Goal: Task Accomplishment & Management: Manage account settings

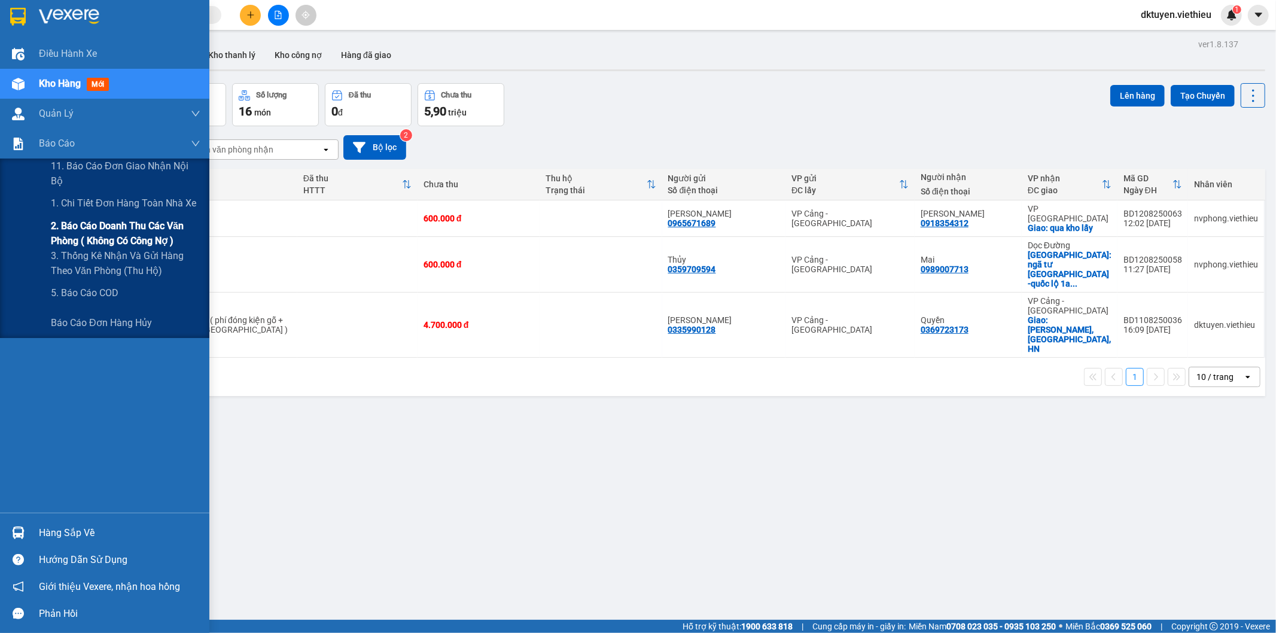
click at [95, 232] on span "2. Báo cáo doanh thu các văn phòng ( không có công nợ )" at bounding box center [126, 233] width 150 height 30
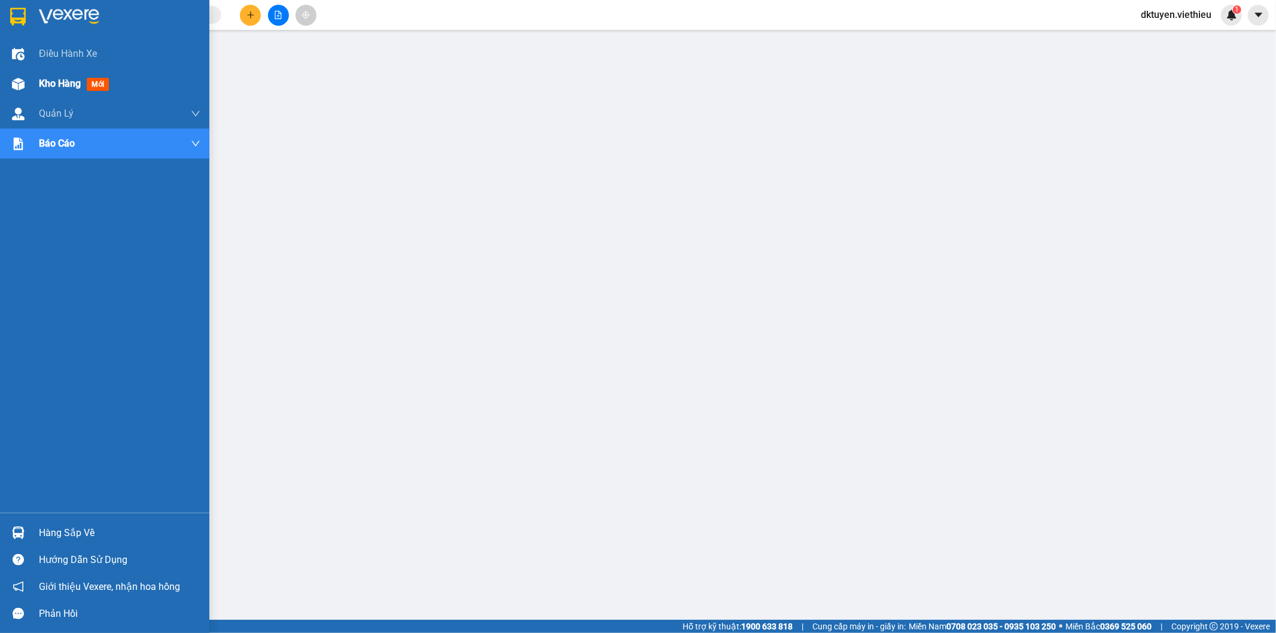
click at [34, 96] on div "Kho hàng mới" at bounding box center [104, 84] width 209 height 30
click at [64, 89] on span "Kho hàng" at bounding box center [60, 83] width 42 height 11
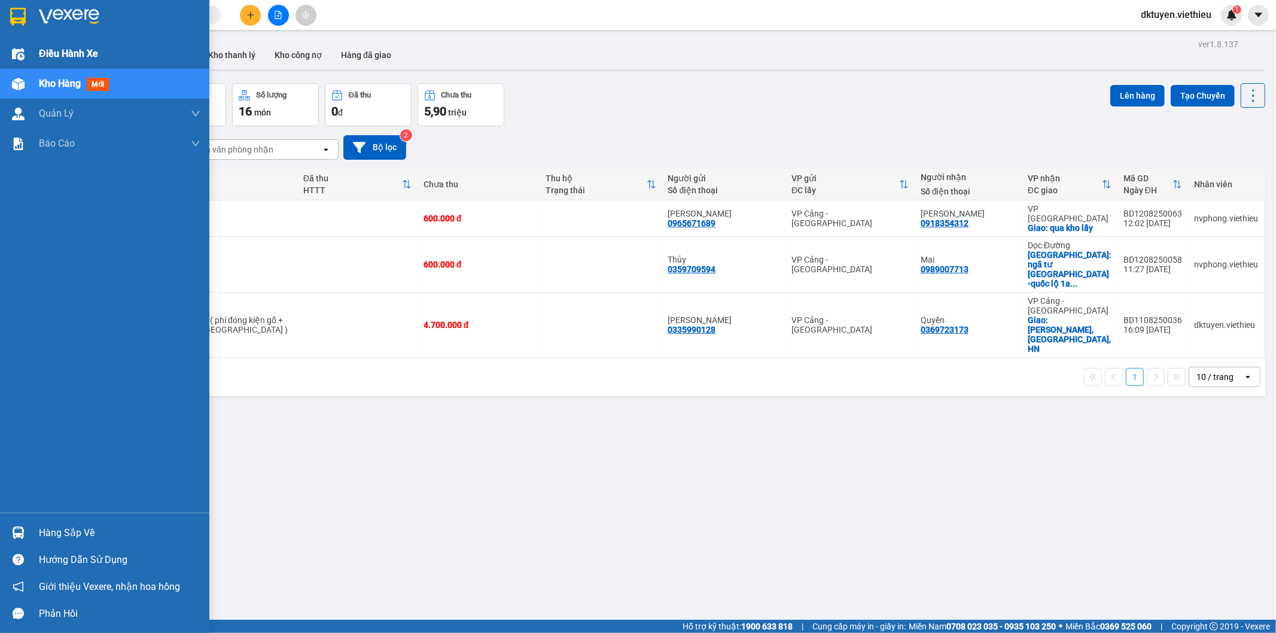
click at [72, 54] on span "Điều hành xe" at bounding box center [68, 53] width 59 height 15
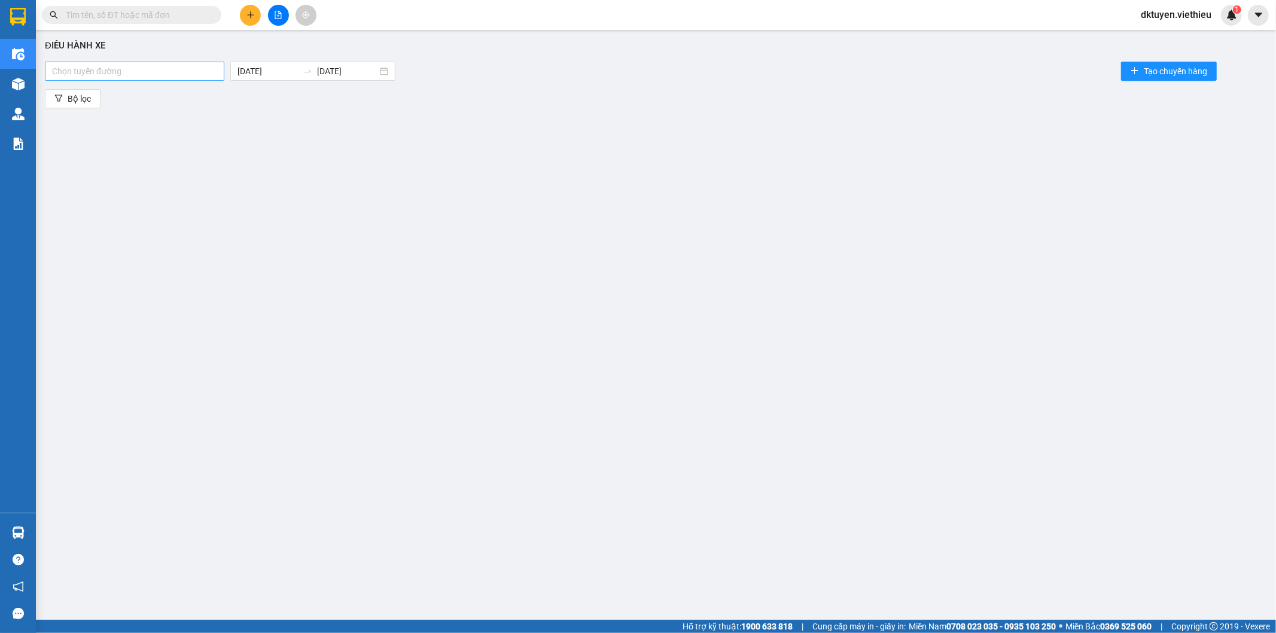
click at [153, 62] on div "Chọn tuyến đường" at bounding box center [134, 71] width 179 height 19
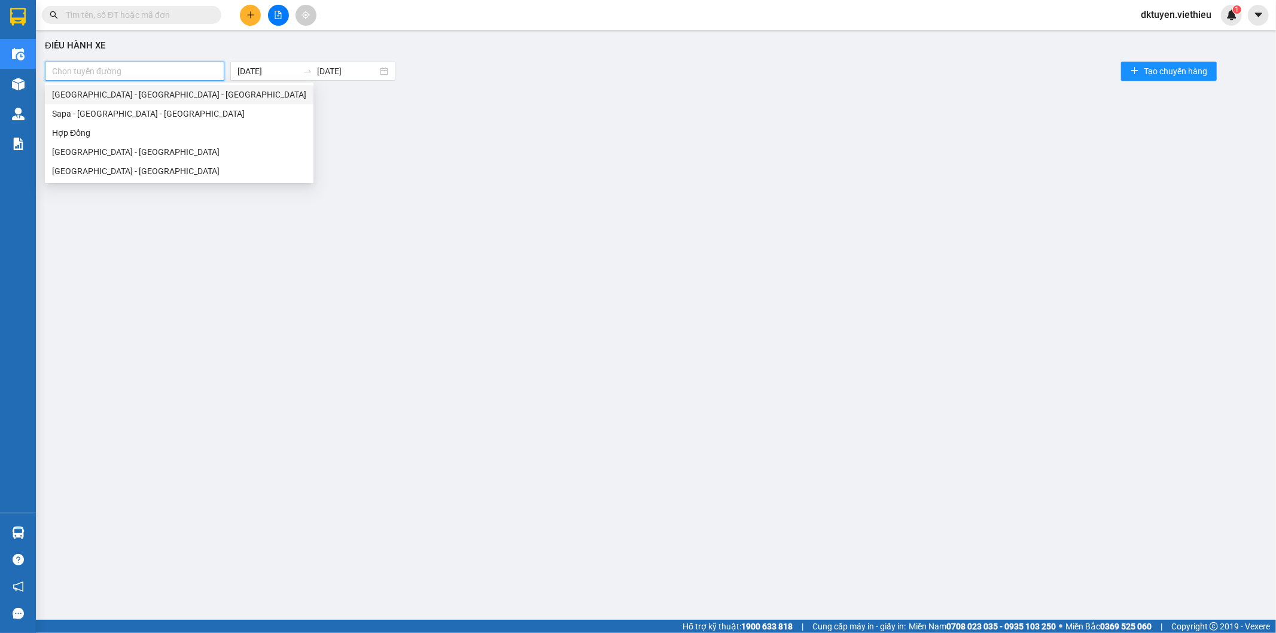
drag, startPoint x: 118, startPoint y: 95, endPoint x: 126, endPoint y: 93, distance: 8.0
click at [120, 95] on div "[GEOGRAPHIC_DATA] - [GEOGRAPHIC_DATA] - [GEOGRAPHIC_DATA]" at bounding box center [179, 94] width 254 height 13
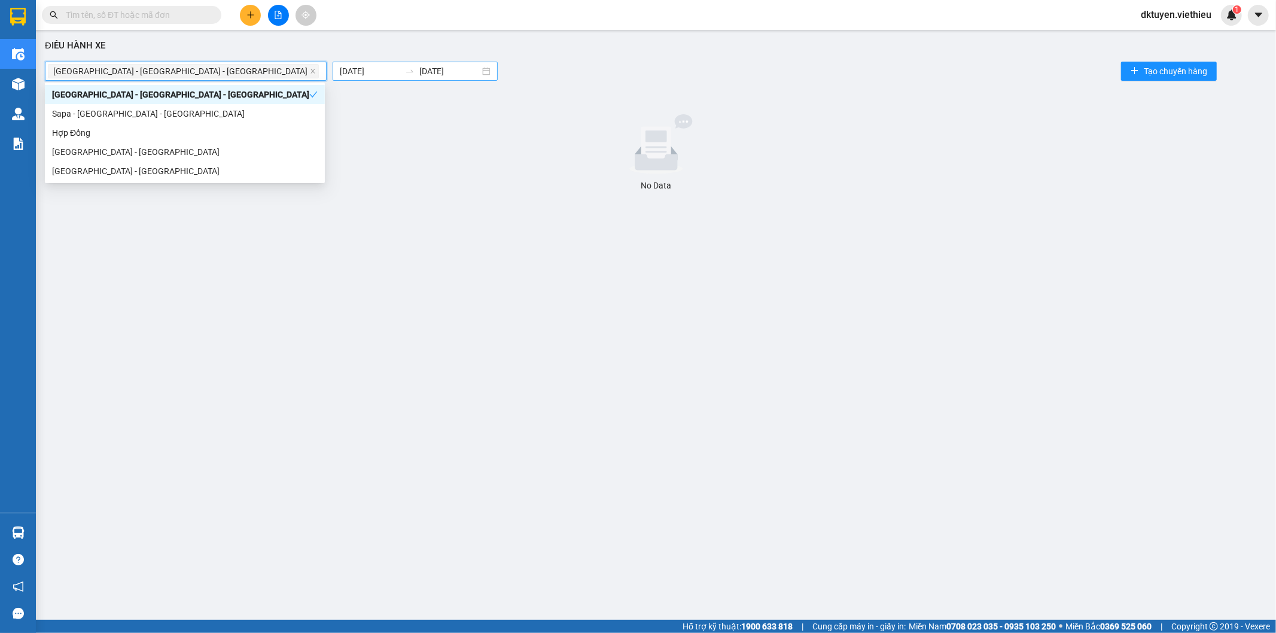
click at [244, 69] on body "Kết quả tìm kiếm ( 0 ) Bộ lọc No Data dktuyen.viethieu 1 Điều hành xe Kho hàng …" at bounding box center [638, 316] width 1276 height 633
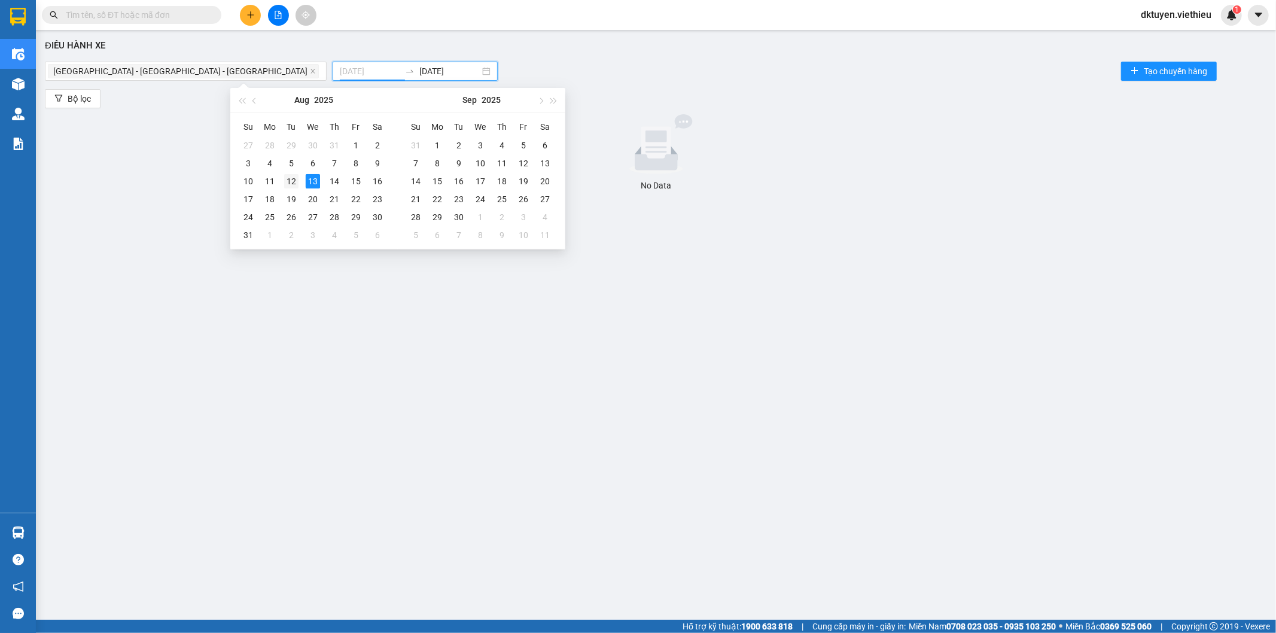
type input "[DATE]"
drag, startPoint x: 294, startPoint y: 179, endPoint x: 354, endPoint y: 178, distance: 59.9
click at [294, 179] on div "12" at bounding box center [291, 181] width 14 height 14
type input "[DATE]"
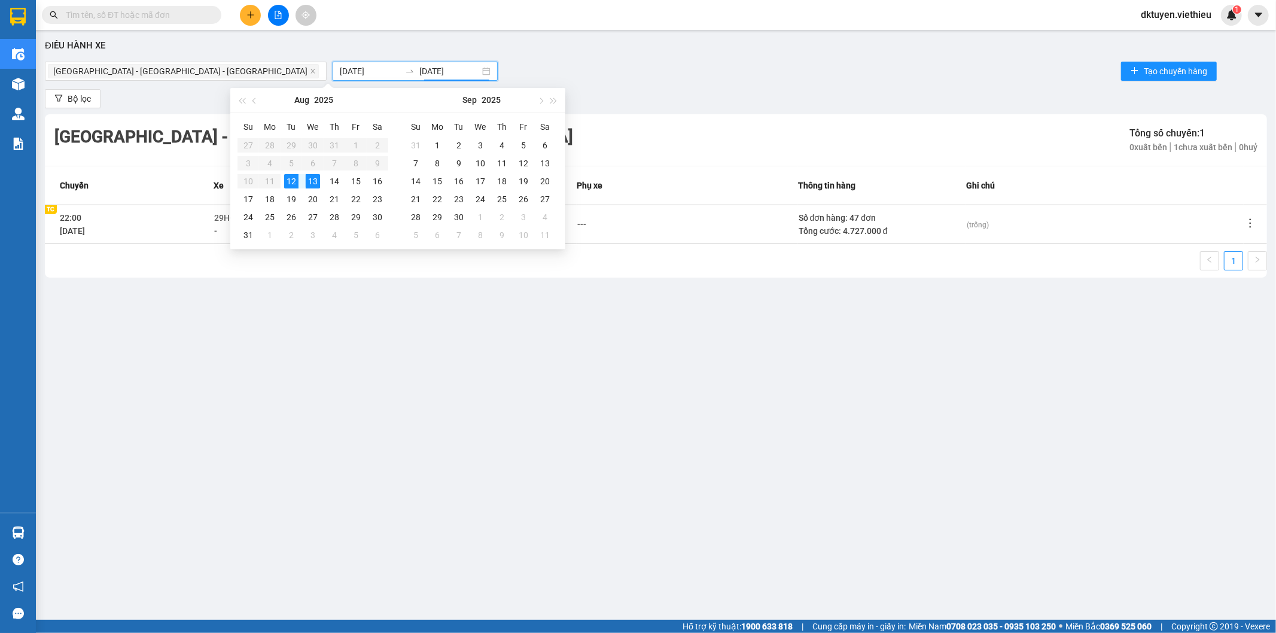
click at [1251, 222] on icon "more" at bounding box center [1250, 223] width 12 height 12
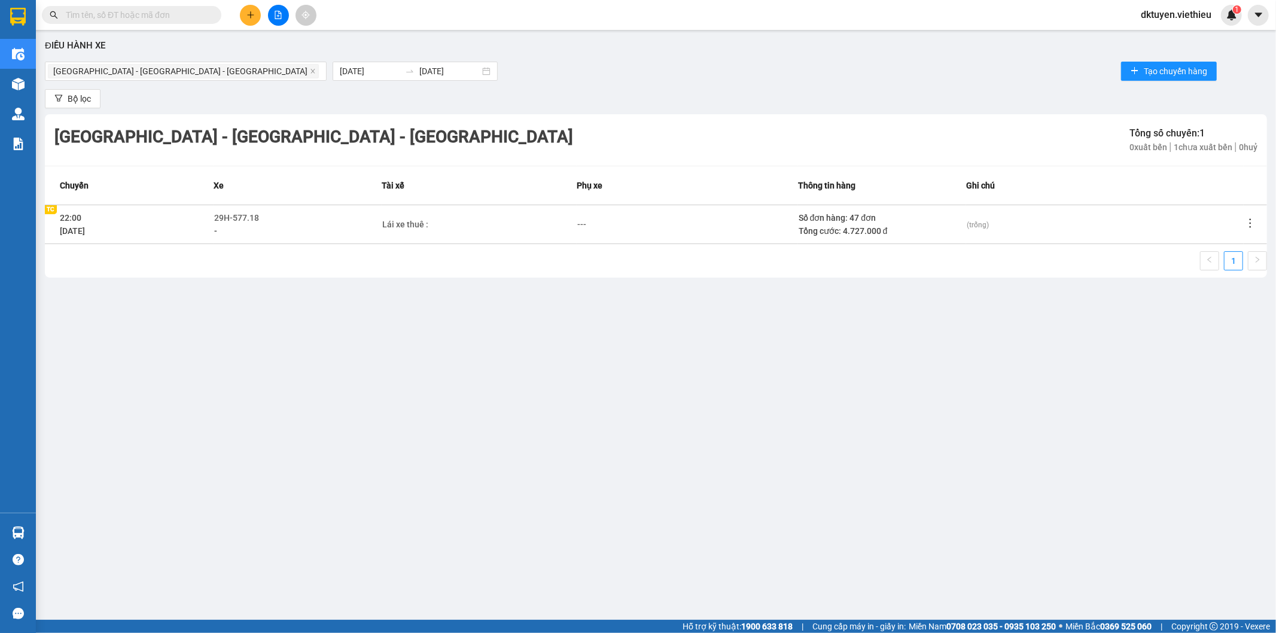
click at [1234, 272] on div "1" at bounding box center [656, 264] width 1222 height 26
click at [1249, 222] on icon "more" at bounding box center [1250, 223] width 12 height 12
click at [1228, 267] on li "Xem phơi" at bounding box center [1217, 275] width 77 height 24
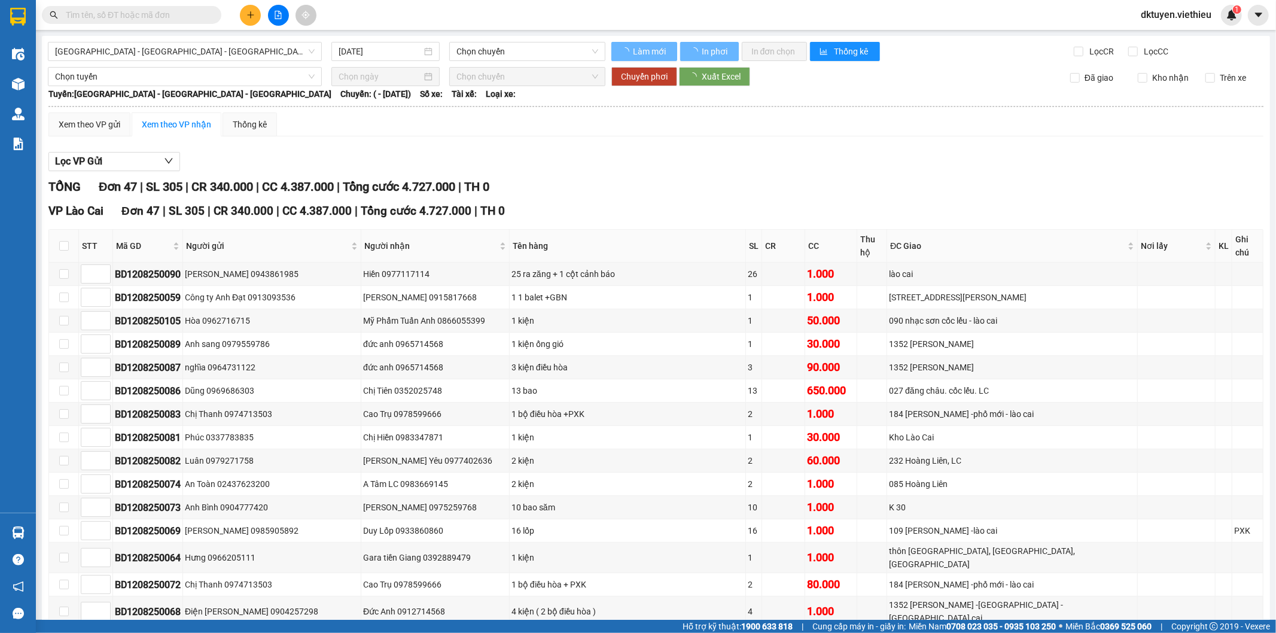
type input "[DATE]"
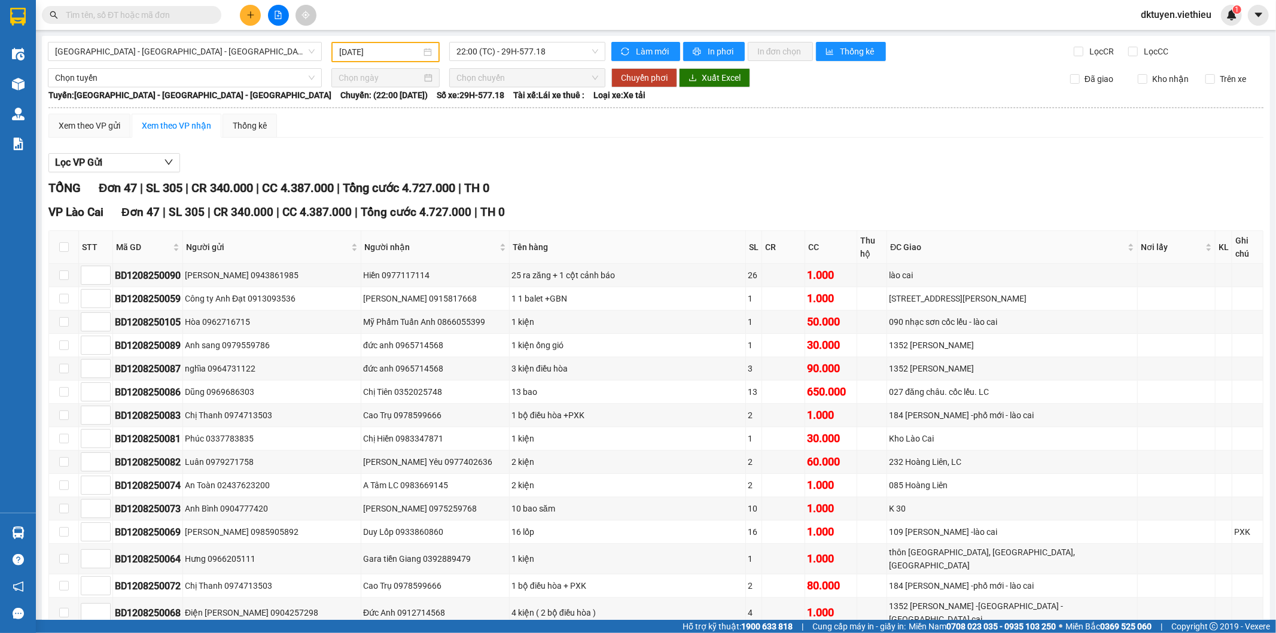
click at [168, 20] on input "text" at bounding box center [136, 14] width 141 height 13
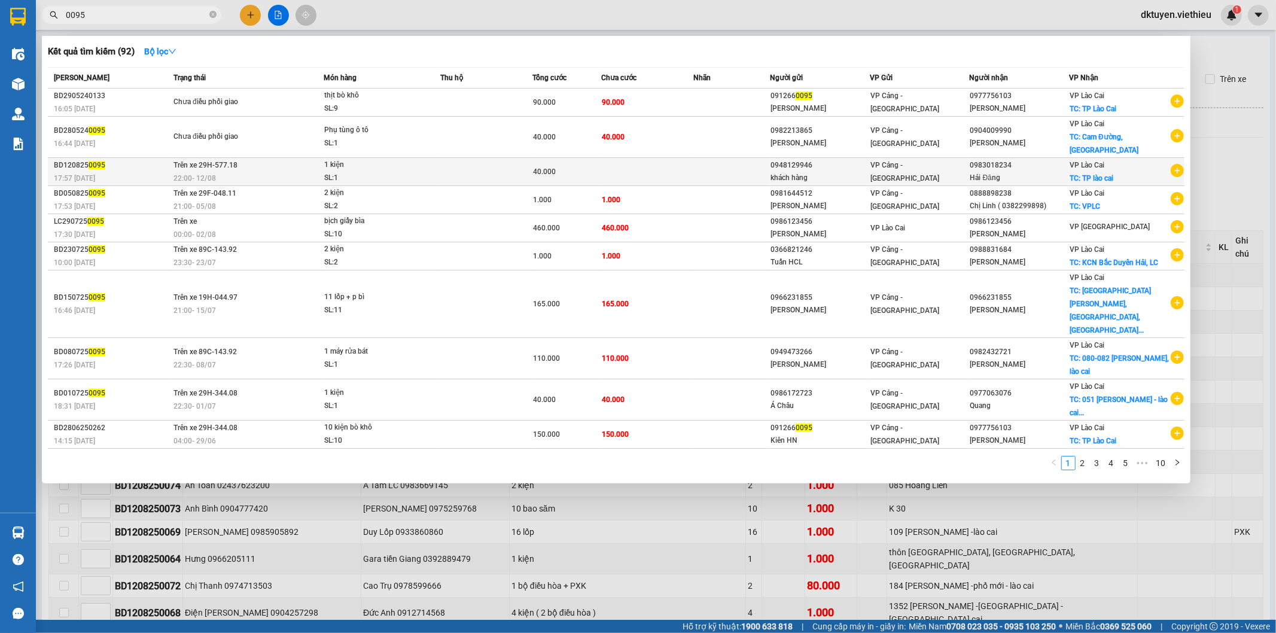
type input "0095"
click at [561, 165] on div "40.000" at bounding box center [567, 171] width 68 height 13
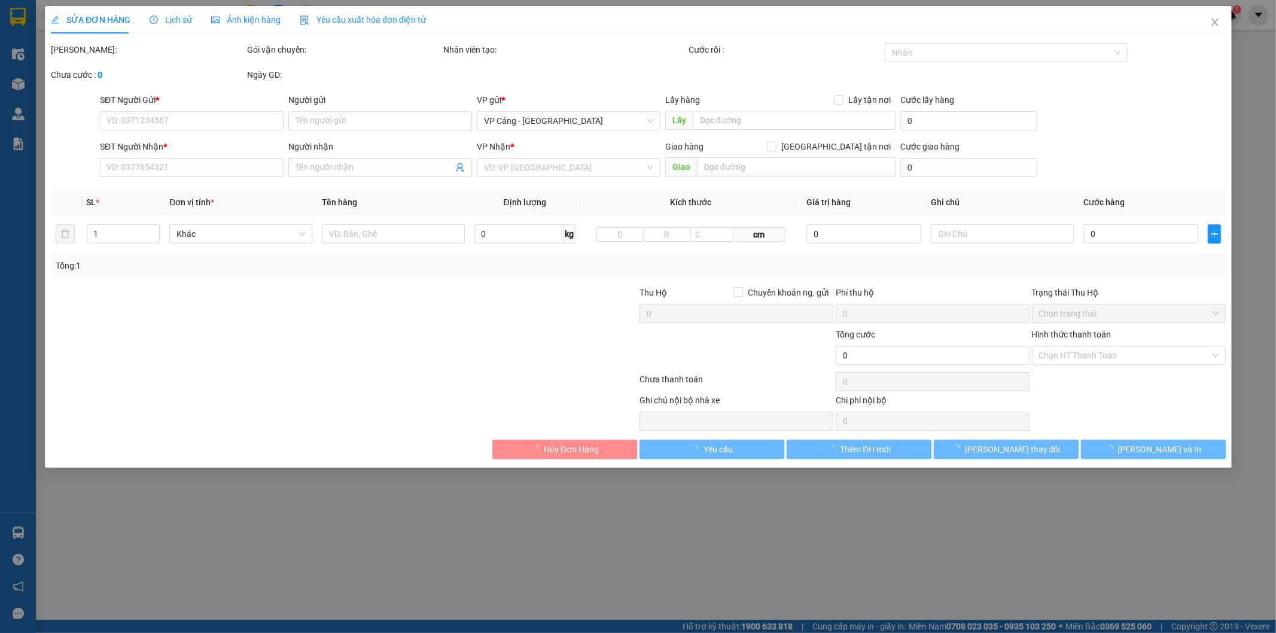
type input "0948129946"
type input "khách hàng"
type input "0983018234"
type input "Hải Đăng"
checkbox input "true"
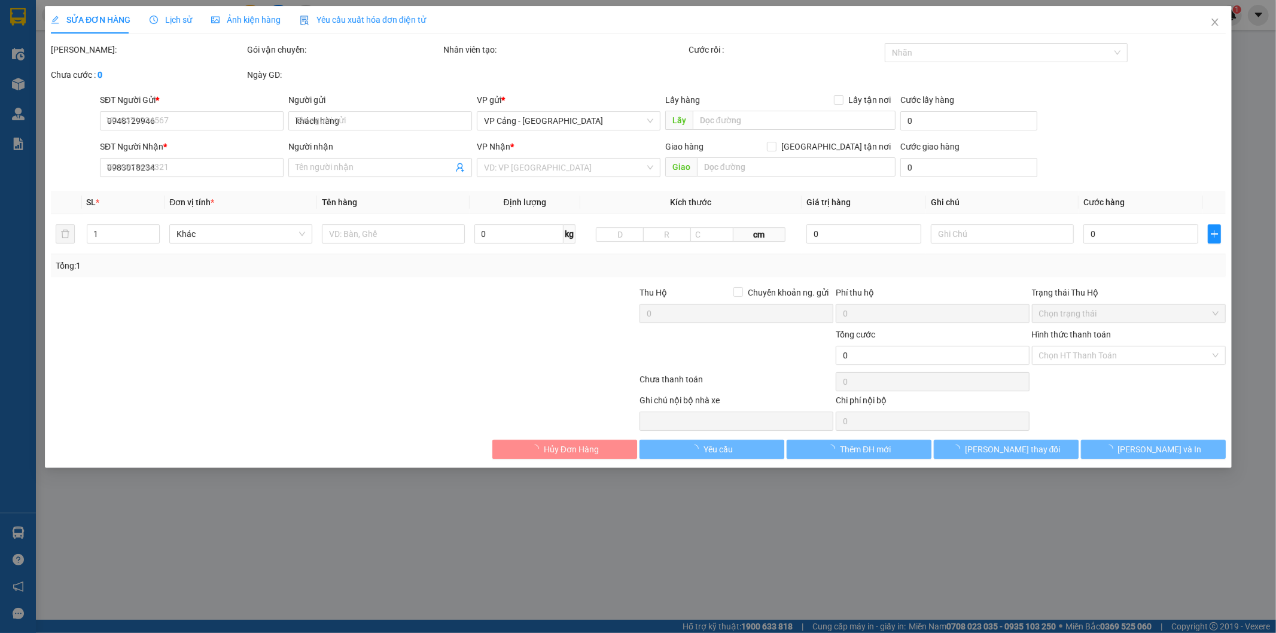
type input "TP lào cai"
type input "40.000"
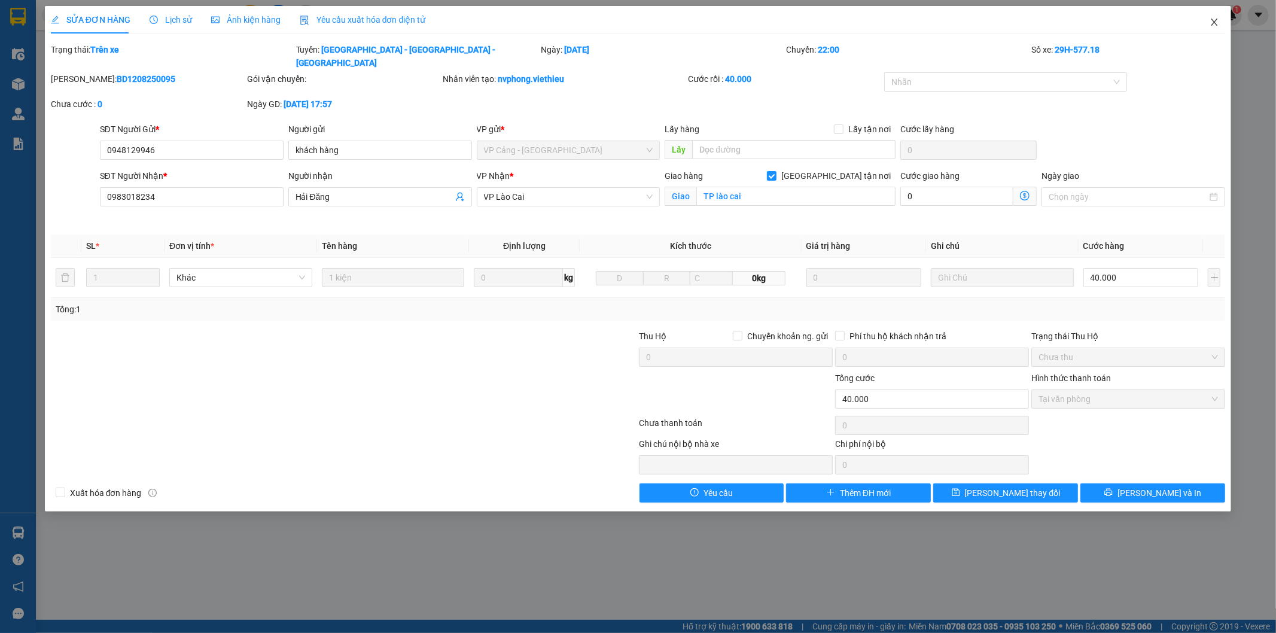
click at [1218, 21] on icon "close" at bounding box center [1215, 22] width 10 height 10
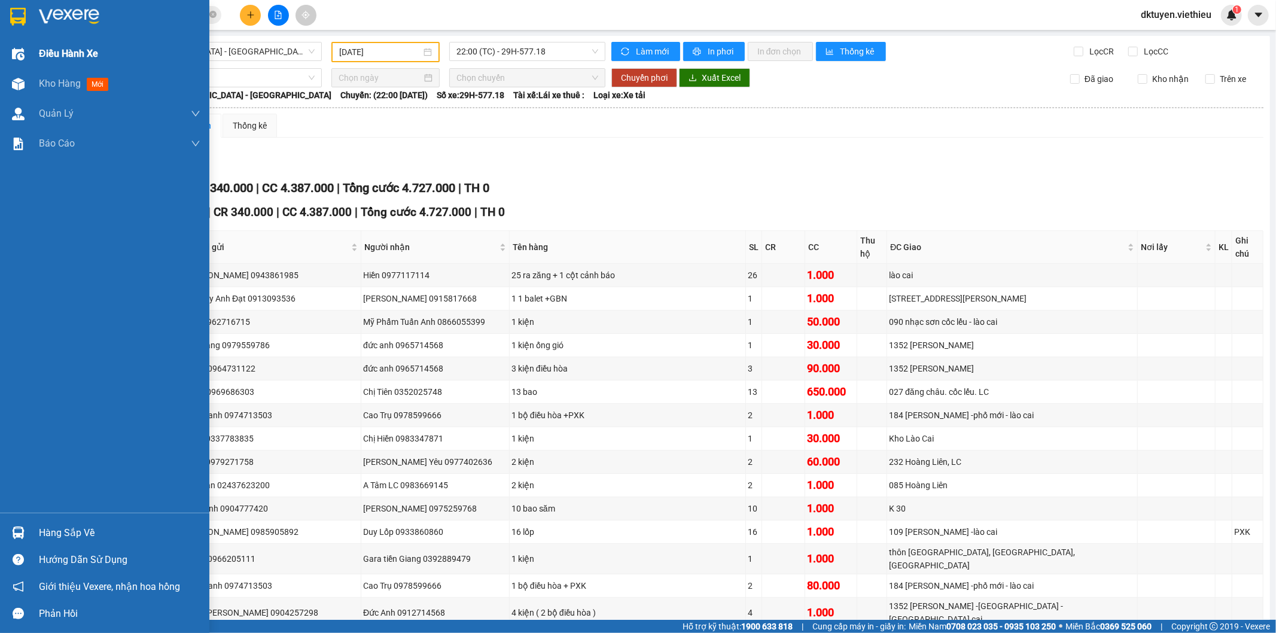
drag, startPoint x: 54, startPoint y: 48, endPoint x: 96, endPoint y: 61, distance: 43.7
click at [54, 48] on span "Điều hành xe" at bounding box center [68, 53] width 59 height 15
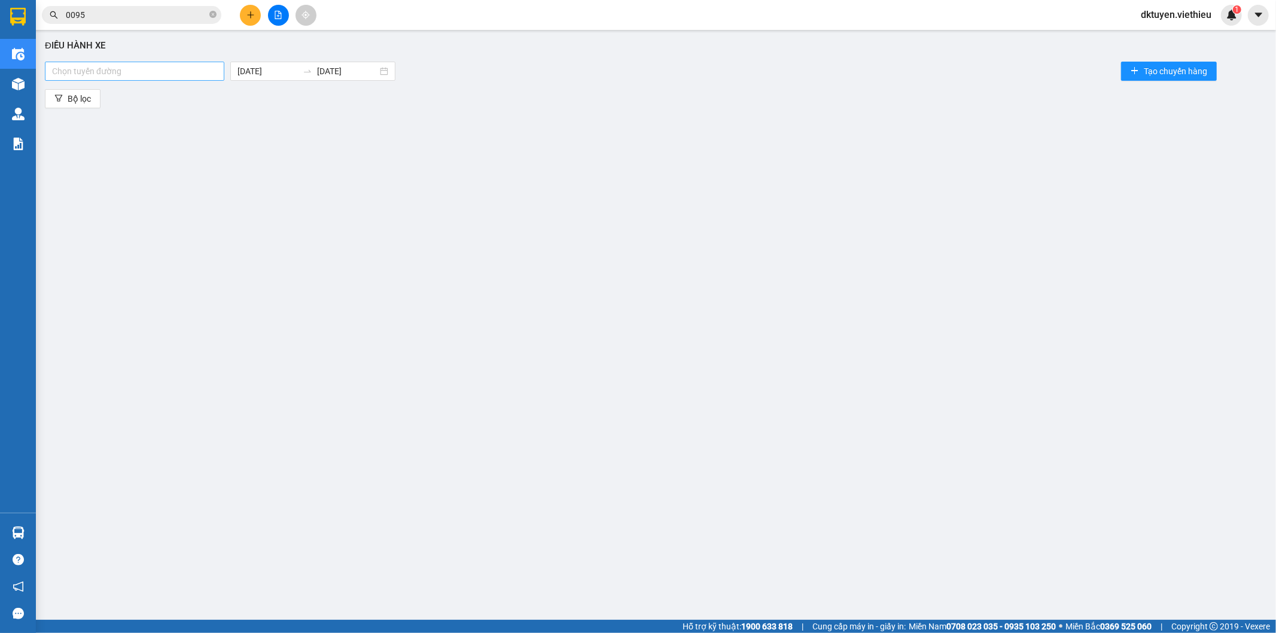
click at [133, 74] on div at bounding box center [135, 71] width 174 height 14
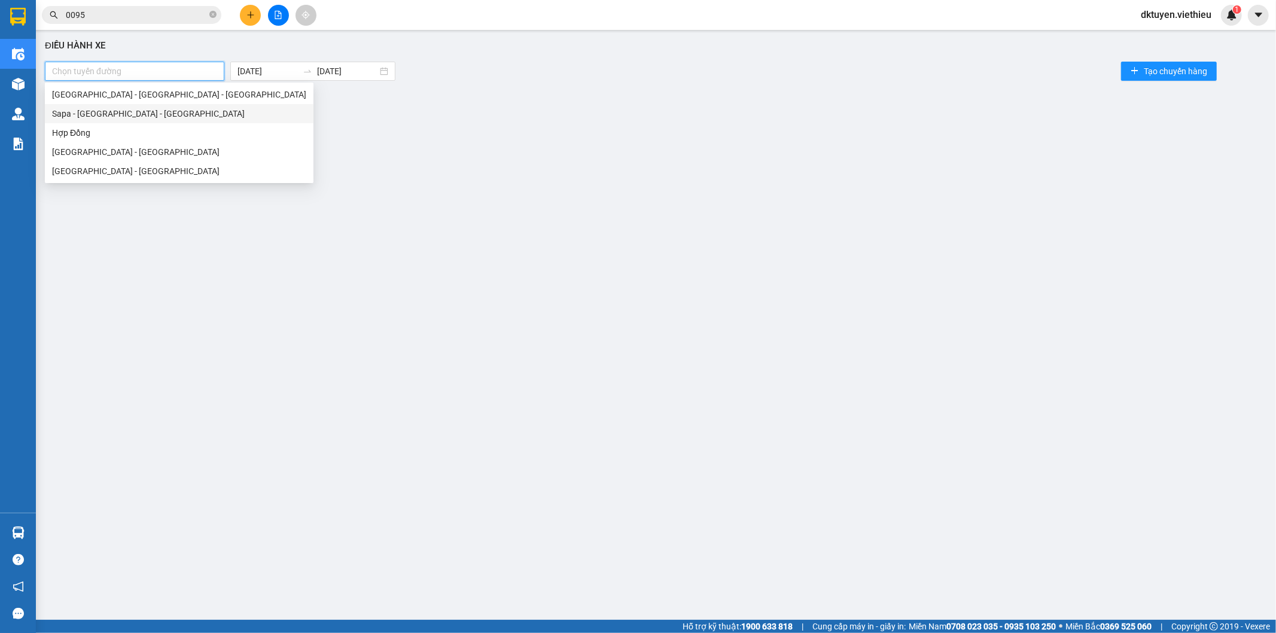
drag, startPoint x: 124, startPoint y: 112, endPoint x: 208, endPoint y: 102, distance: 84.4
click at [124, 112] on div "Sapa - [GEOGRAPHIC_DATA] - [GEOGRAPHIC_DATA]" at bounding box center [179, 113] width 254 height 13
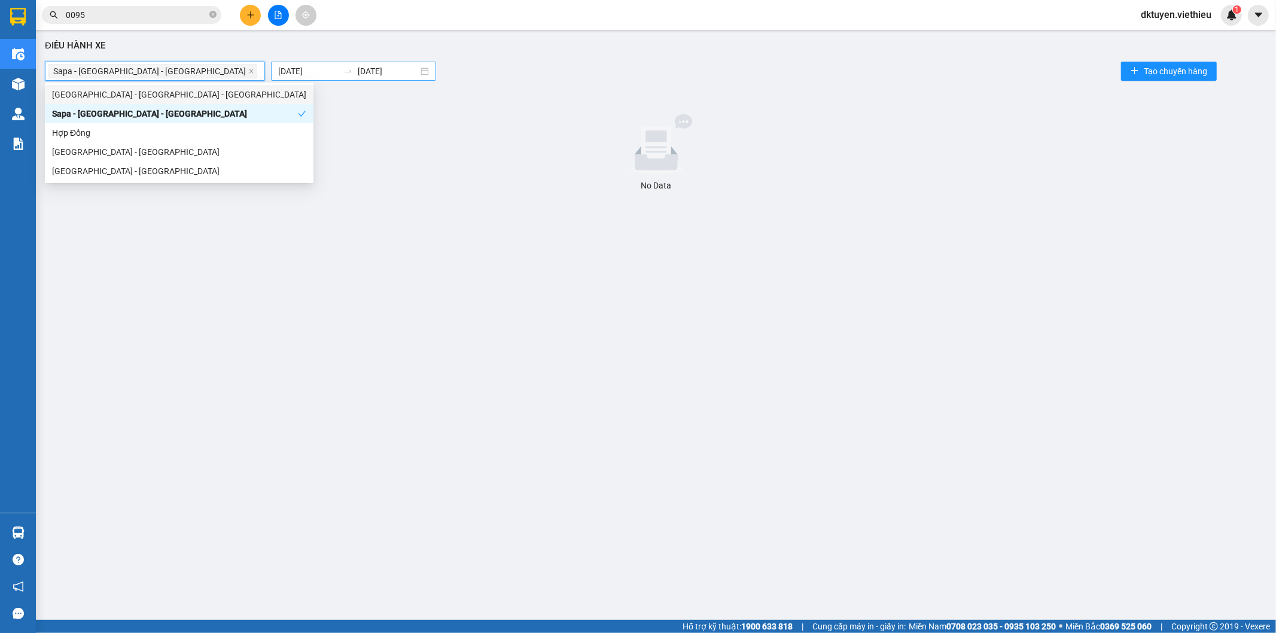
click at [278, 73] on input "[DATE]" at bounding box center [308, 71] width 60 height 13
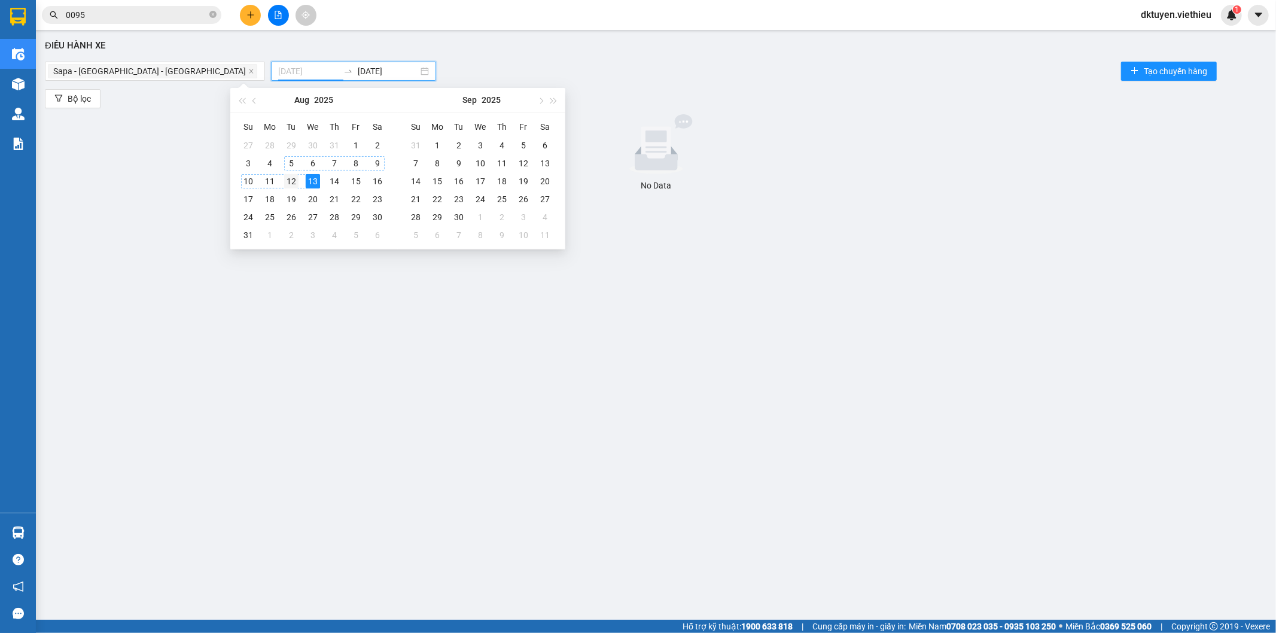
type input "[DATE]"
click at [296, 175] on div "12" at bounding box center [291, 181] width 14 height 14
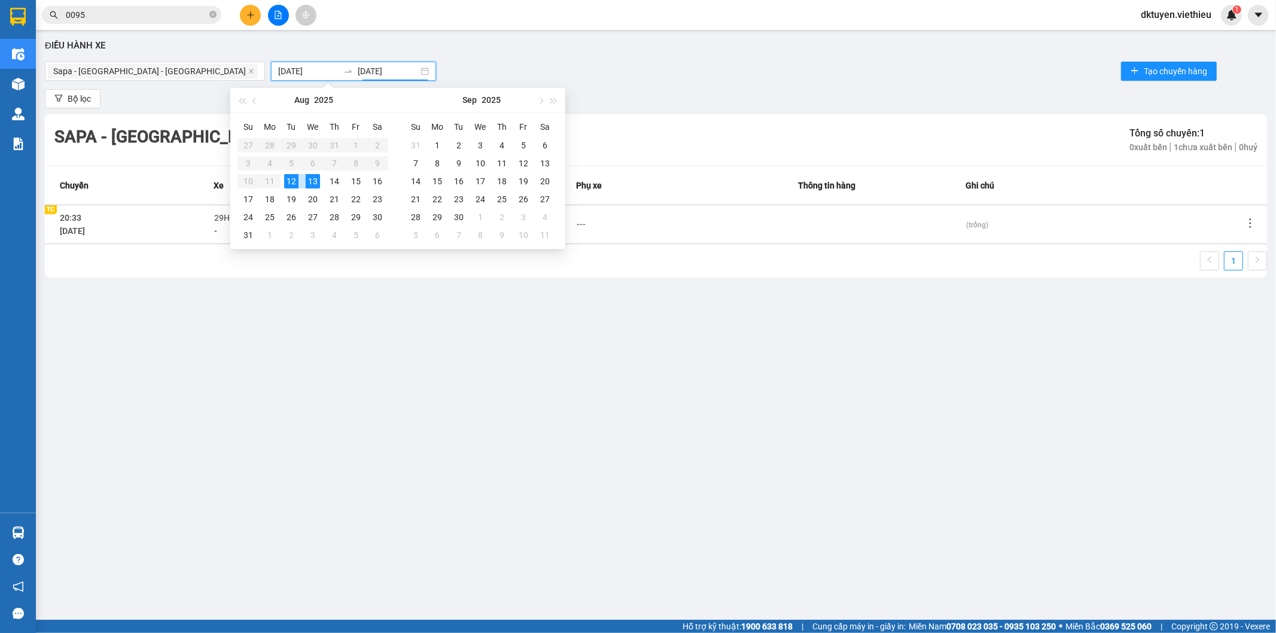
type input "[DATE]"
click at [1248, 220] on icon "more" at bounding box center [1250, 223] width 12 height 12
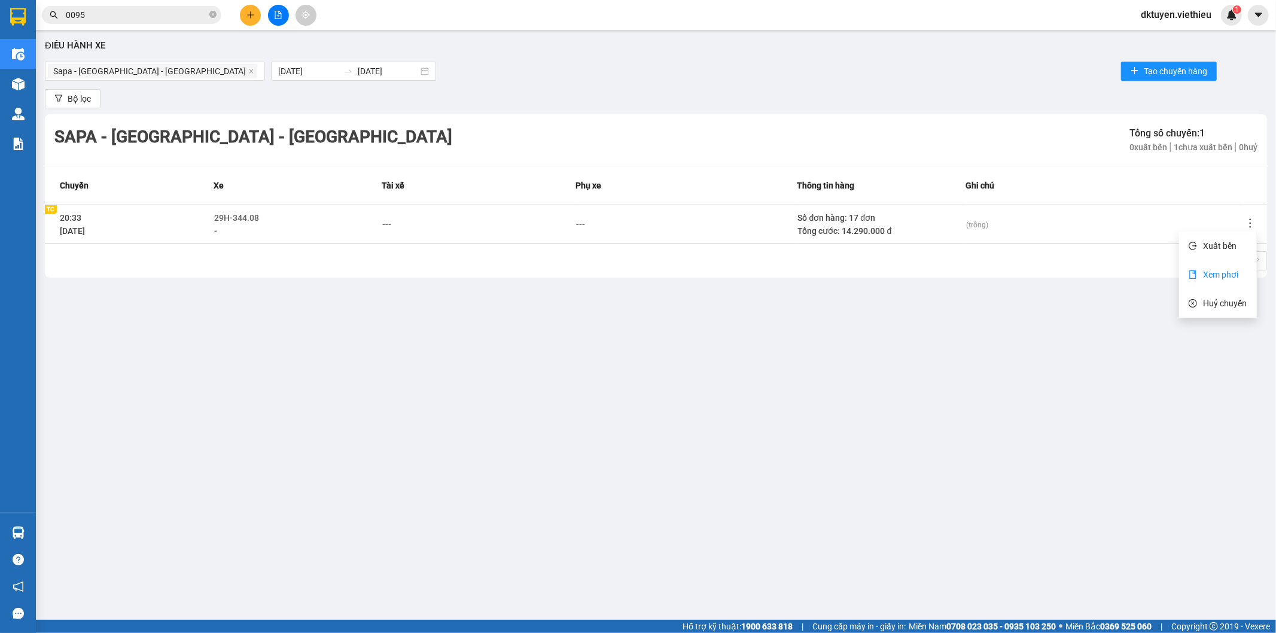
click at [1236, 270] on span "Xem phơi" at bounding box center [1220, 275] width 35 height 10
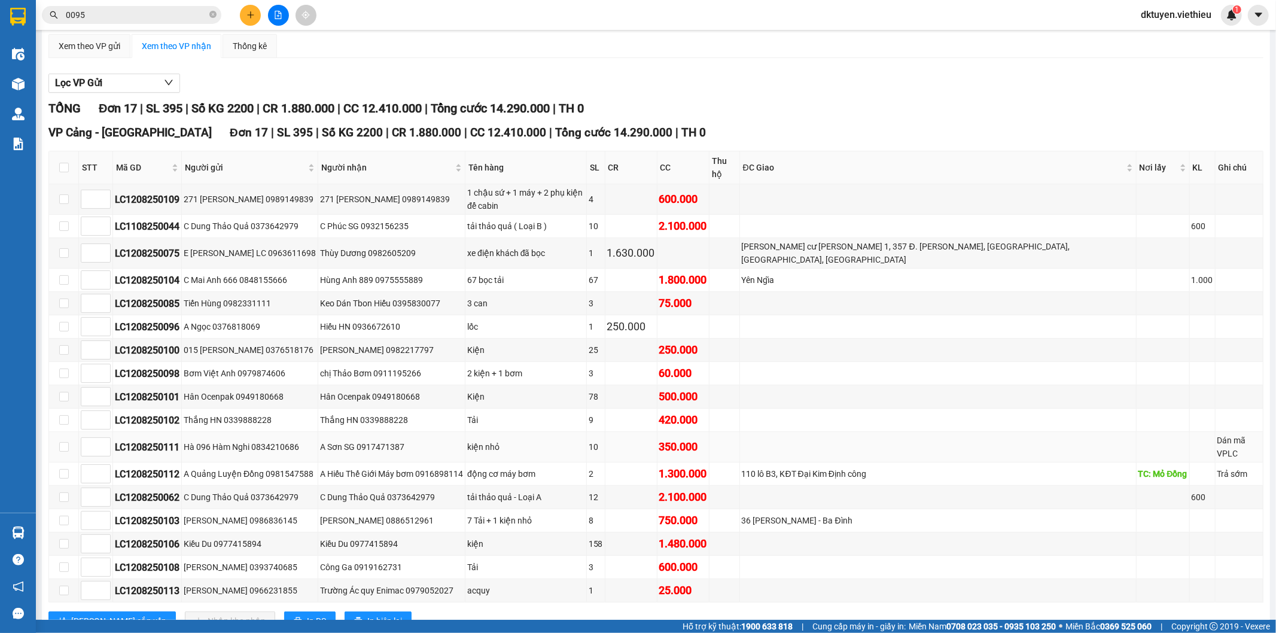
scroll to position [91, 0]
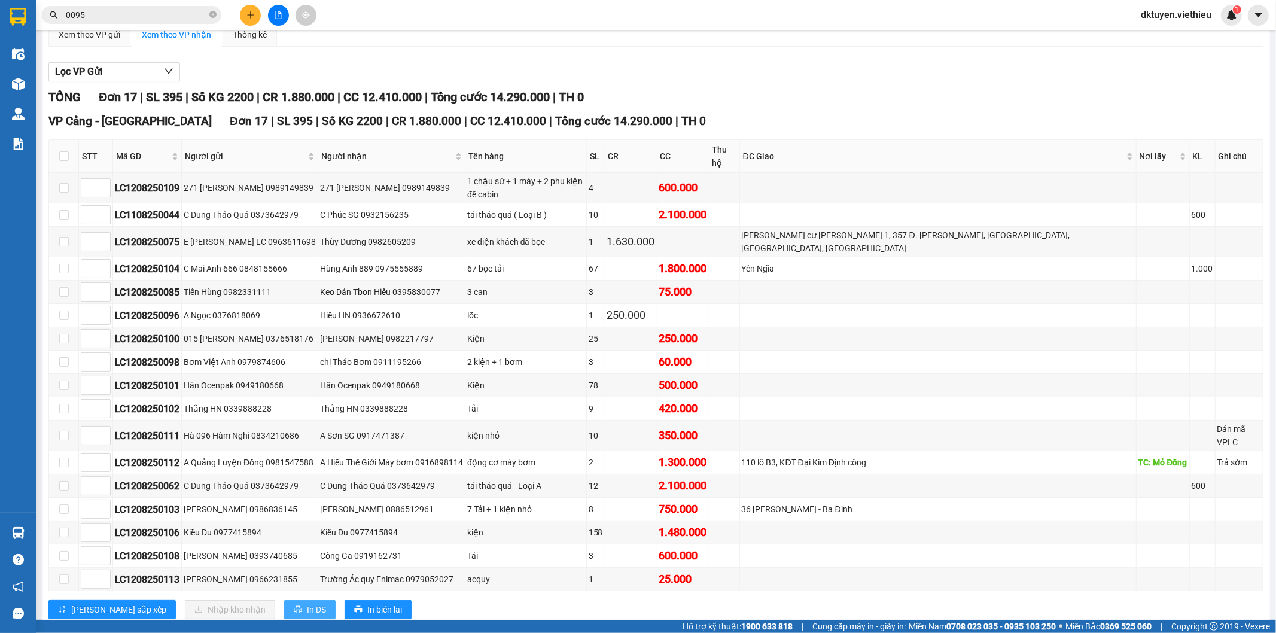
click at [294, 605] on icon "printer" at bounding box center [298, 609] width 8 height 8
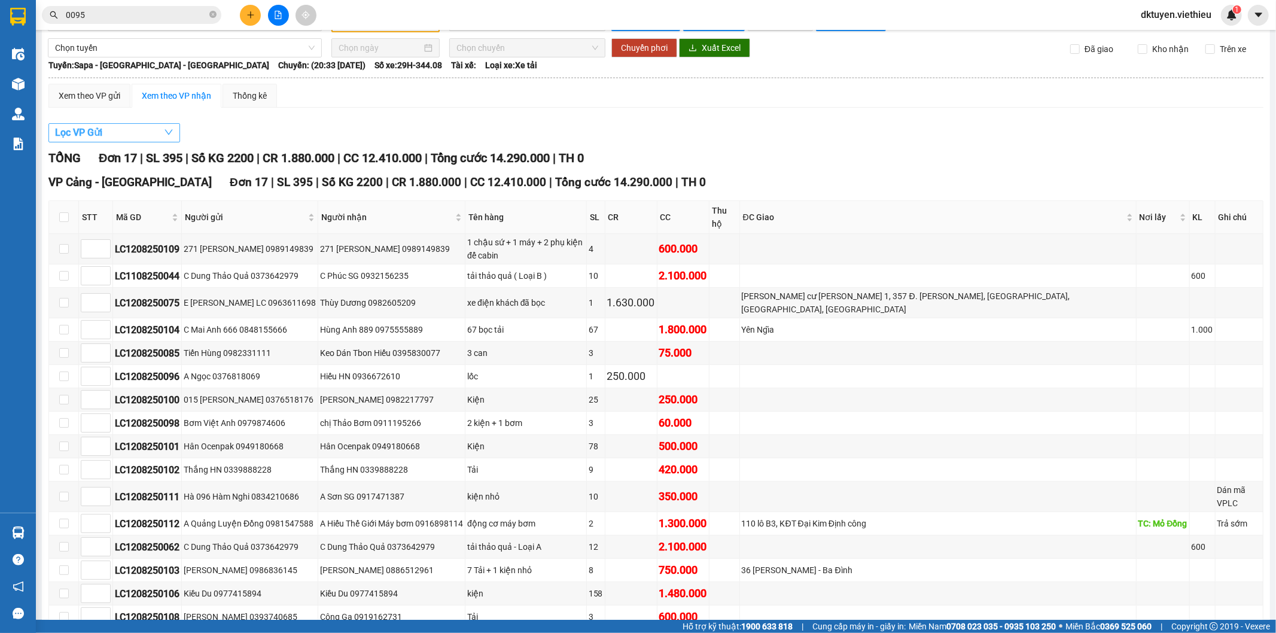
scroll to position [0, 0]
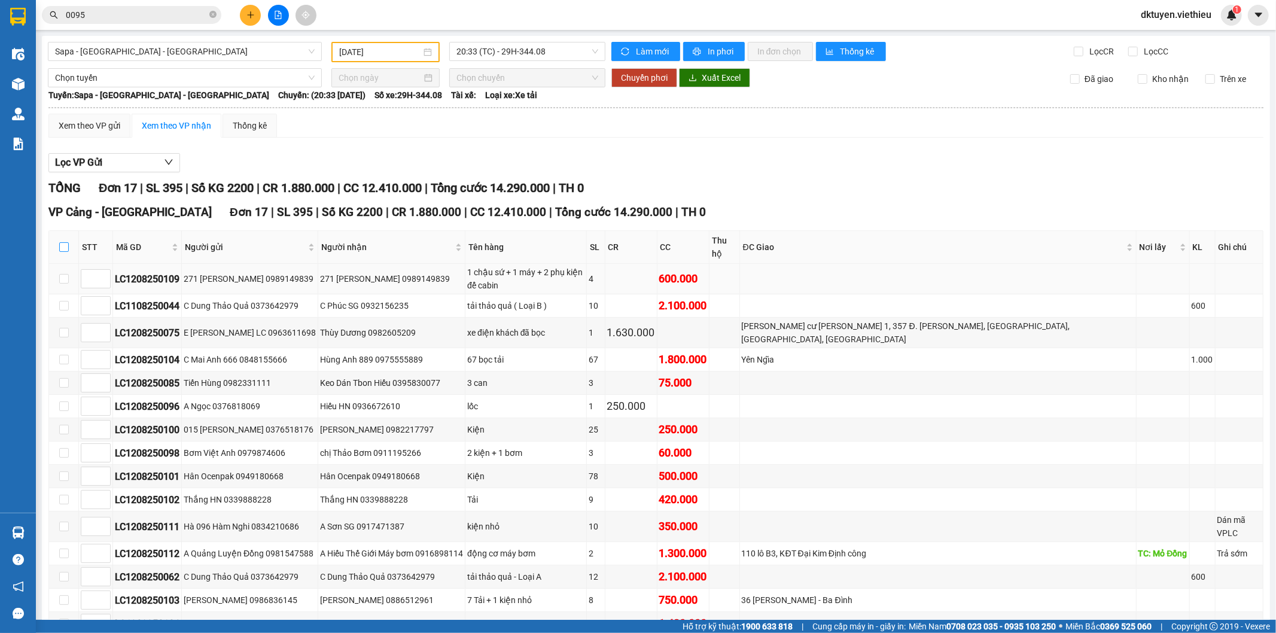
drag, startPoint x: 62, startPoint y: 236, endPoint x: 111, endPoint y: 270, distance: 59.4
click at [62, 242] on input "checkbox" at bounding box center [64, 247] width 10 height 10
checkbox input "true"
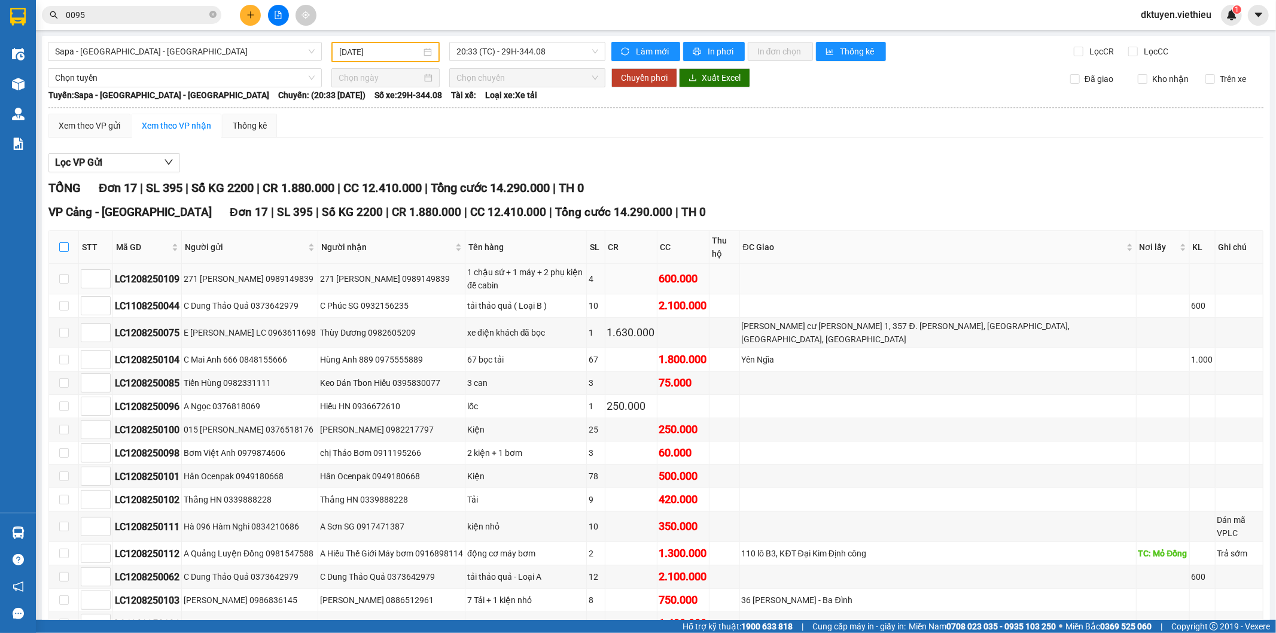
checkbox input "true"
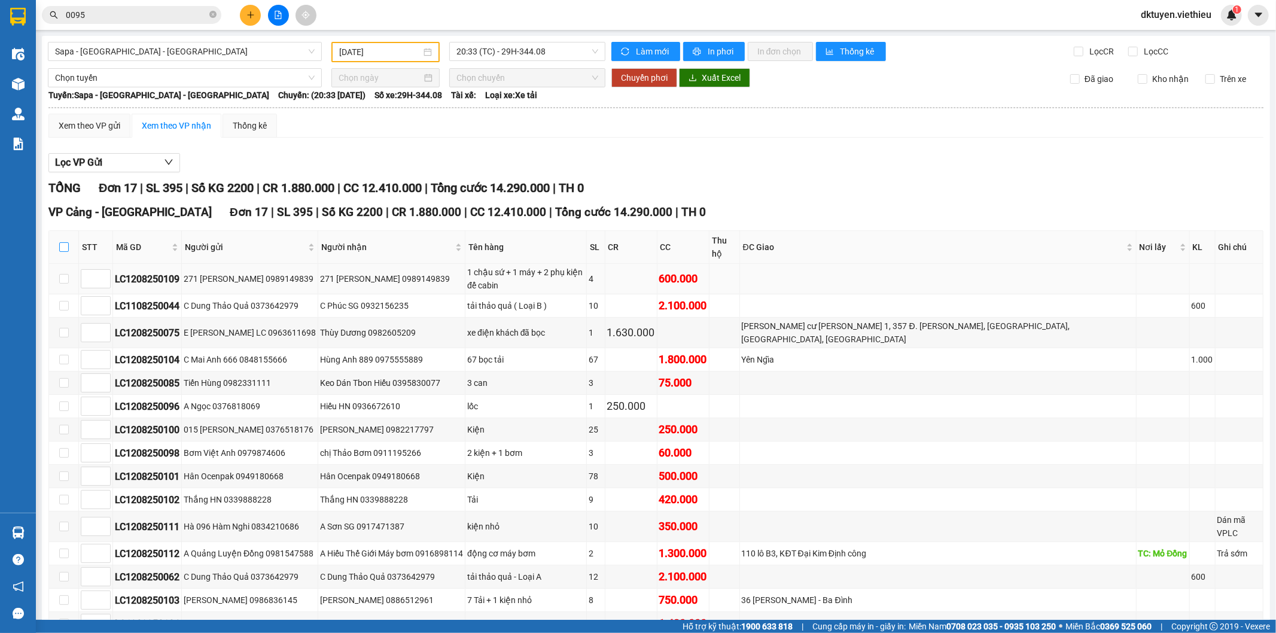
checkbox input "true"
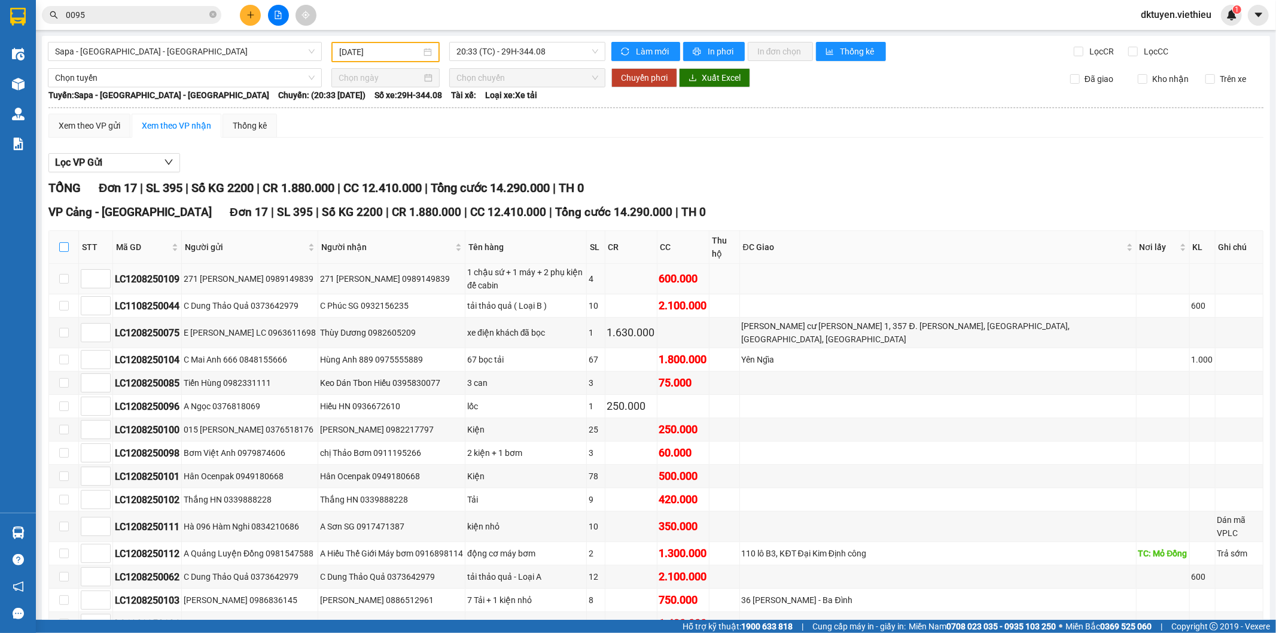
checkbox input "true"
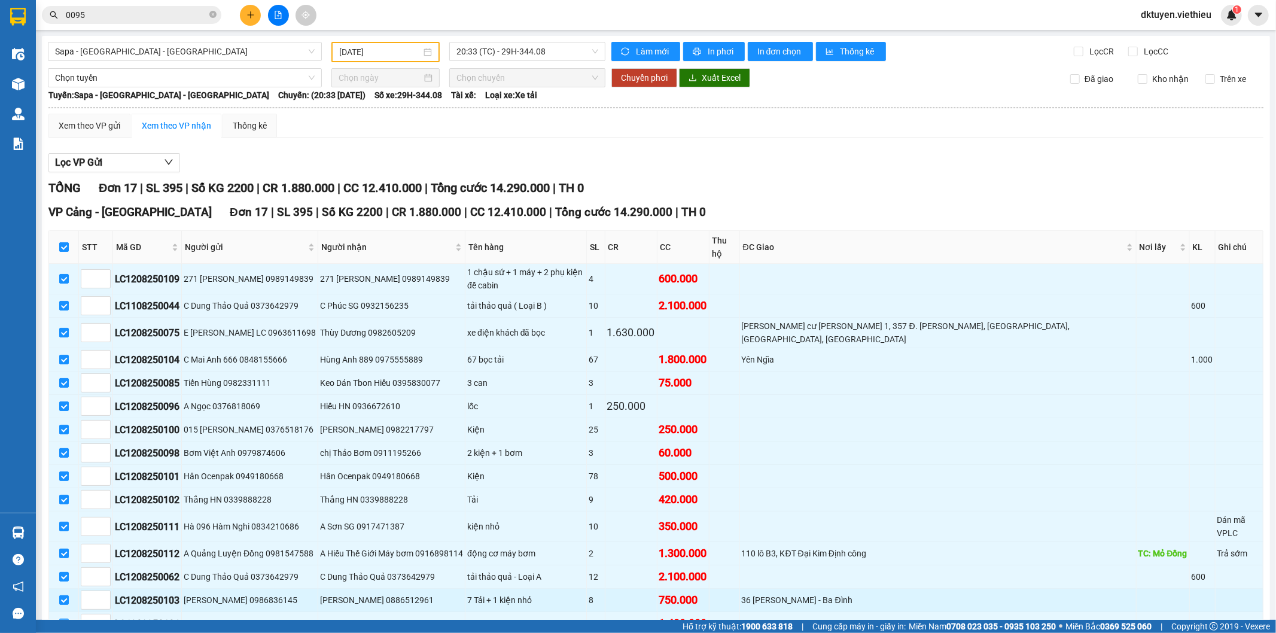
scroll to position [91, 0]
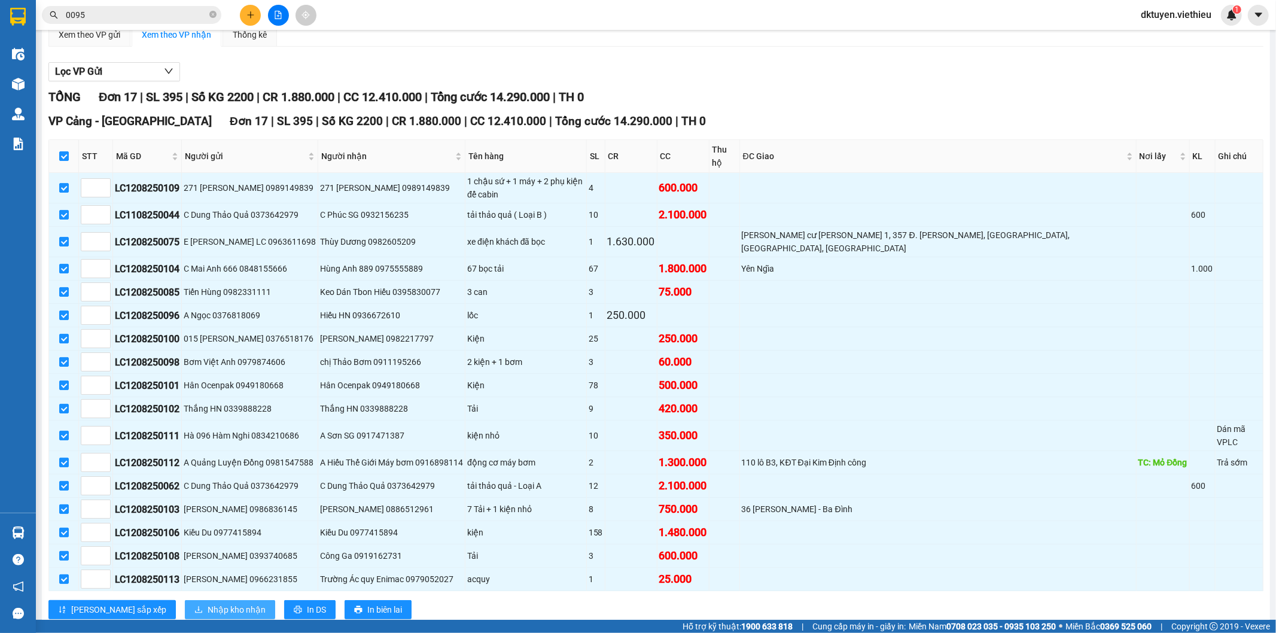
click at [208, 603] on span "Nhập kho nhận" at bounding box center [237, 609] width 58 height 13
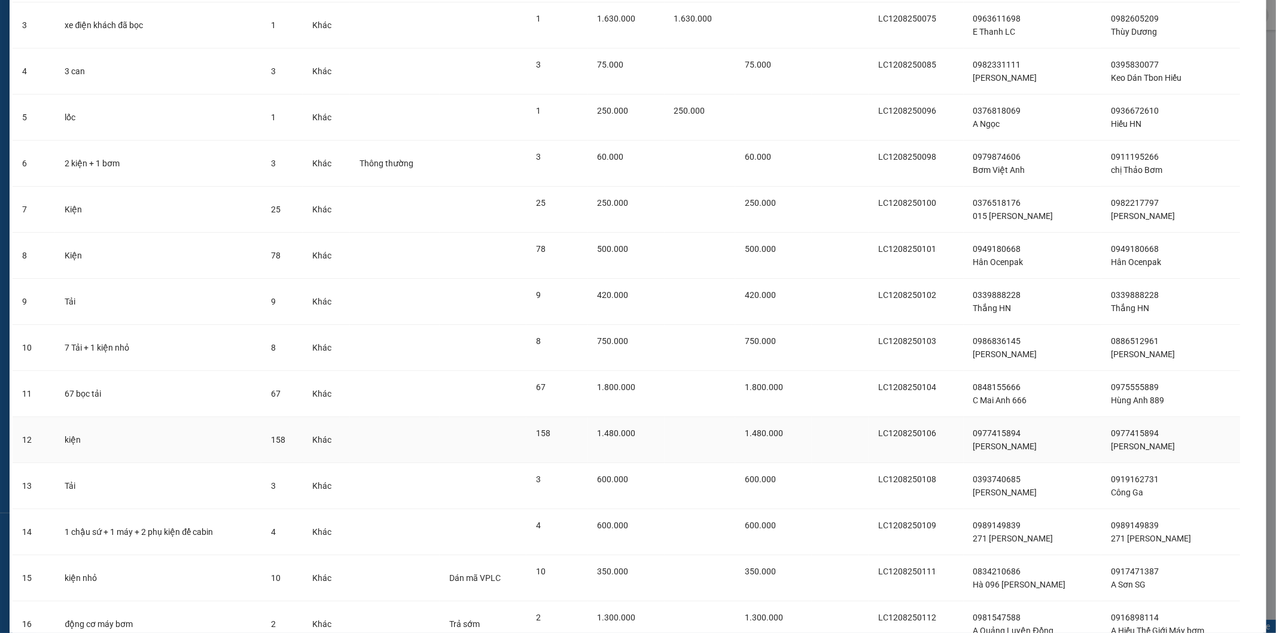
scroll to position [338, 0]
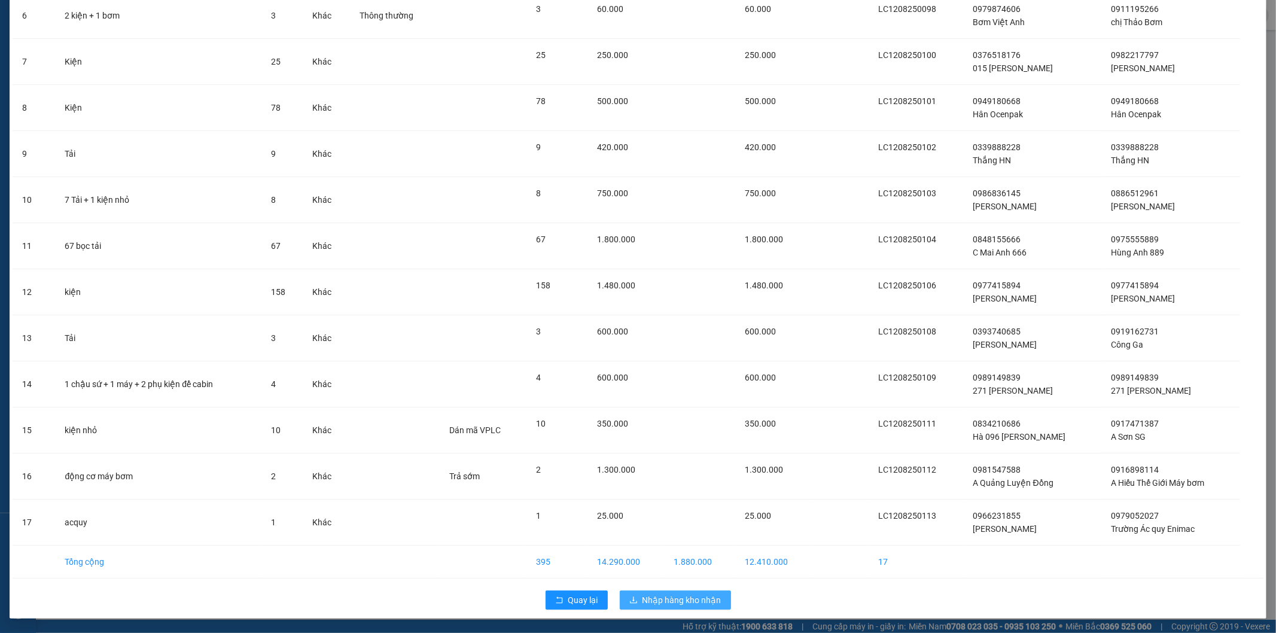
click at [698, 595] on span "Nhập hàng kho nhận" at bounding box center [682, 599] width 79 height 13
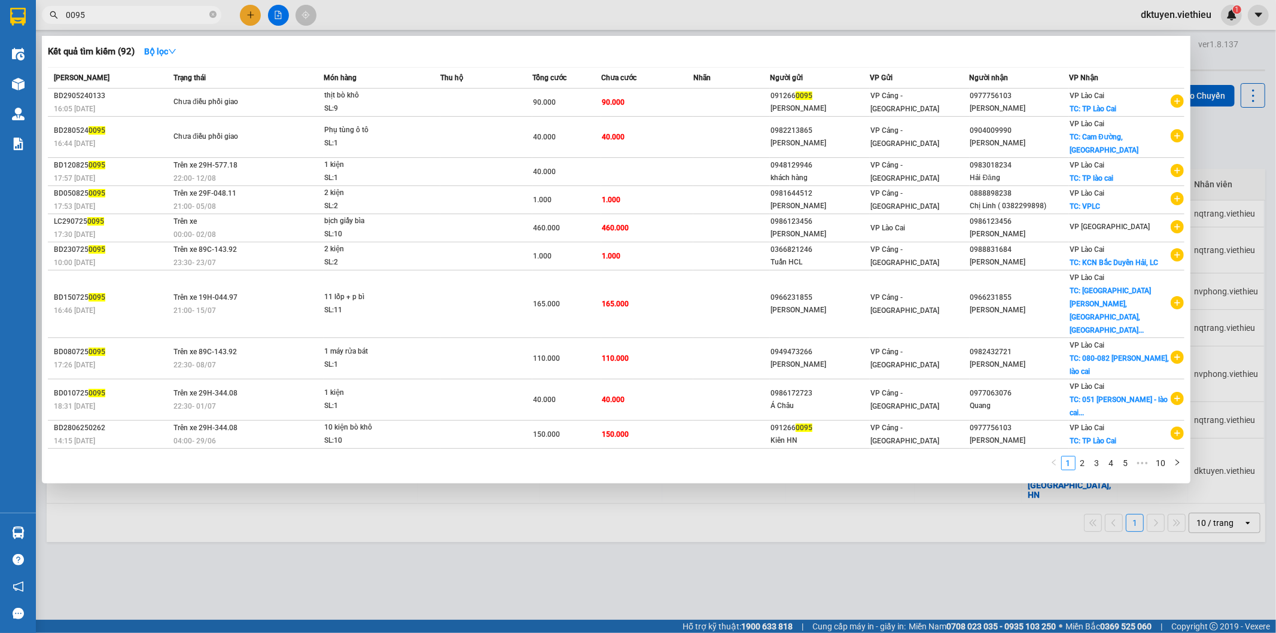
drag, startPoint x: 106, startPoint y: 17, endPoint x: 0, endPoint y: 17, distance: 106.5
click at [0, 17] on section "Kết quả tìm kiếm ( 92 ) Bộ lọc Mã ĐH Trạng thái Món hàng Thu hộ Tổng cước Chưa …" at bounding box center [638, 316] width 1276 height 633
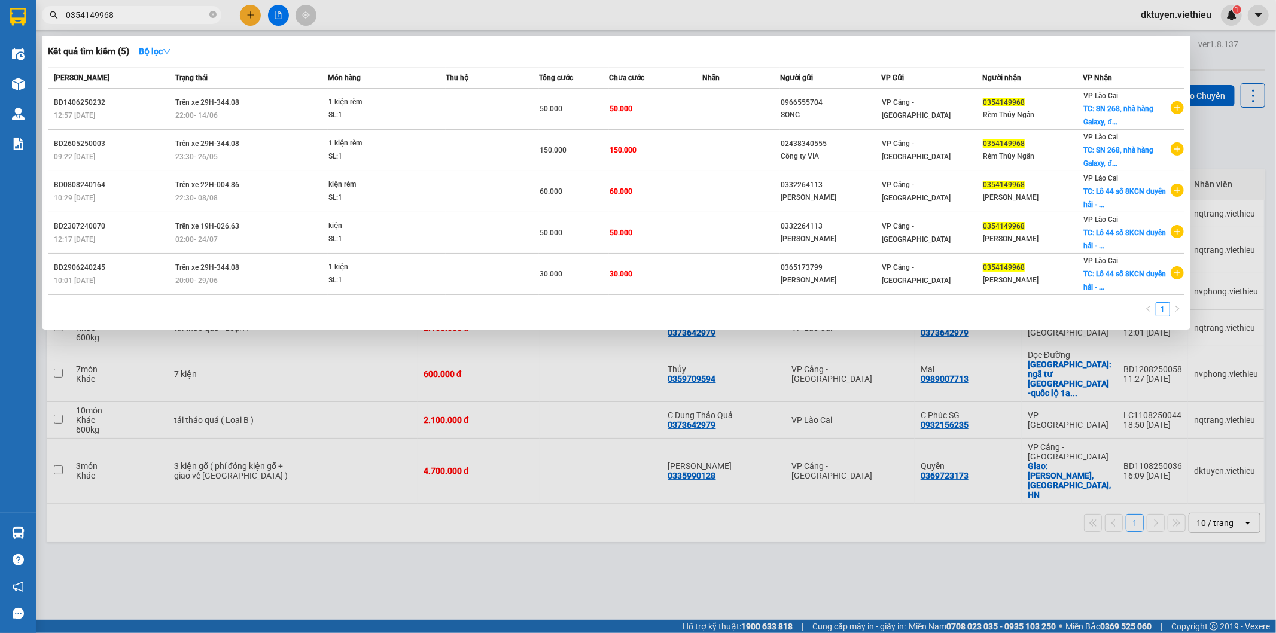
click at [1005, 519] on div at bounding box center [638, 316] width 1276 height 633
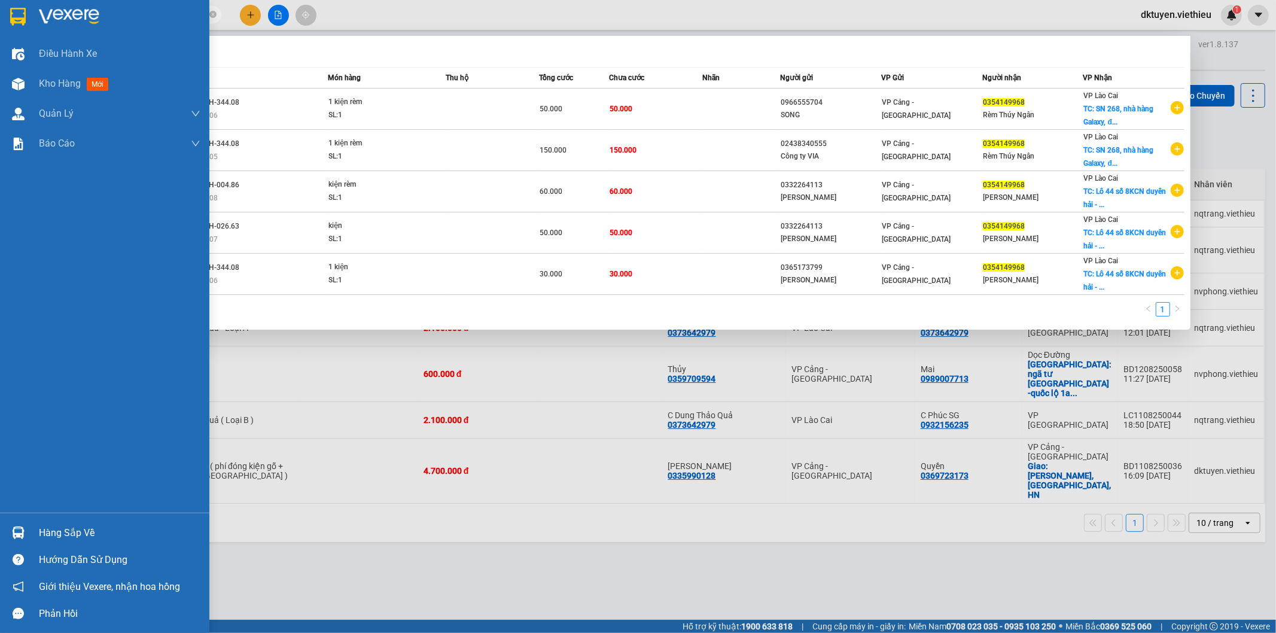
drag, startPoint x: 154, startPoint y: 19, endPoint x: 0, endPoint y: -2, distance: 155.3
click at [0, 0] on html "Kết quả tìm kiếm ( 5 ) Bộ lọc Mã ĐH Trạng thái Món hàng Thu hộ Tổng cước Chưa c…" at bounding box center [638, 316] width 1276 height 633
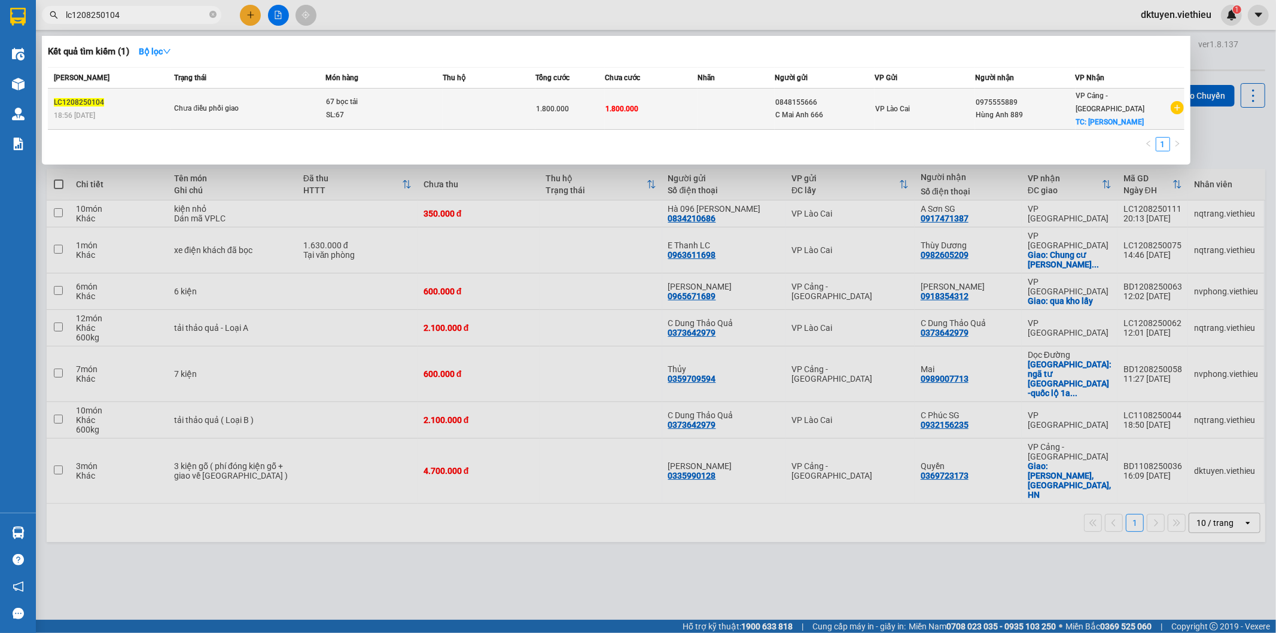
type input "lc1208250104"
click at [710, 97] on td at bounding box center [736, 109] width 77 height 41
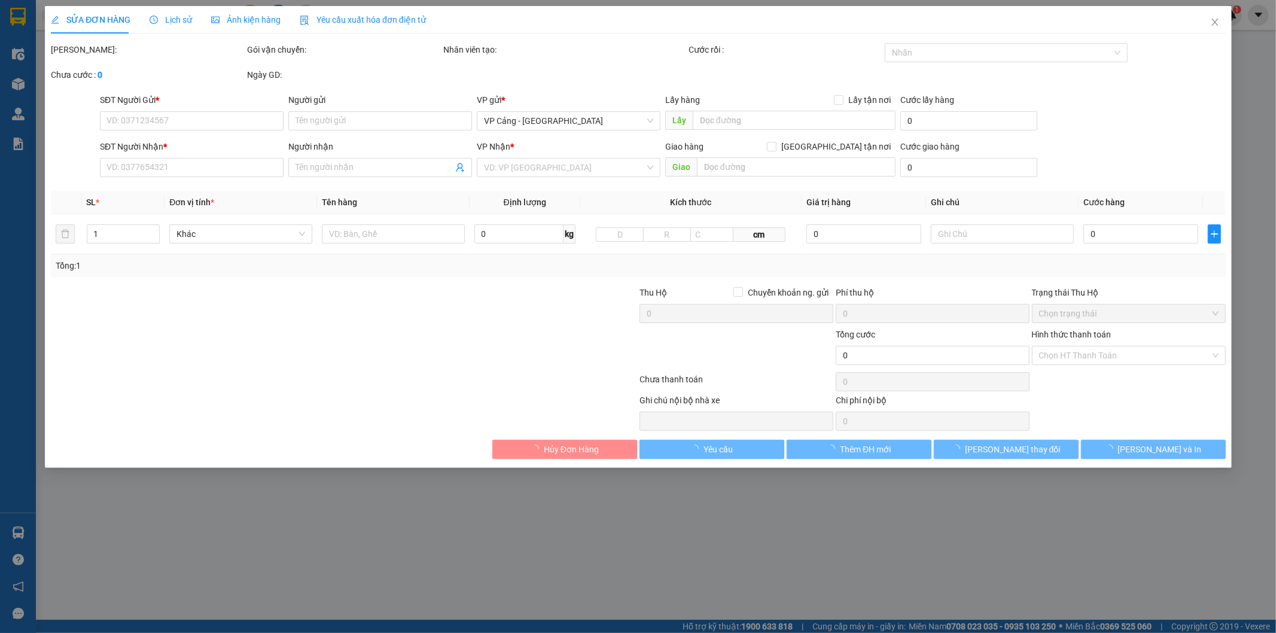
type input "0848155666"
type input "C Mai Anh 666"
type input "0975555889"
type input "Hùng Anh 889"
checkbox input "true"
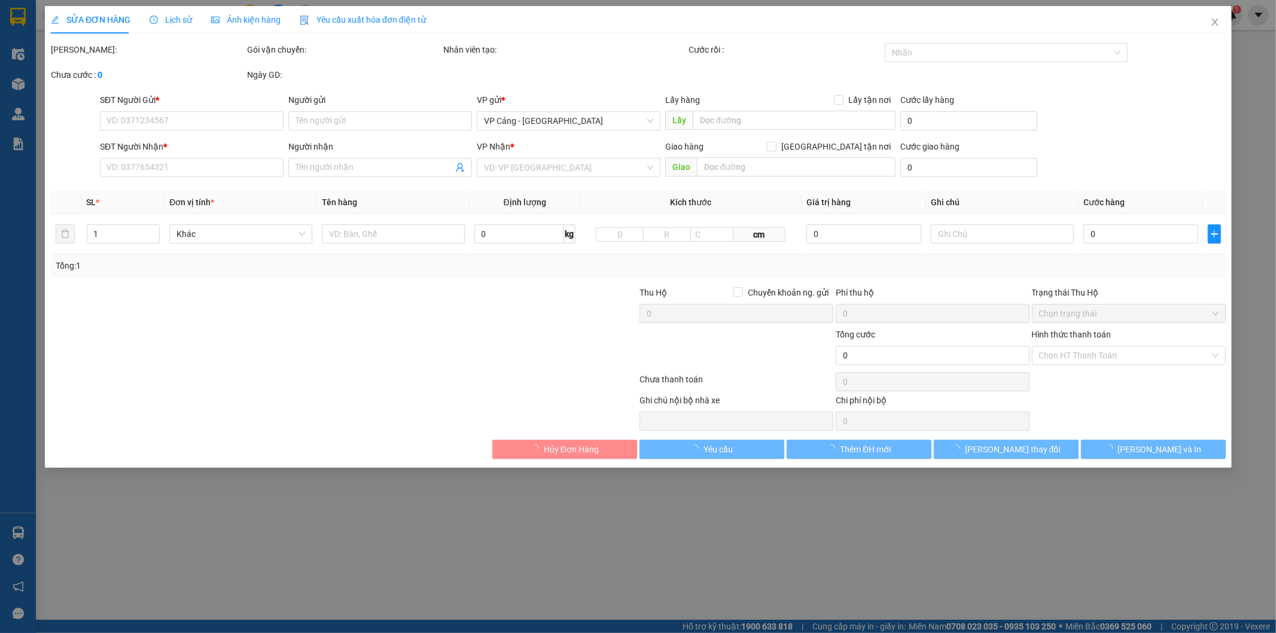
type input "Yên Ngĩa"
type input "1.800.000"
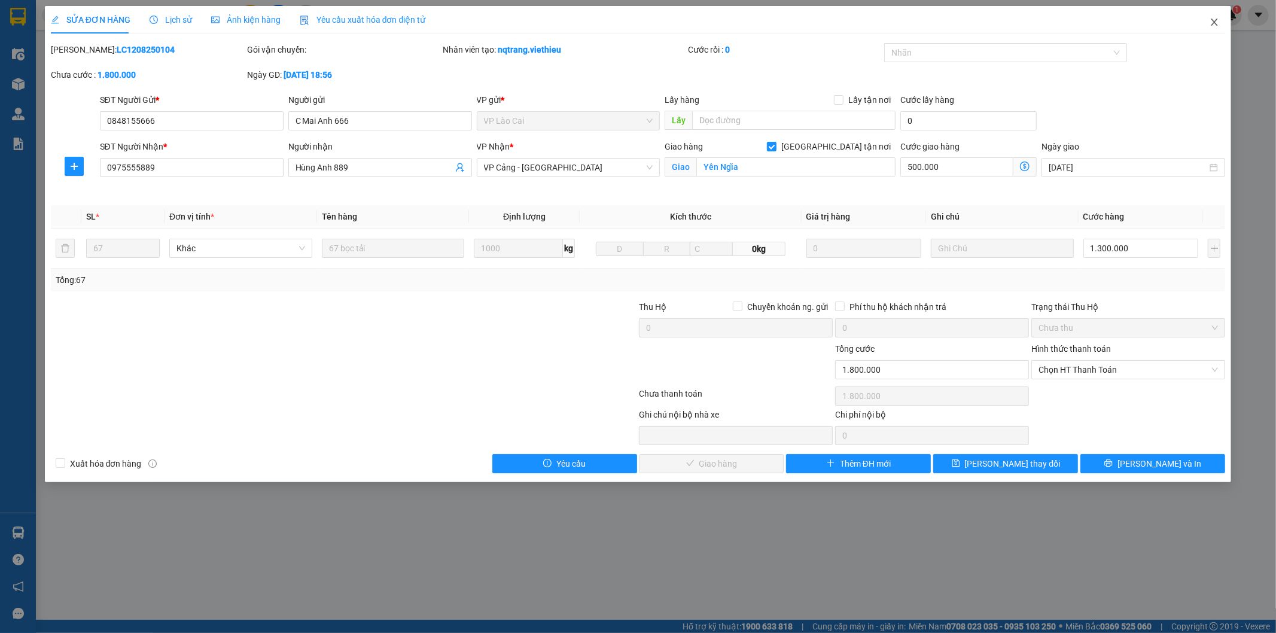
click at [1215, 31] on span "Close" at bounding box center [1215, 23] width 34 height 34
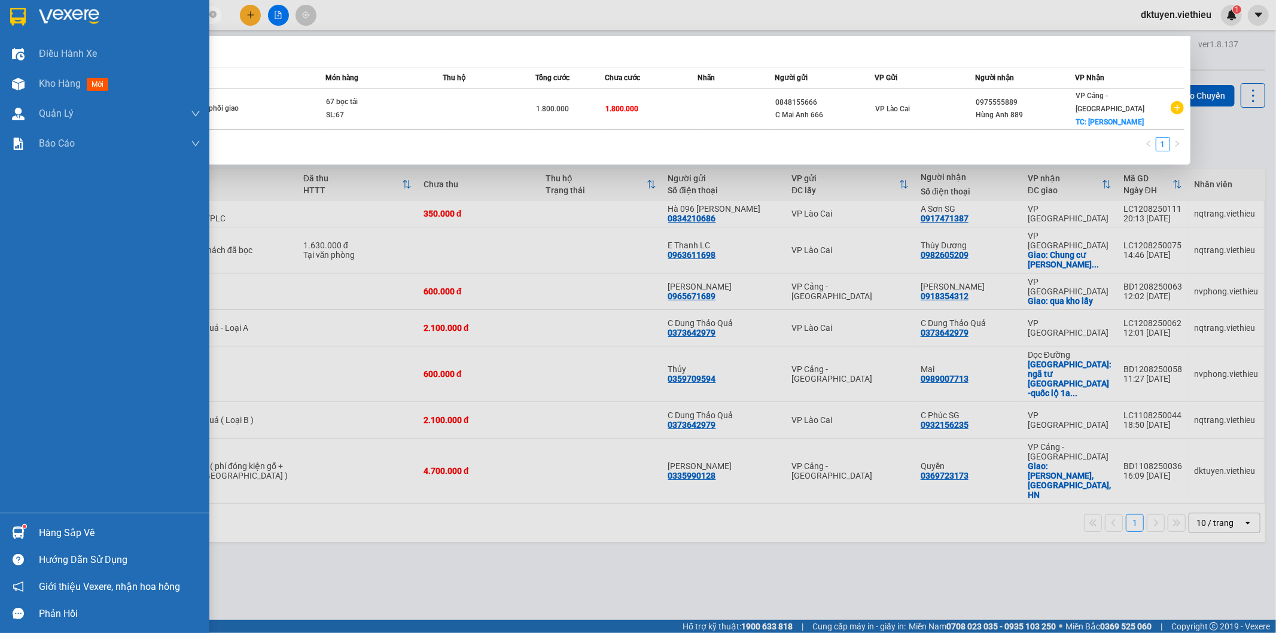
drag, startPoint x: 159, startPoint y: 13, endPoint x: 0, endPoint y: 10, distance: 158.6
click at [0, 33] on section "Kết quả tìm kiếm ( 1 ) Bộ lọc Mã ĐH Trạng thái Món hàng Thu hộ Tổng cước Chưa c…" at bounding box center [638, 316] width 1276 height 633
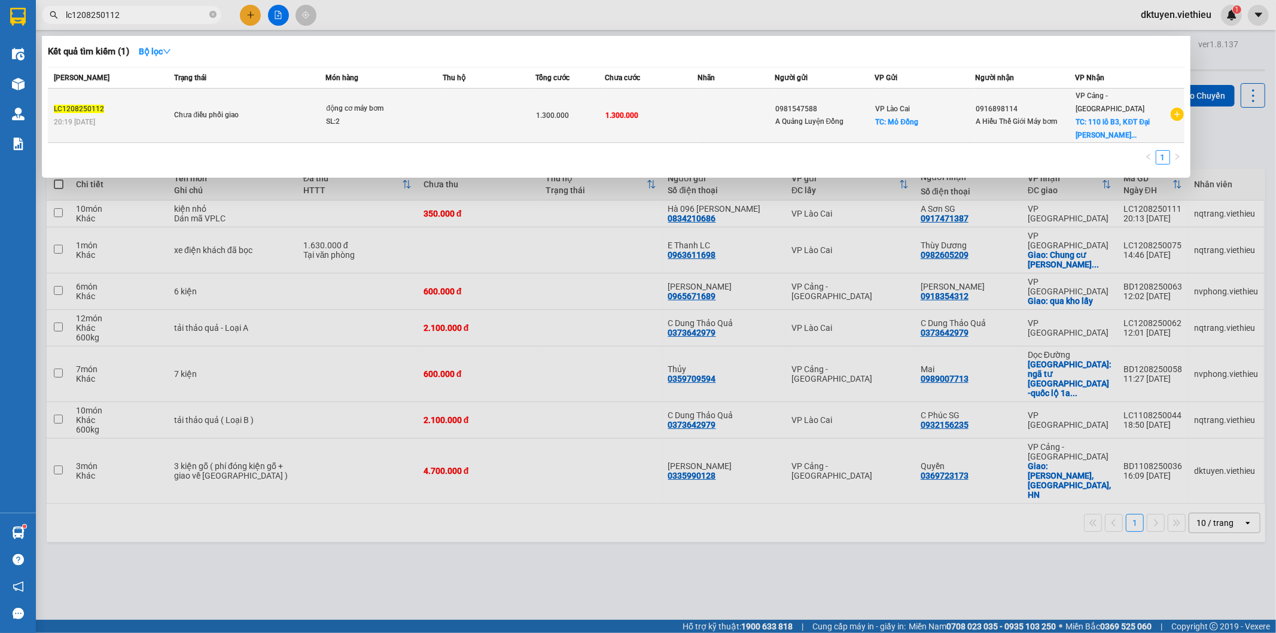
type input "lc1208250112"
click at [635, 111] on span "1.300.000" at bounding box center [621, 115] width 33 height 8
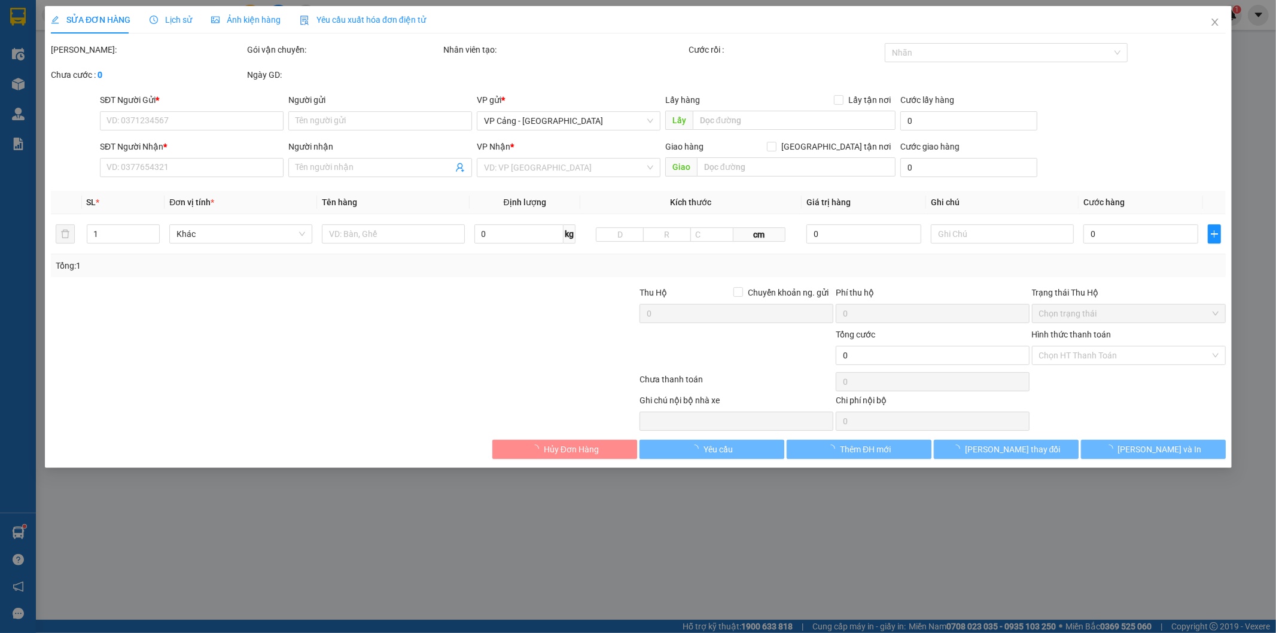
type input "0981547588"
type input "A Quảng Luyện Đồng"
checkbox input "true"
type input "Mỏ Đồng"
type input "0916898114"
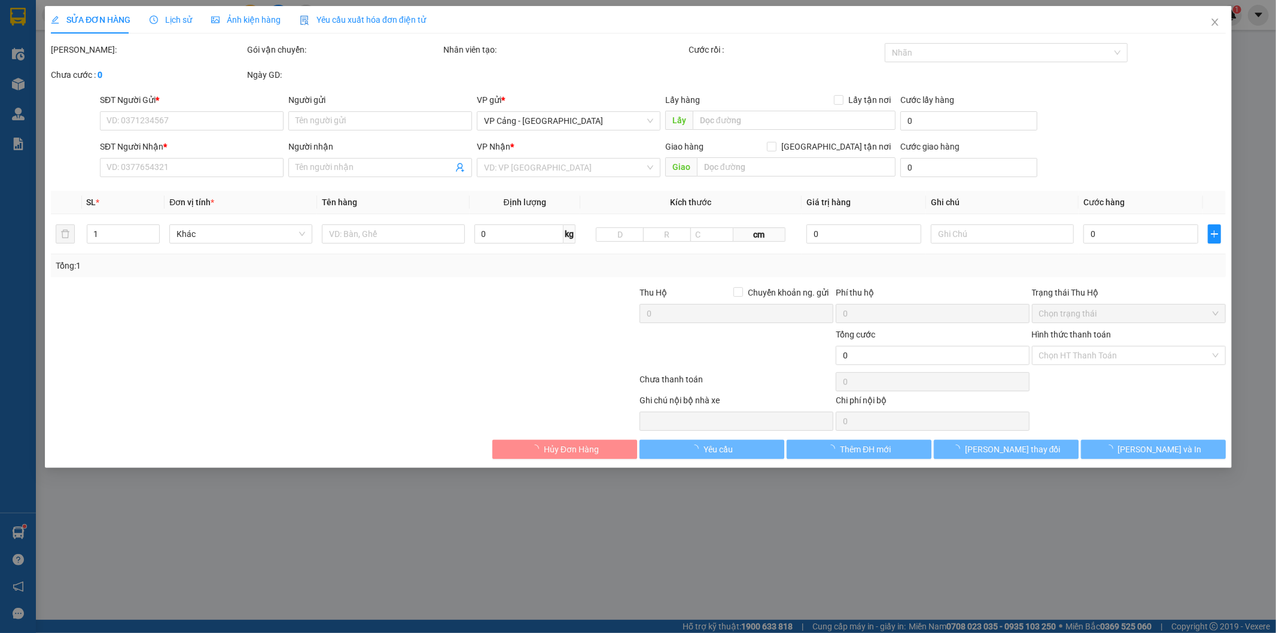
type input "A Hiếu Thế Giới Máy bơm"
checkbox input "true"
type input "110 lô B3, KĐT Đại Kim Định công"
type input "1.300.000"
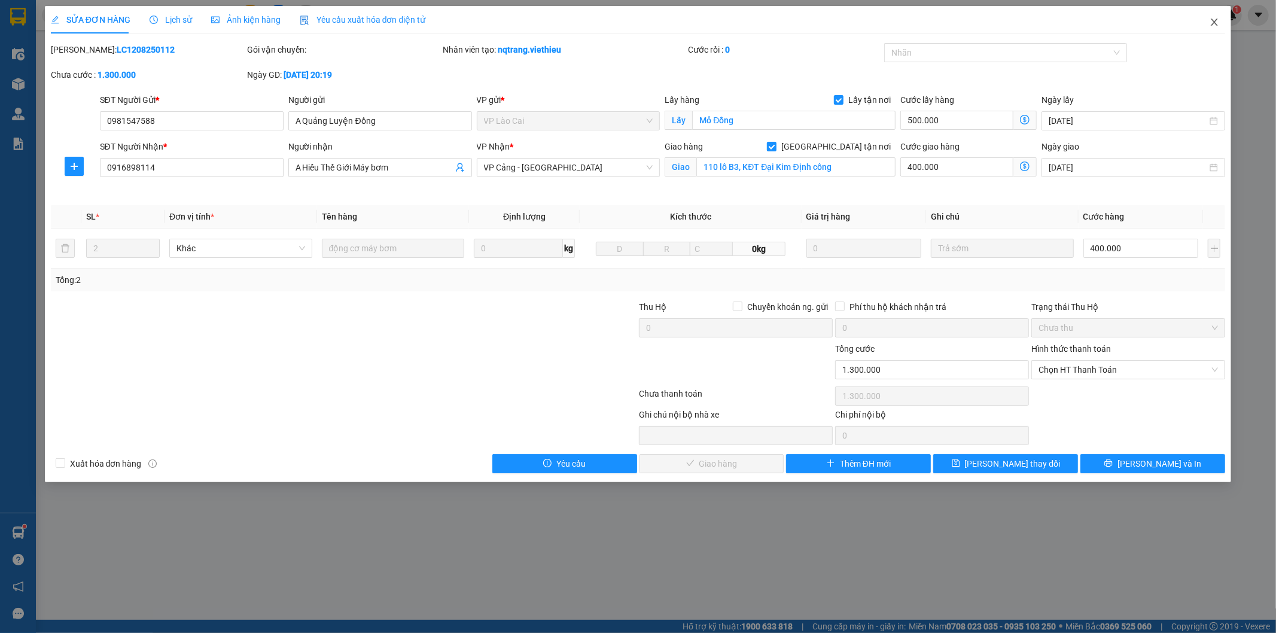
click at [1212, 20] on icon "close" at bounding box center [1215, 22] width 7 height 7
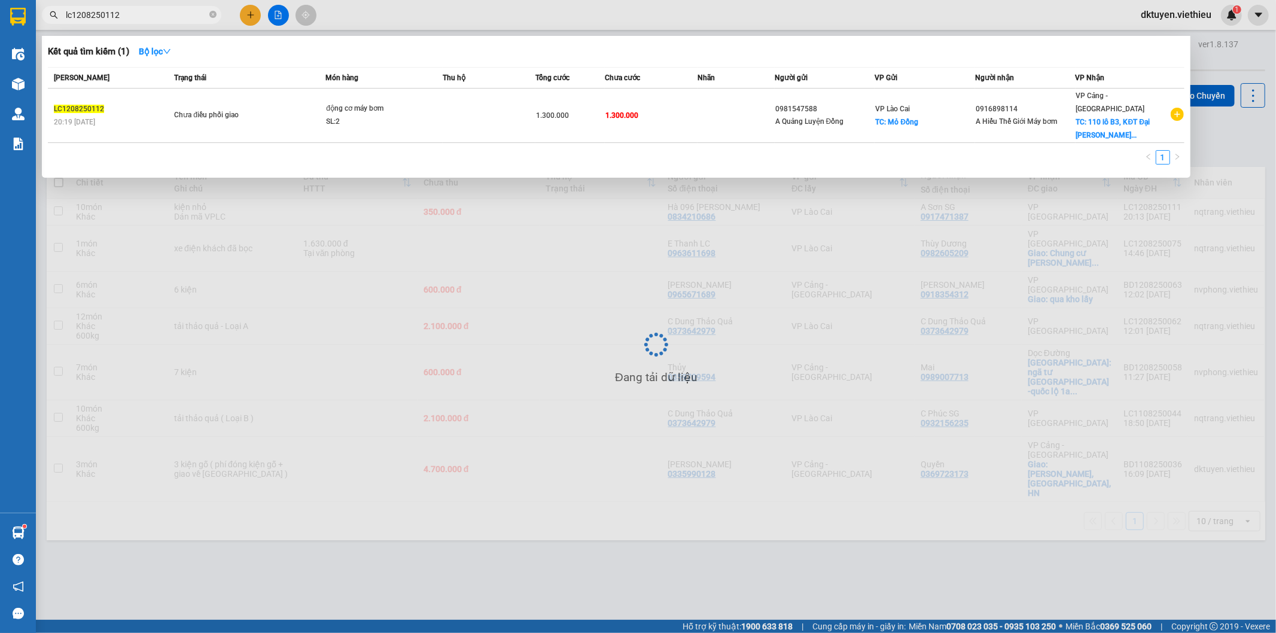
drag, startPoint x: 136, startPoint y: 16, endPoint x: 50, endPoint y: 20, distance: 86.2
click at [50, 20] on span "lc1208250112" at bounding box center [131, 15] width 179 height 18
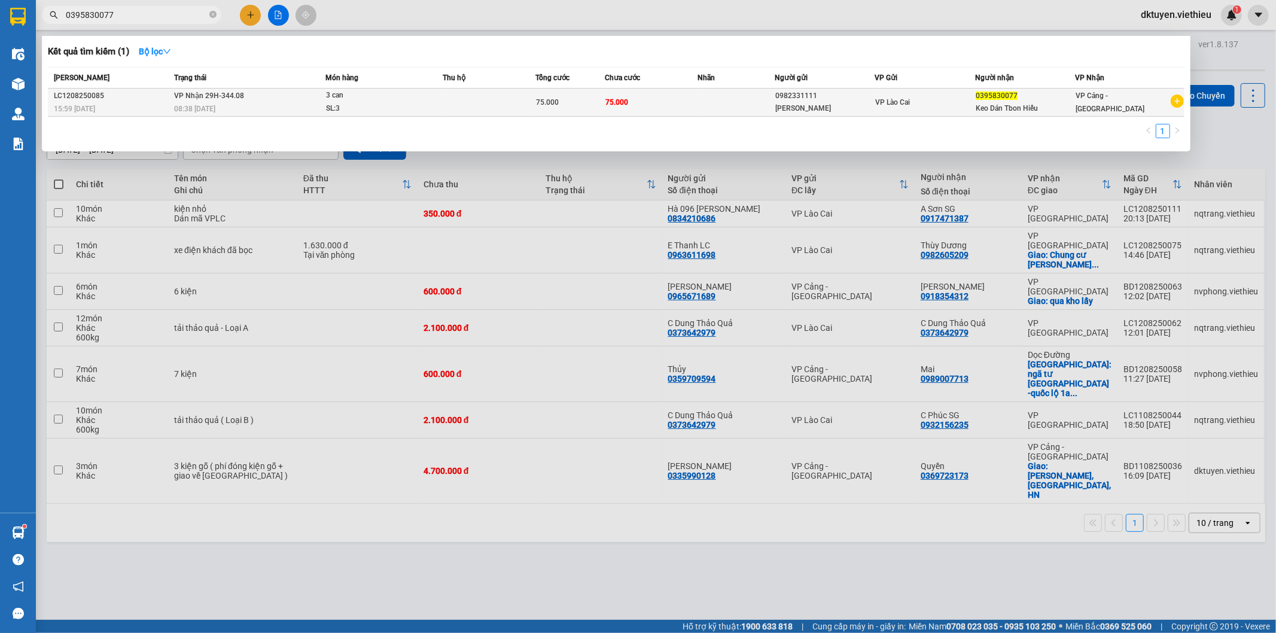
type input "0395830077"
click at [598, 106] on div "75.000" at bounding box center [570, 102] width 68 height 13
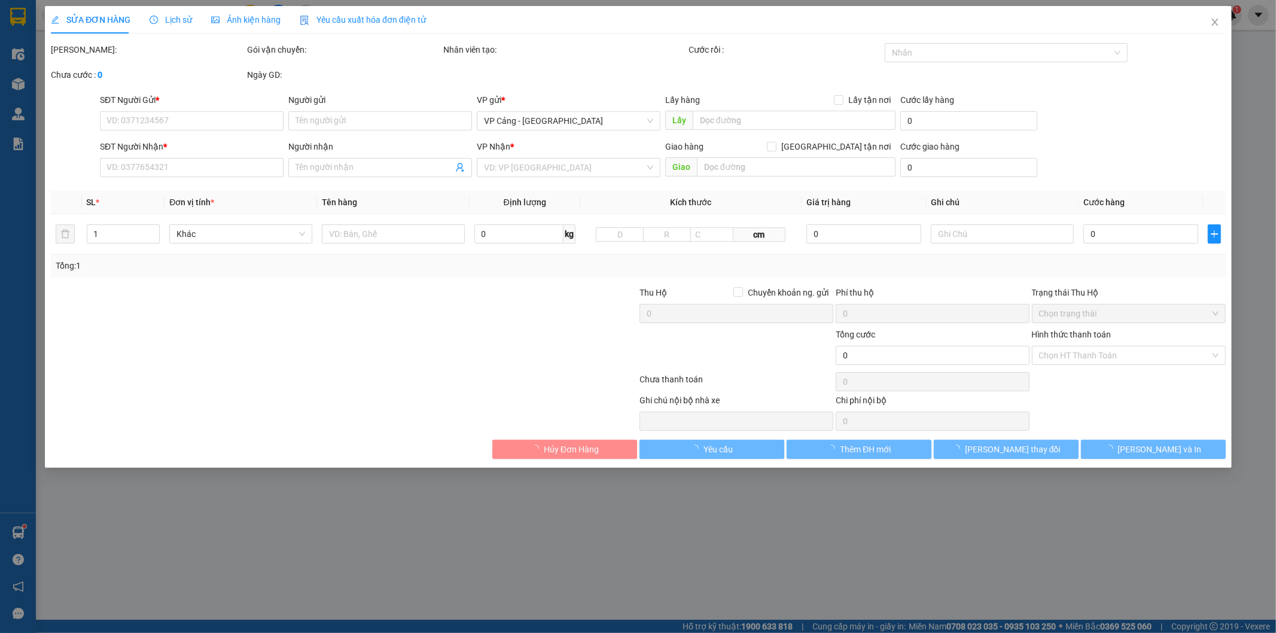
type input "0982331111"
type input "[PERSON_NAME]"
type input "0395830077"
type input "Keo Dán Tbon Hiếu"
type input "75.000"
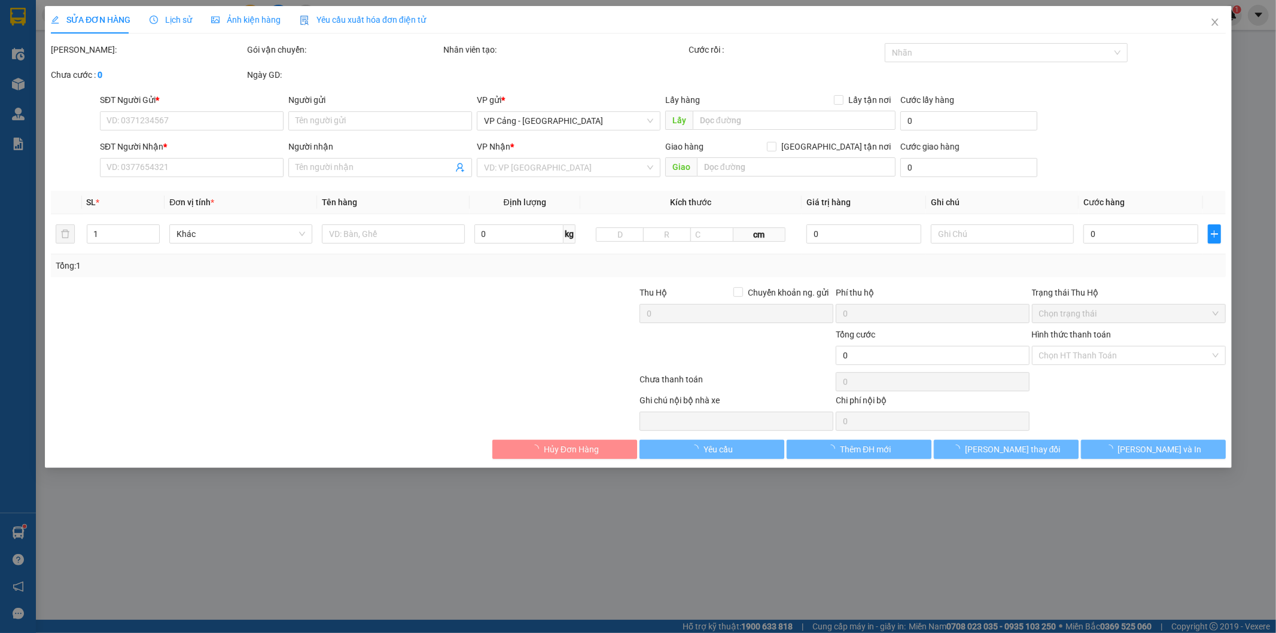
type input "75.000"
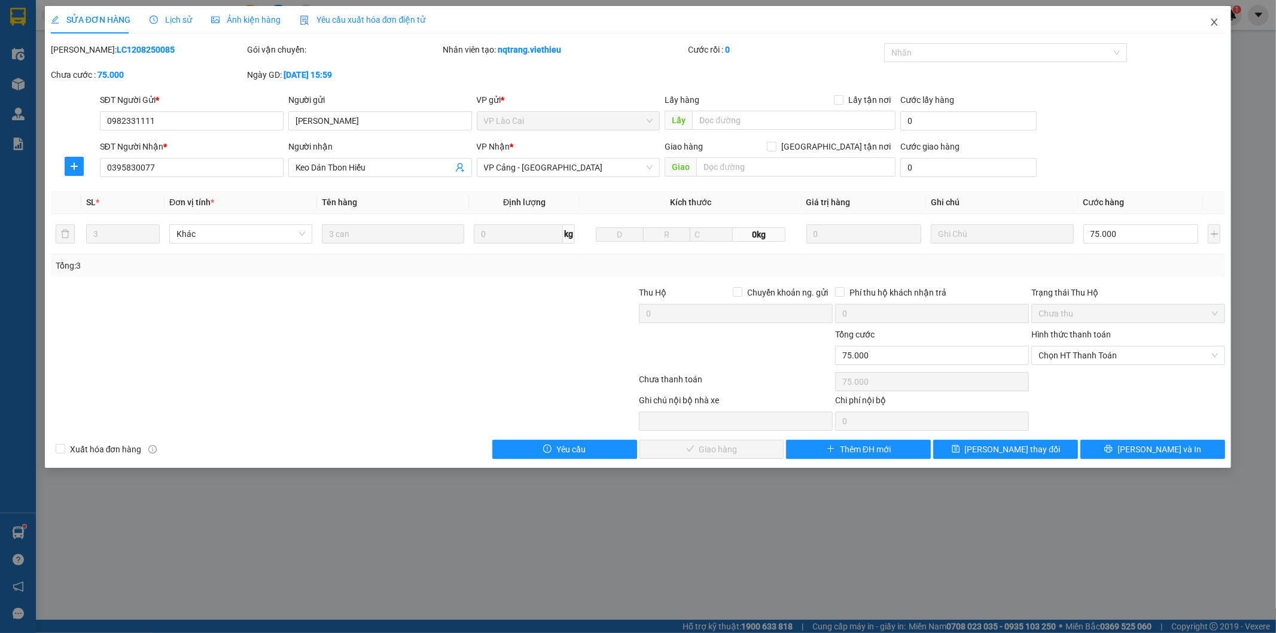
click at [1213, 20] on icon "close" at bounding box center [1215, 22] width 7 height 7
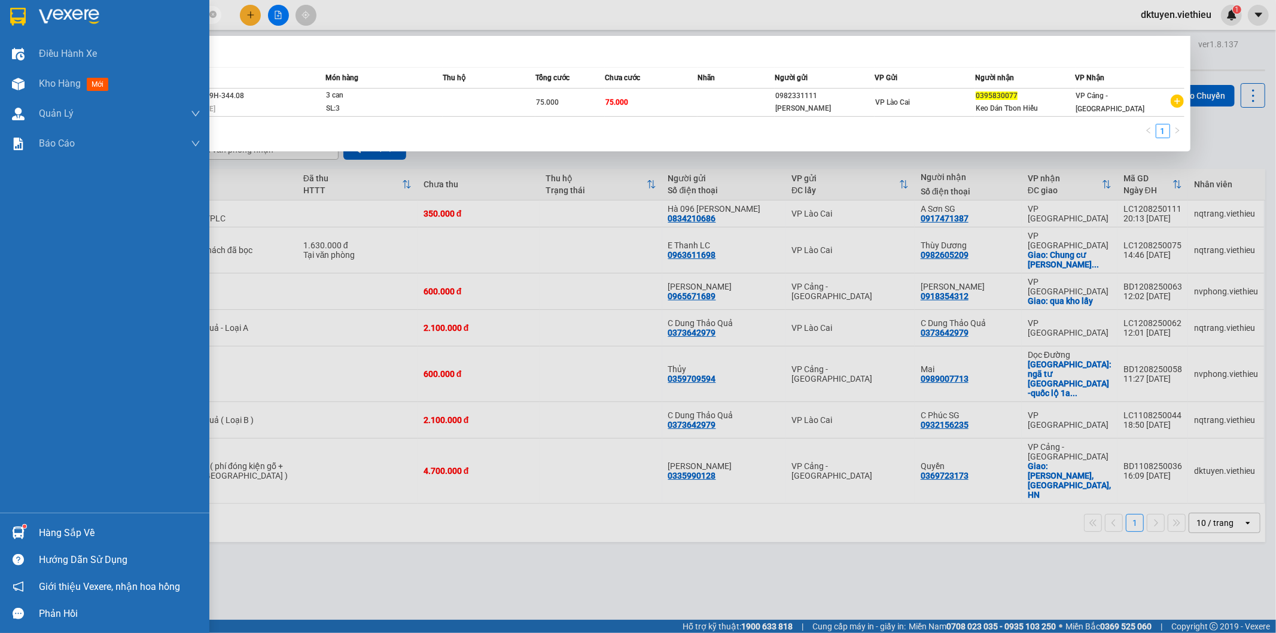
drag, startPoint x: 133, startPoint y: 13, endPoint x: 0, endPoint y: 7, distance: 133.5
click at [0, 9] on section "Kết quả tìm kiếm ( 1 ) Bộ lọc Mã ĐH Trạng thái Món hàng Thu hộ Tổng cước Chưa c…" at bounding box center [638, 316] width 1276 height 633
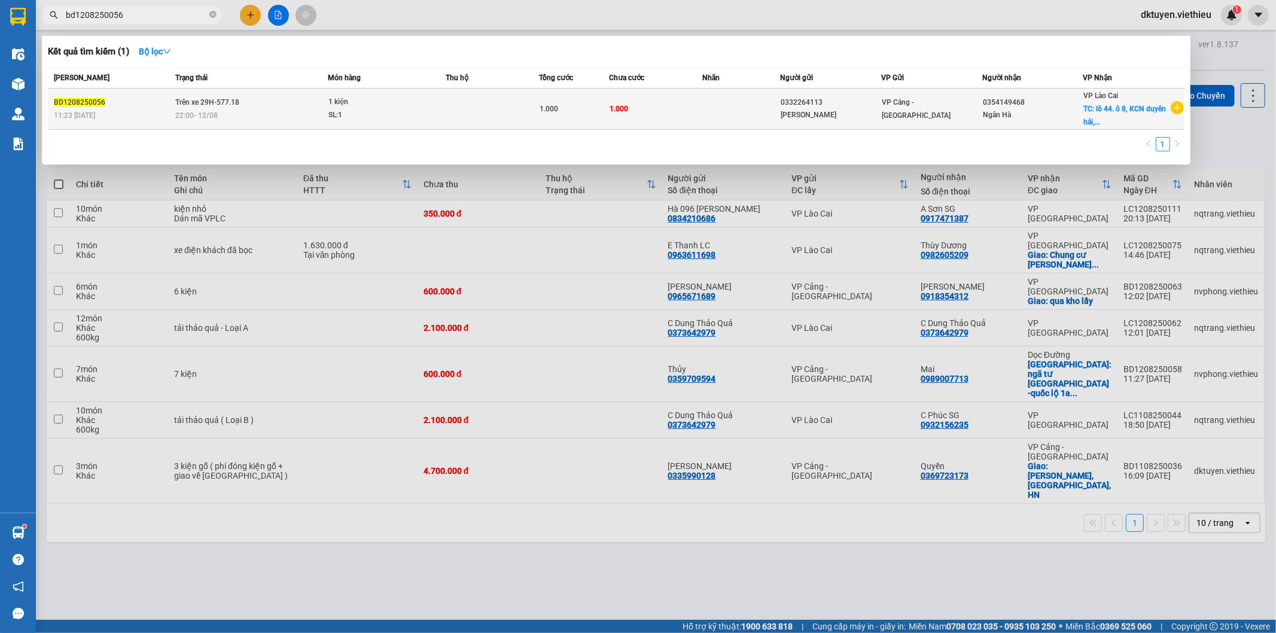
type input "bd1208250056"
click at [769, 110] on td at bounding box center [741, 109] width 78 height 41
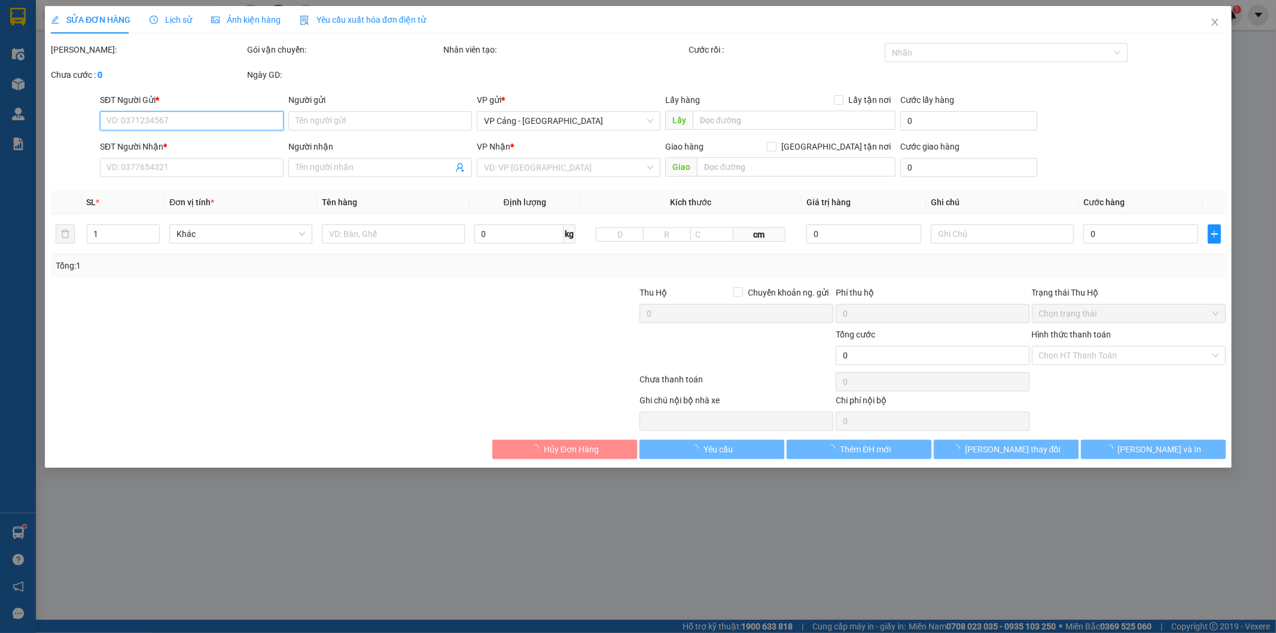
type input "0332264113"
type input "[PERSON_NAME]"
type input "0354149468"
type input "Ngân Hà"
checkbox input "true"
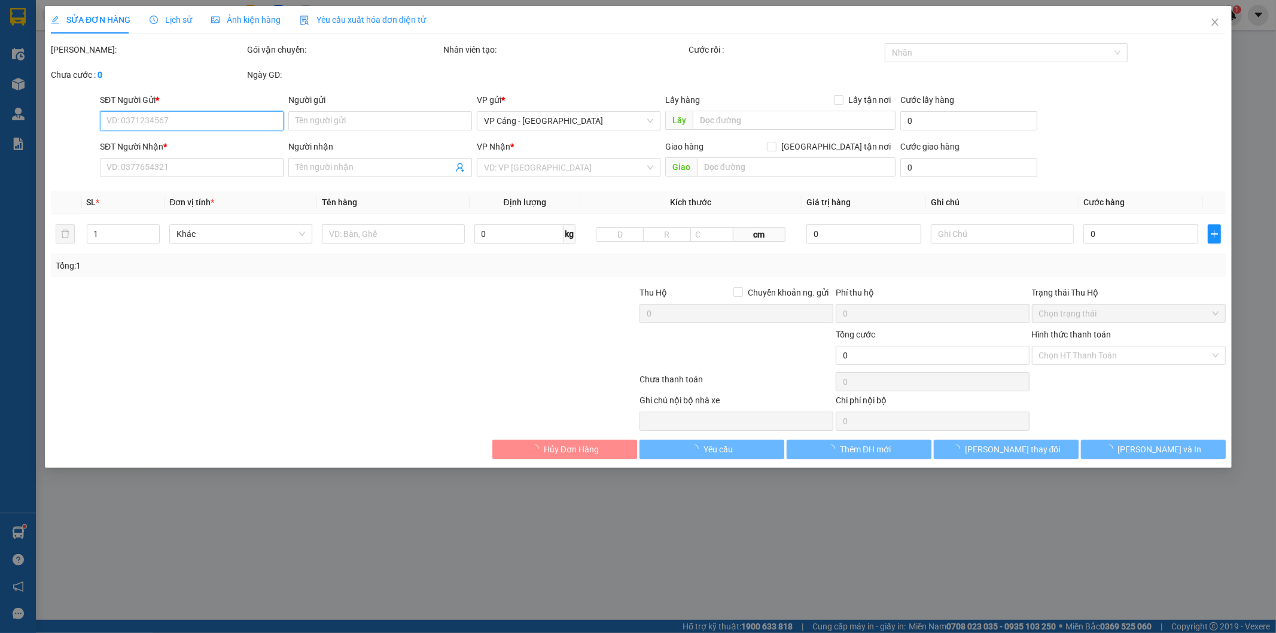
type input "lô 44. ô 8, KCN duyên hải, LC"
type input "1.000"
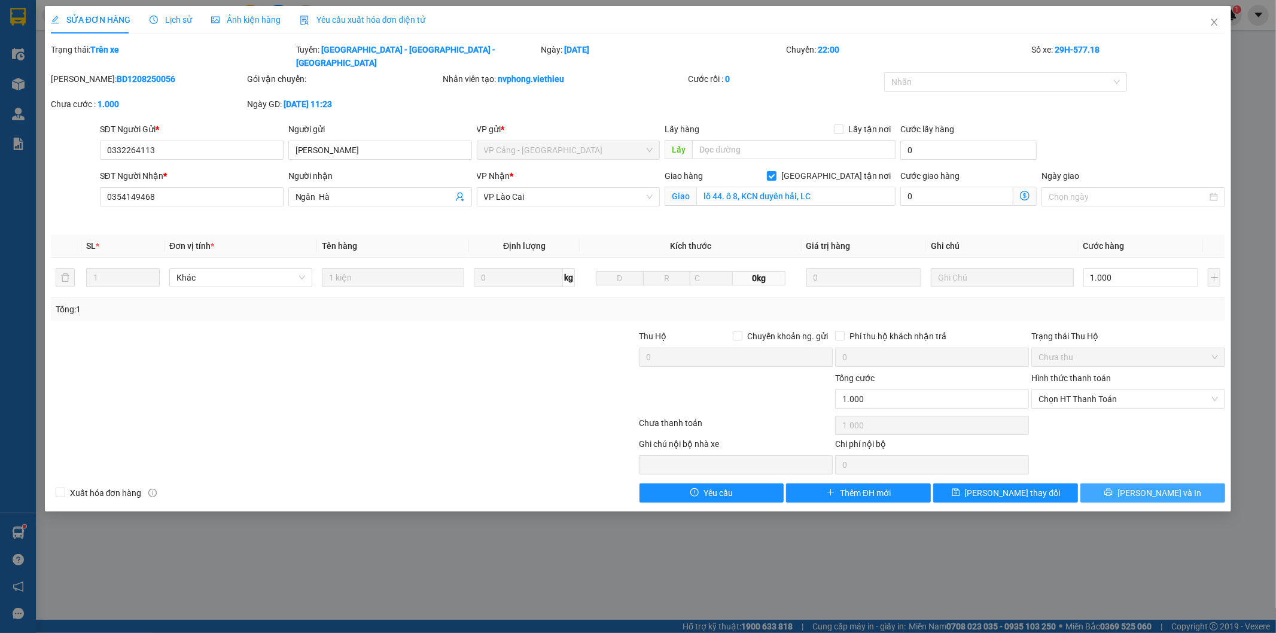
click at [1162, 486] on span "[PERSON_NAME] và In" at bounding box center [1160, 492] width 84 height 13
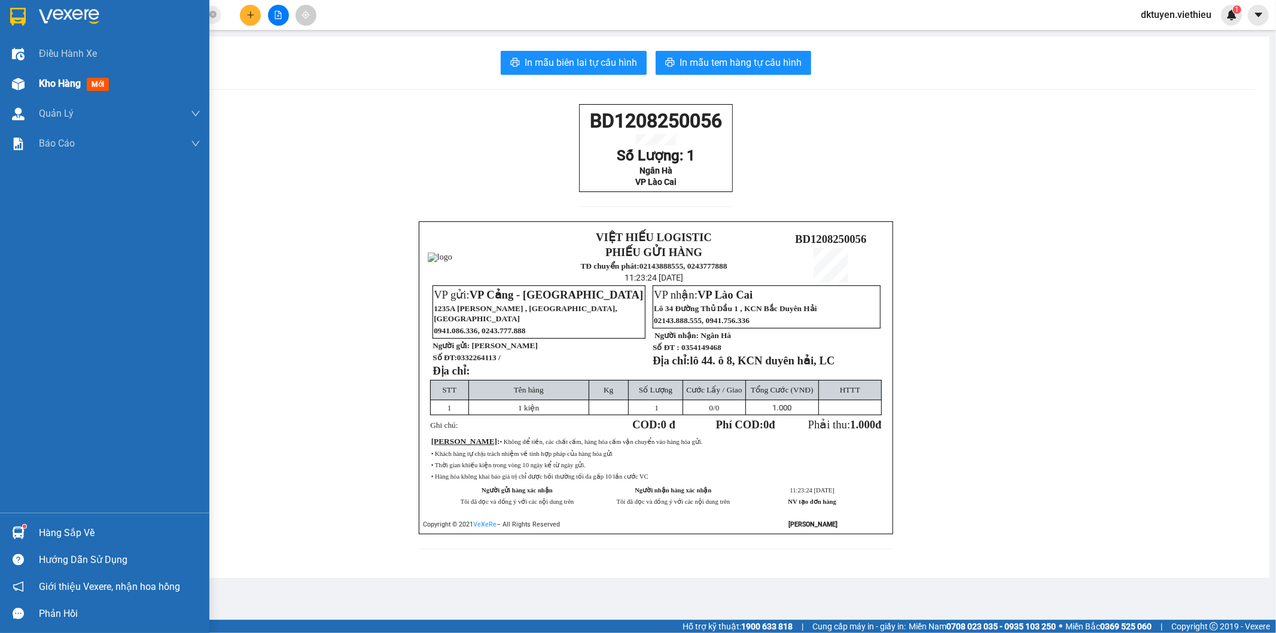
click at [74, 80] on span "Kho hàng" at bounding box center [60, 83] width 42 height 11
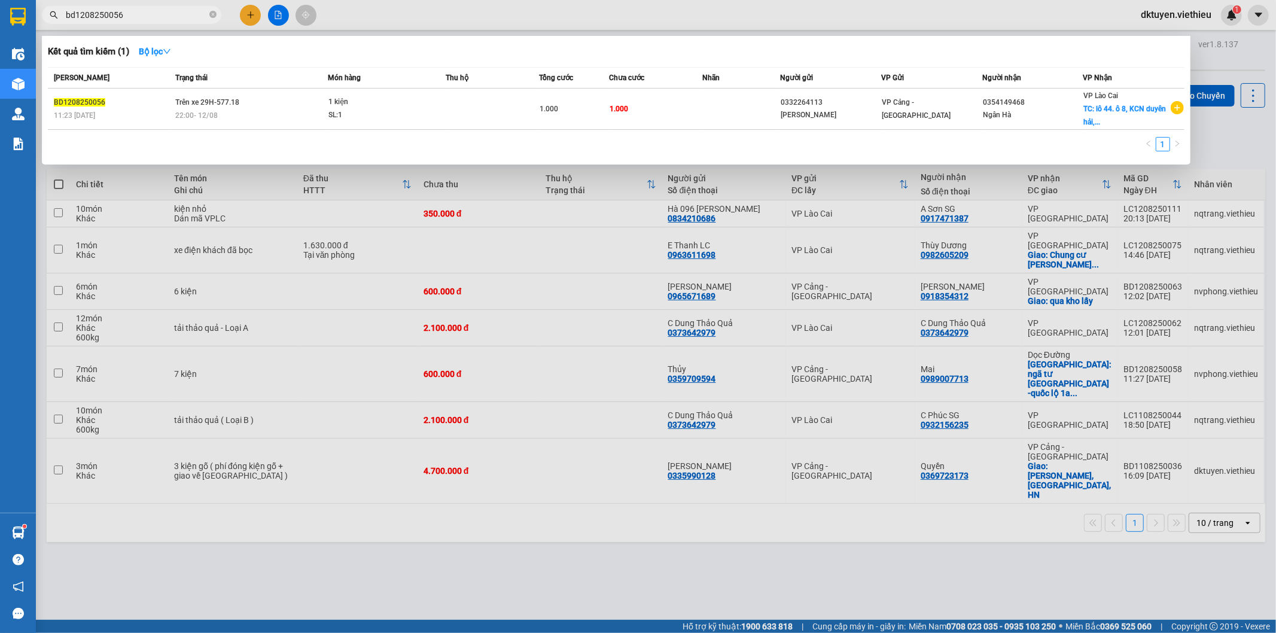
click at [182, 13] on input "bd1208250056" at bounding box center [136, 14] width 141 height 13
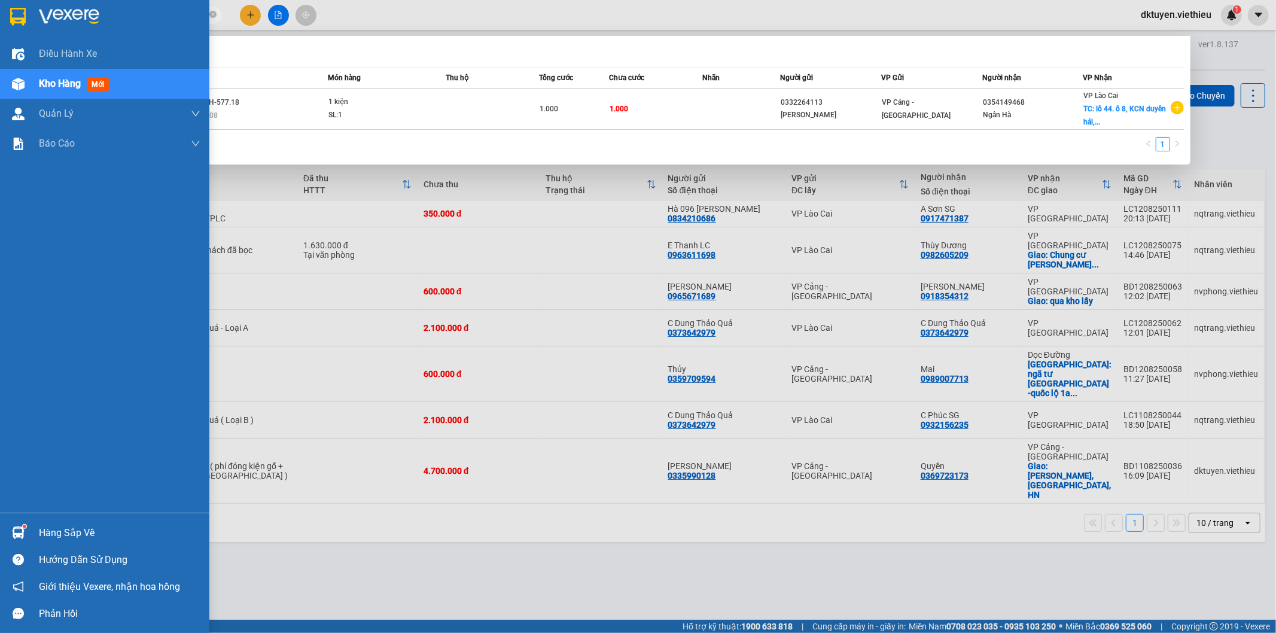
drag, startPoint x: 182, startPoint y: 13, endPoint x: 0, endPoint y: 31, distance: 182.7
click at [0, 31] on section "Kết quả tìm kiếm ( 1 ) Bộ lọc Mã ĐH Trạng thái Món hàng Thu hộ Tổng cước Chưa c…" at bounding box center [638, 316] width 1276 height 633
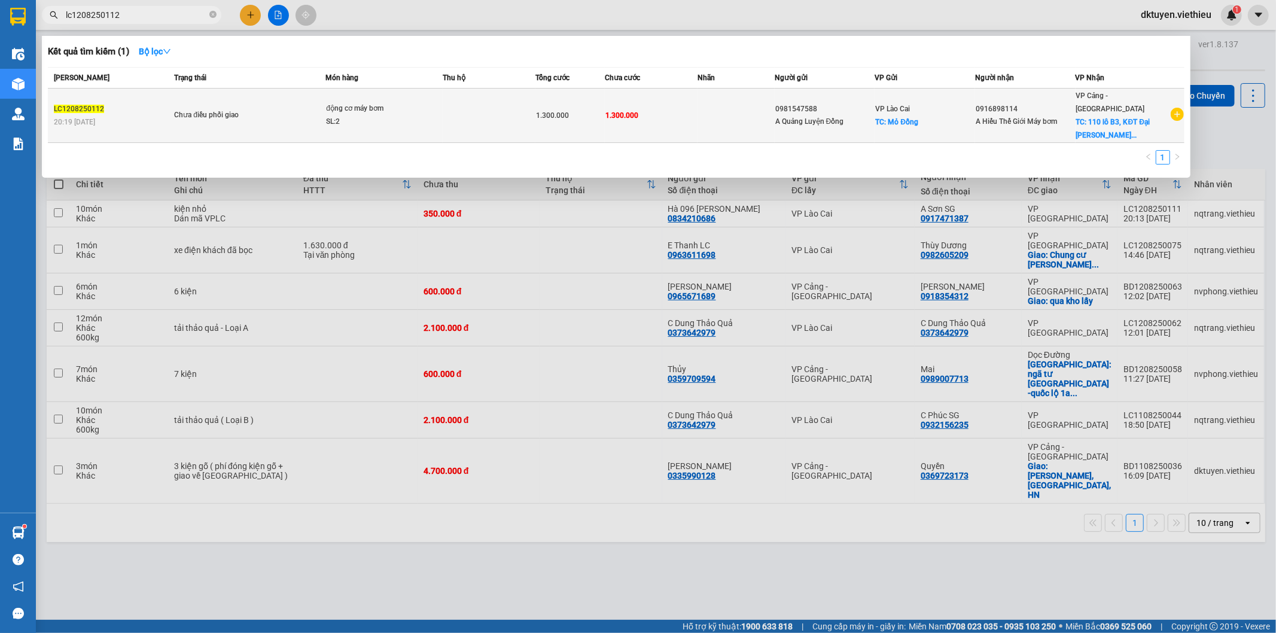
type input "lc1208250112"
click at [473, 116] on td at bounding box center [489, 116] width 93 height 54
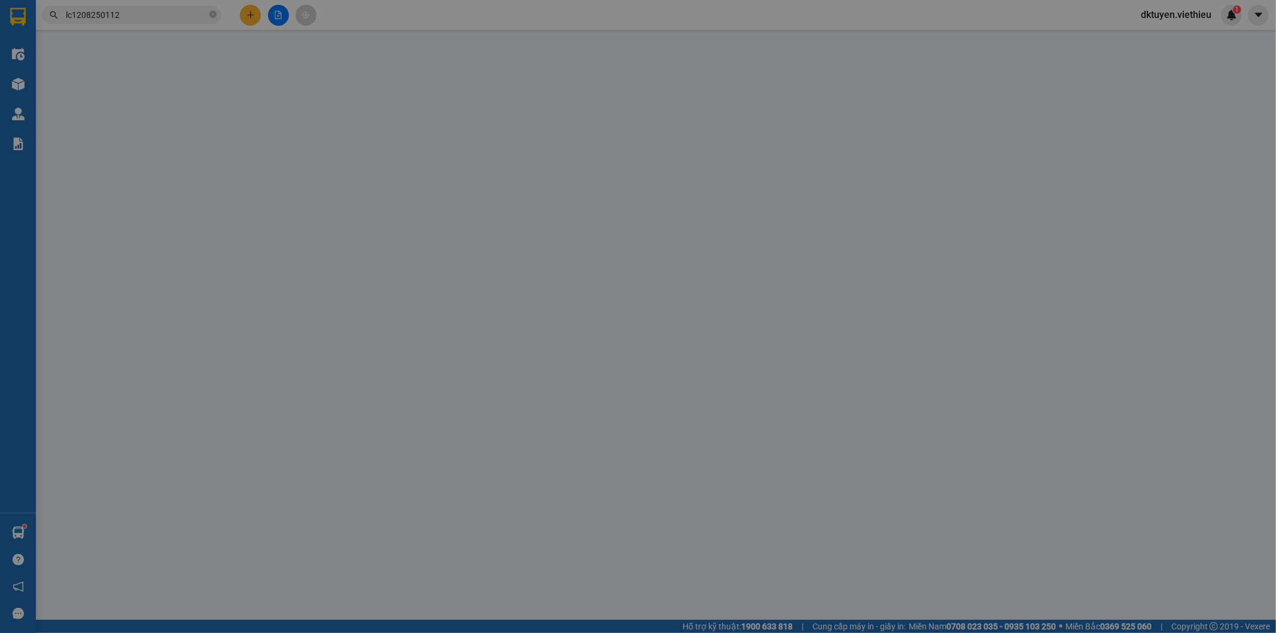
type input "0981547588"
type input "A Quảng Luyện Đồng"
checkbox input "true"
type input "Mỏ Đồng"
type input "0916898114"
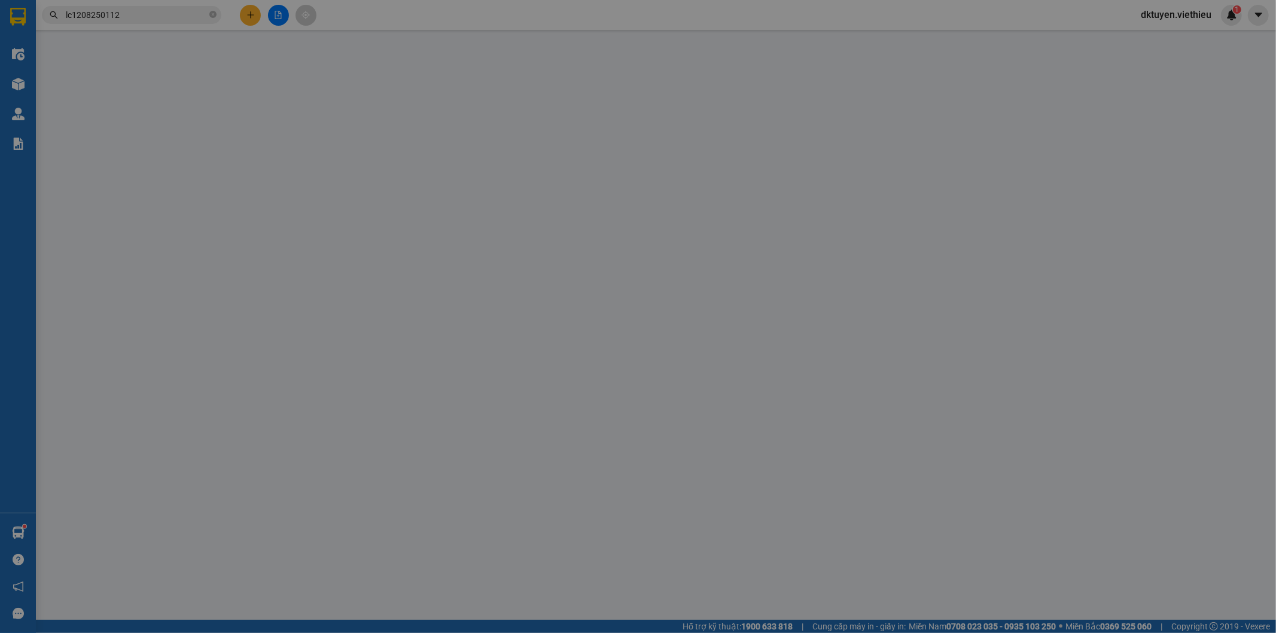
type input "A Hiếu Thế Giới Máy bơm"
checkbox input "true"
type input "110 lô B3, KĐT Đại Kim Định công"
type input "1.300.000"
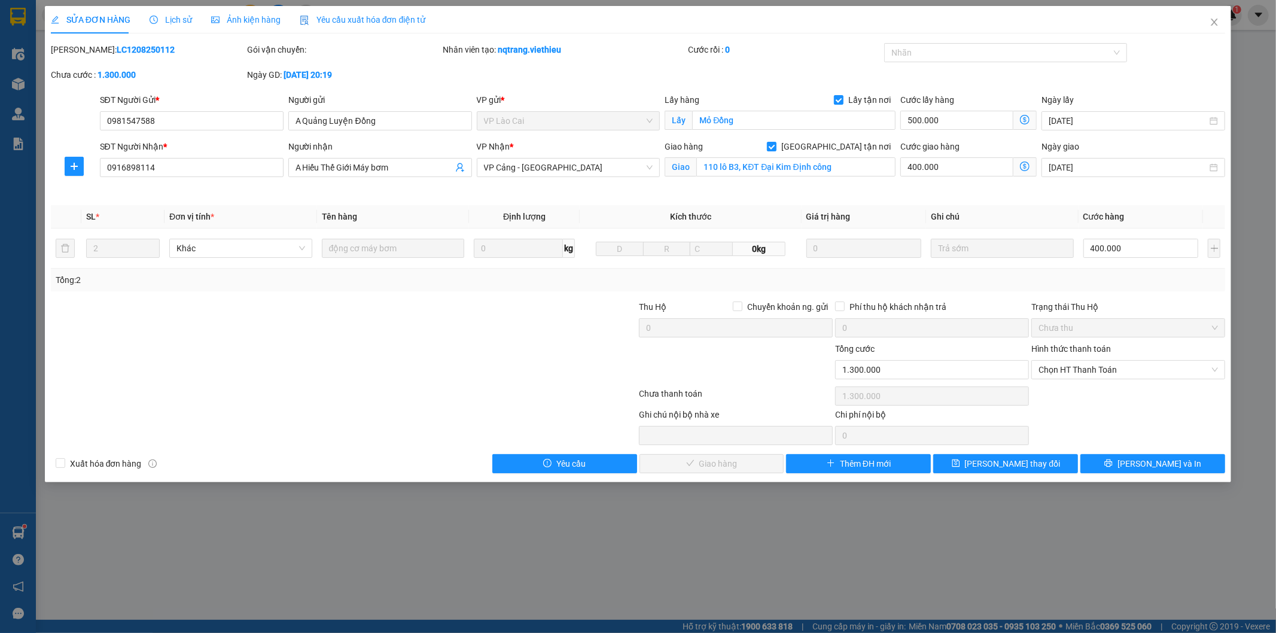
click at [1171, 451] on div "Total Paid Fee 0 Total UnPaid Fee 1.300.000 Cash Collection Total Fee Mã ĐH: LC…" at bounding box center [638, 258] width 1175 height 430
click at [1168, 458] on span "[PERSON_NAME] và In" at bounding box center [1160, 463] width 84 height 13
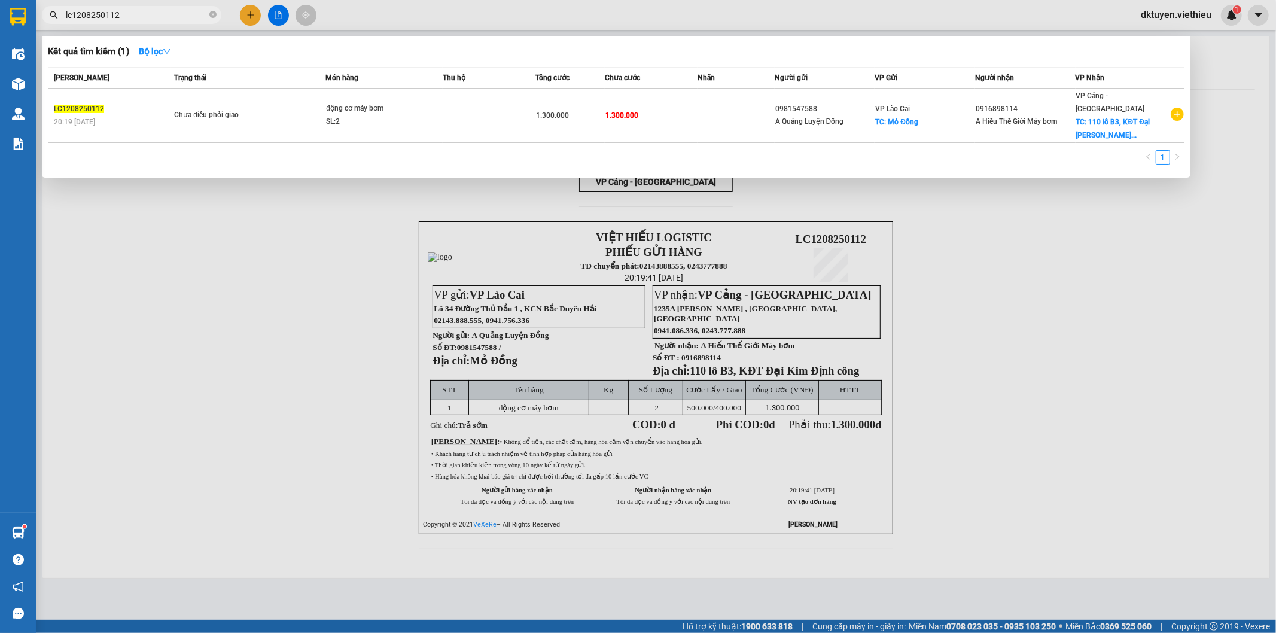
click at [139, 15] on input "lc1208250112" at bounding box center [136, 14] width 141 height 13
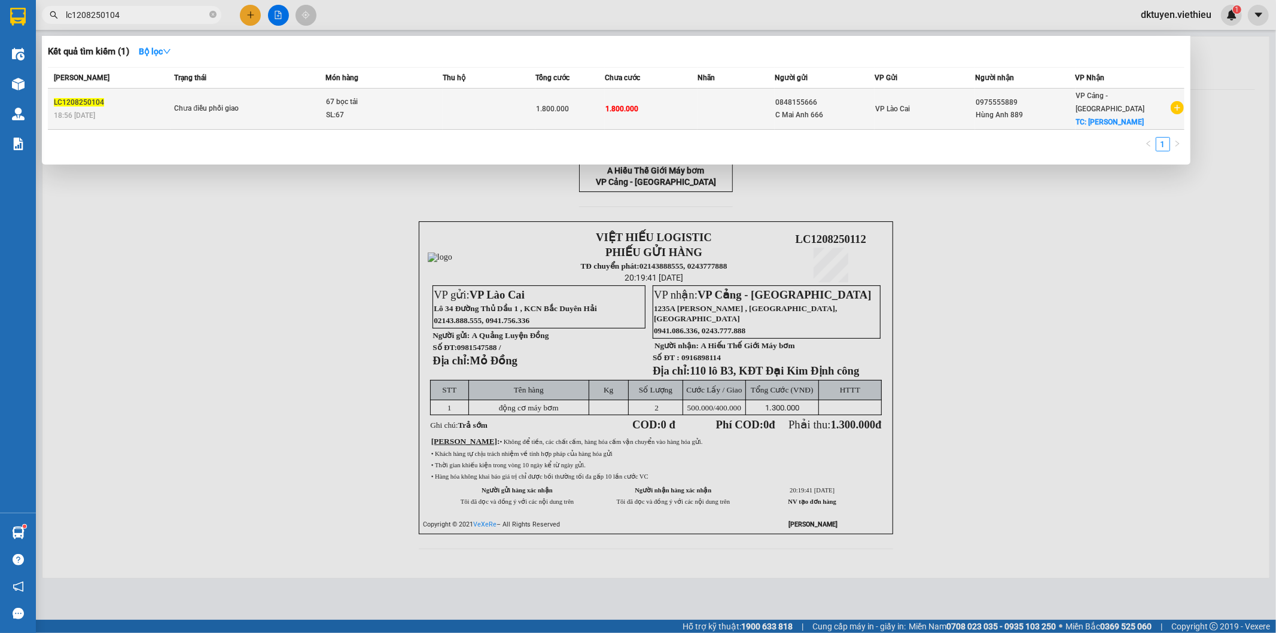
type input "lc1208250104"
click at [822, 109] on div "C Mai Anh 666" at bounding box center [824, 115] width 99 height 13
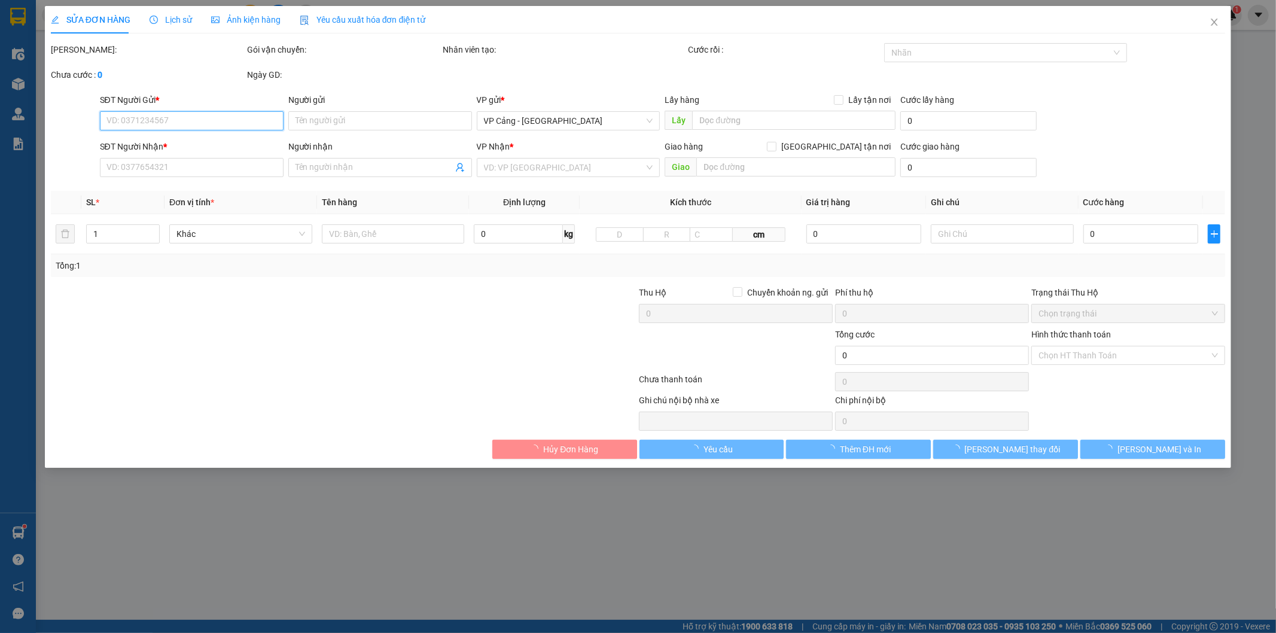
type input "0848155666"
type input "C Mai Anh 666"
type input "0975555889"
type input "Hùng Anh 889"
checkbox input "true"
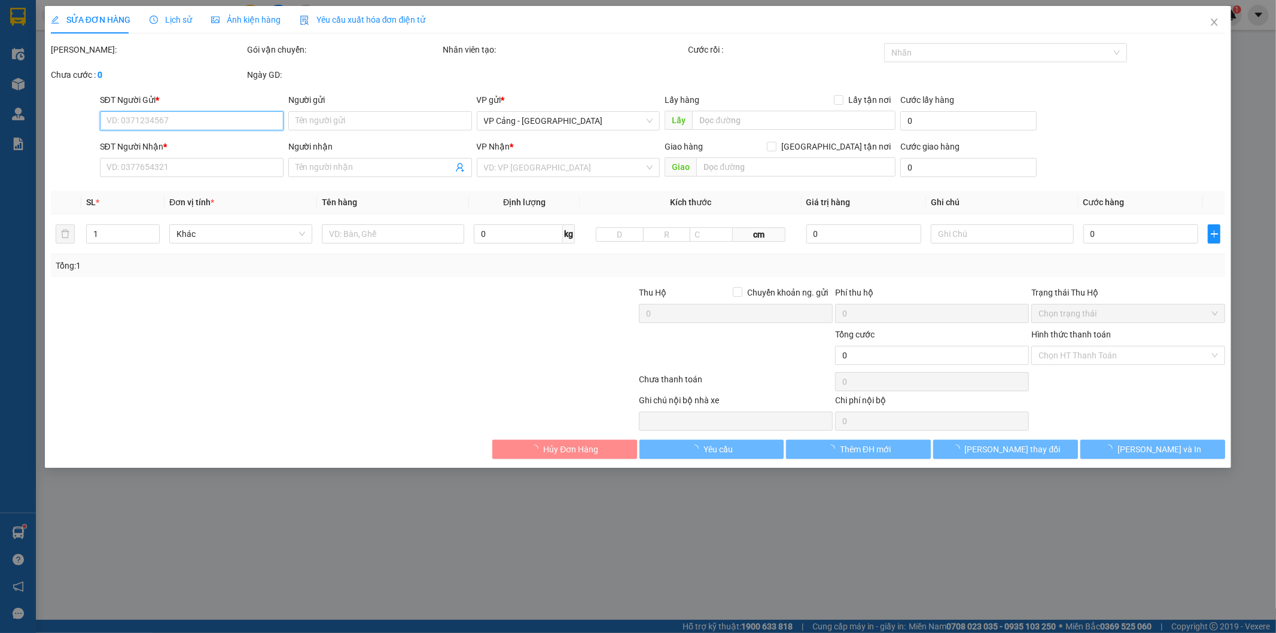
type input "Yên Ngĩa"
type input "1.800.000"
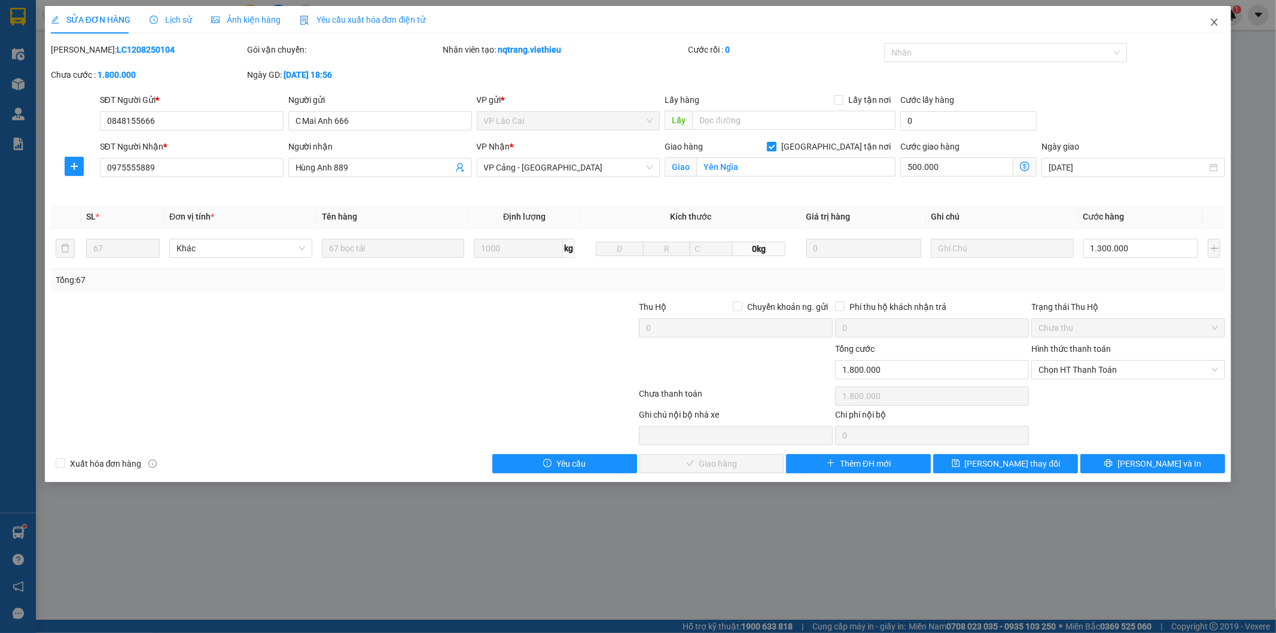
click at [1212, 23] on icon "close" at bounding box center [1215, 22] width 10 height 10
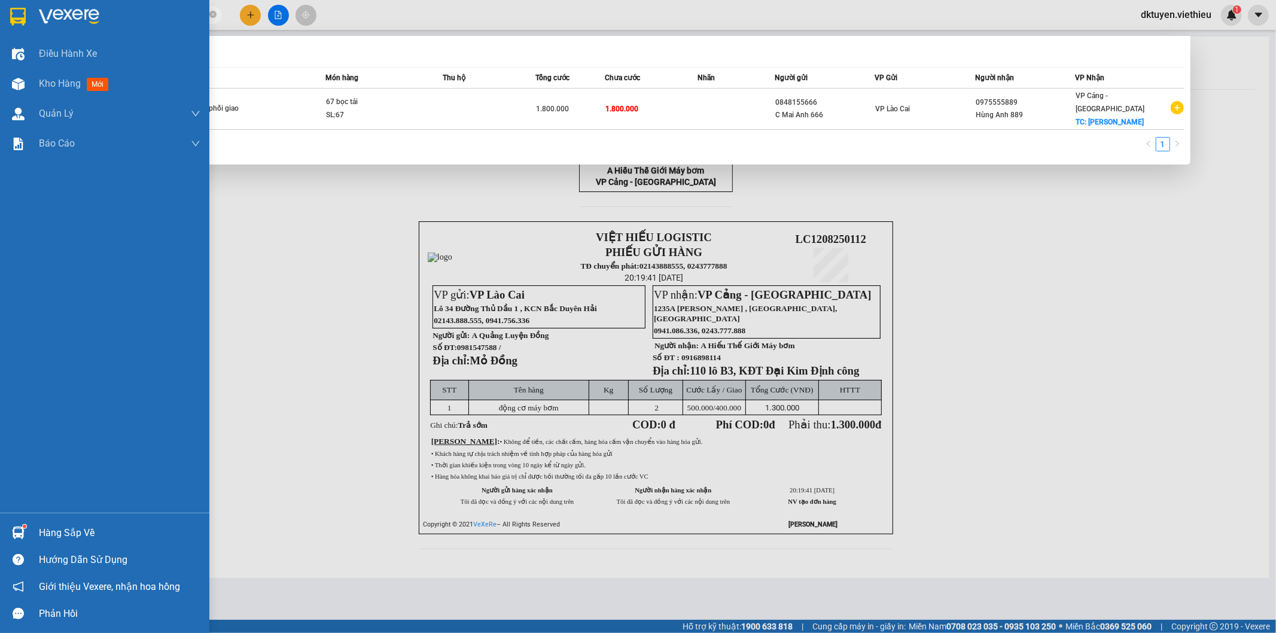
drag, startPoint x: 151, startPoint y: 19, endPoint x: 0, endPoint y: 0, distance: 152.0
click at [4, 12] on section "Kết quả tìm kiếm ( 1 ) Bộ lọc Mã ĐH Trạng thái Món hàng Thu hộ Tổng cước Chưa c…" at bounding box center [638, 316] width 1276 height 633
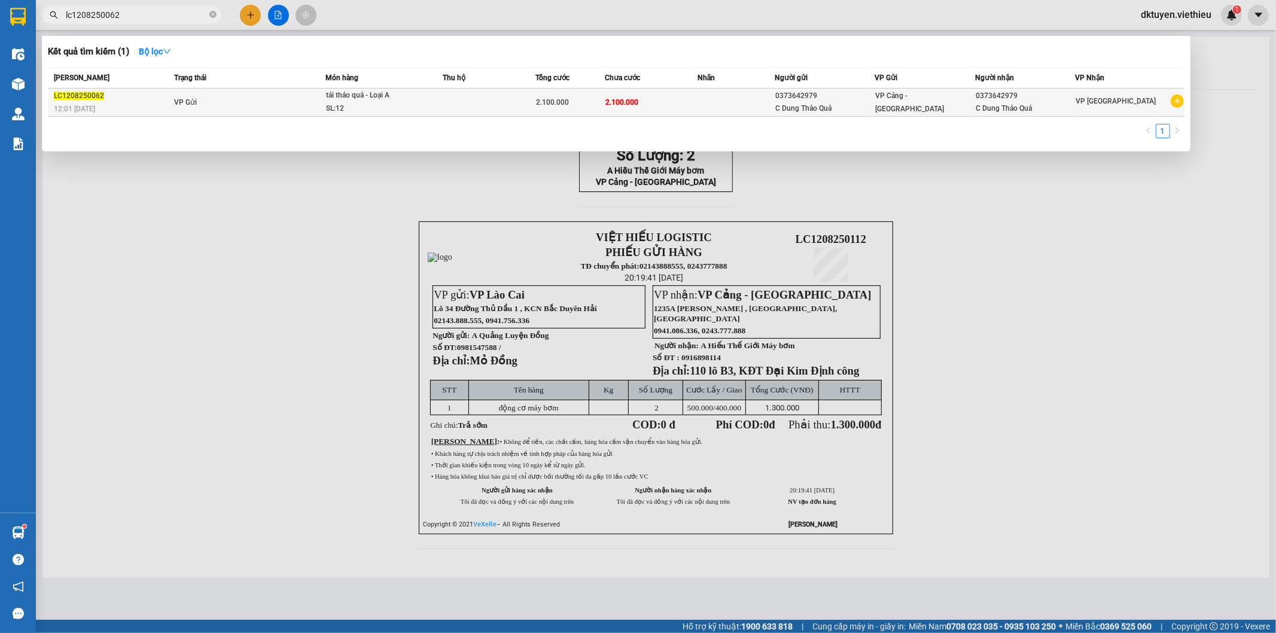
type input "lc1208250062"
click at [775, 95] on td at bounding box center [736, 103] width 77 height 28
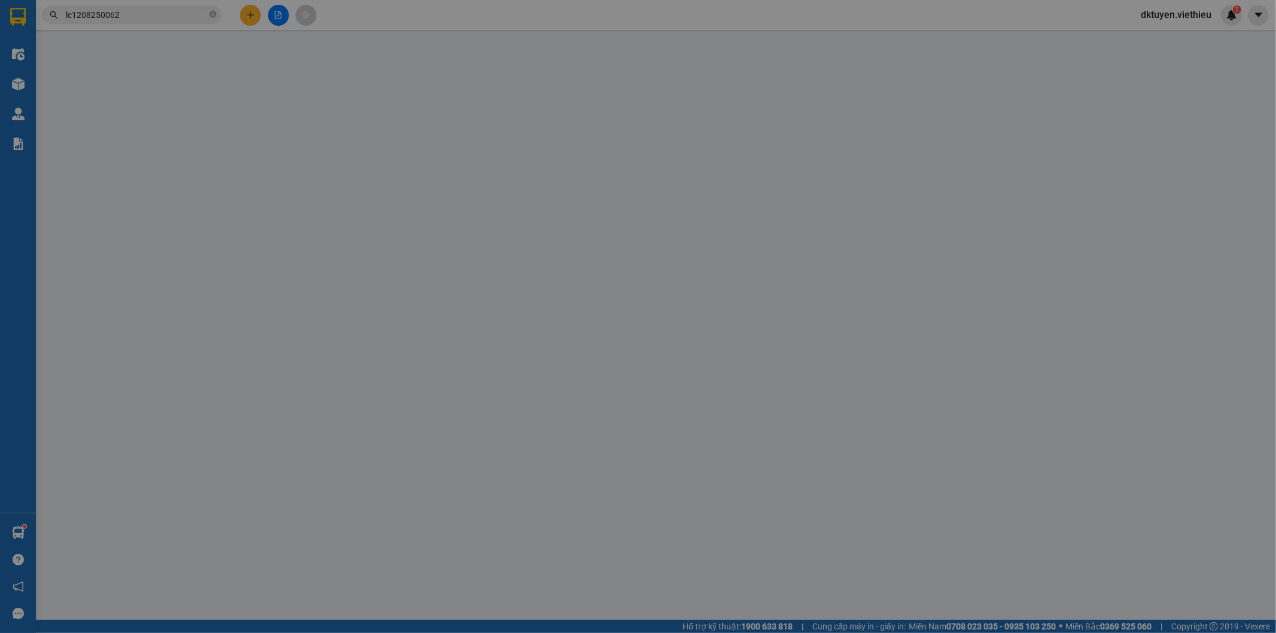
type input "0373642979"
type input "C Dung Thảo Quả"
type input "0373642979"
type input "C Dung Thảo Quả"
type input "2.100.000"
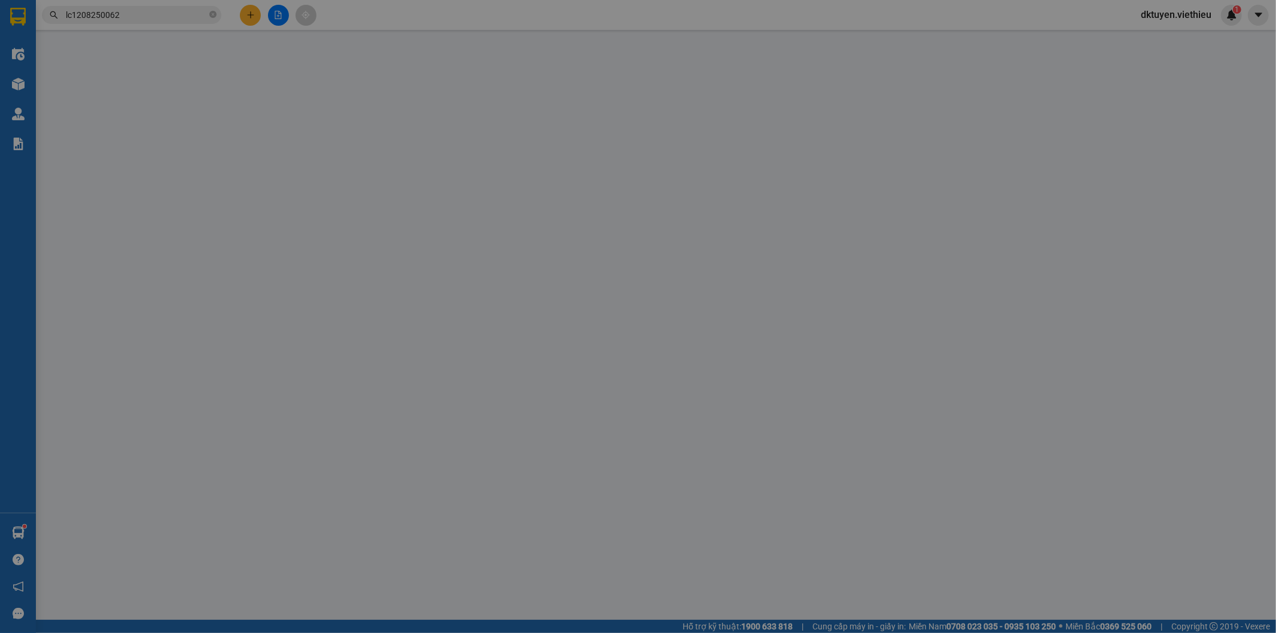
type input "2.100.000"
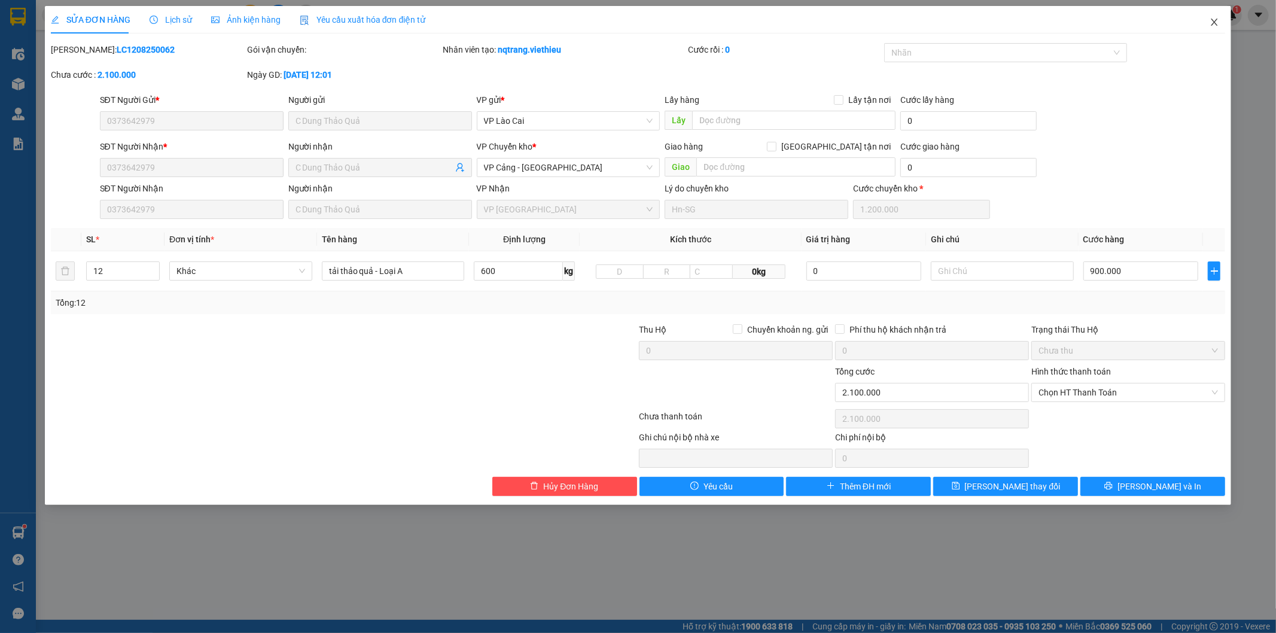
click at [1216, 22] on icon "close" at bounding box center [1215, 22] width 10 height 10
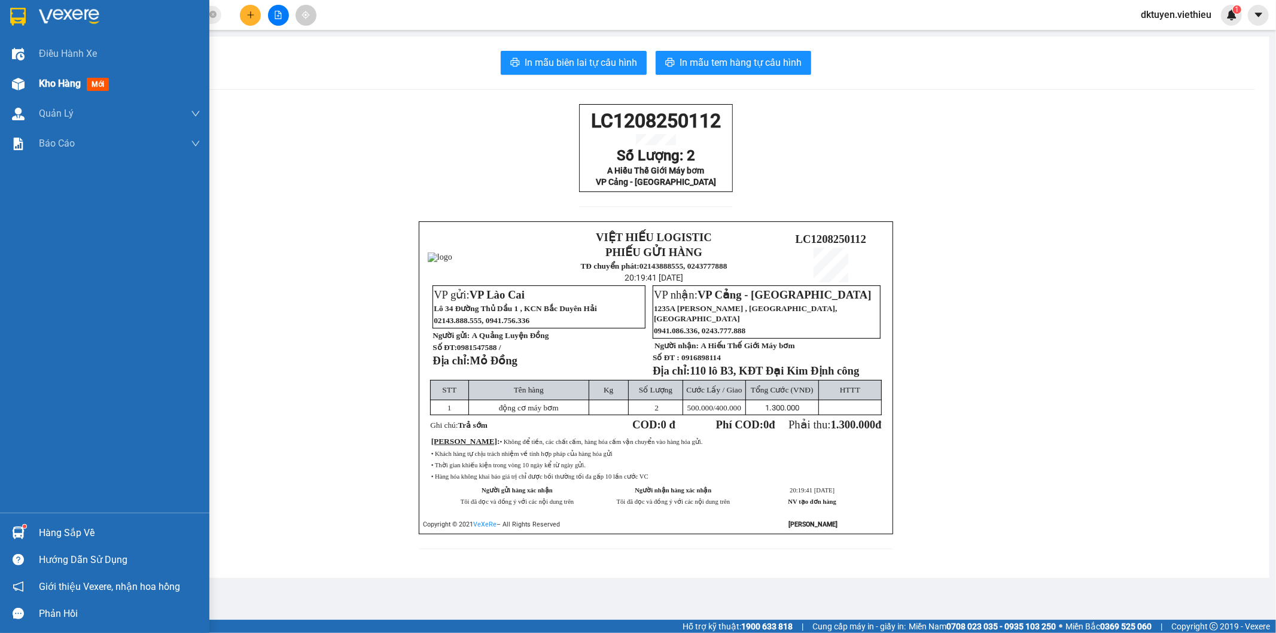
click at [52, 84] on span "Kho hàng" at bounding box center [60, 83] width 42 height 11
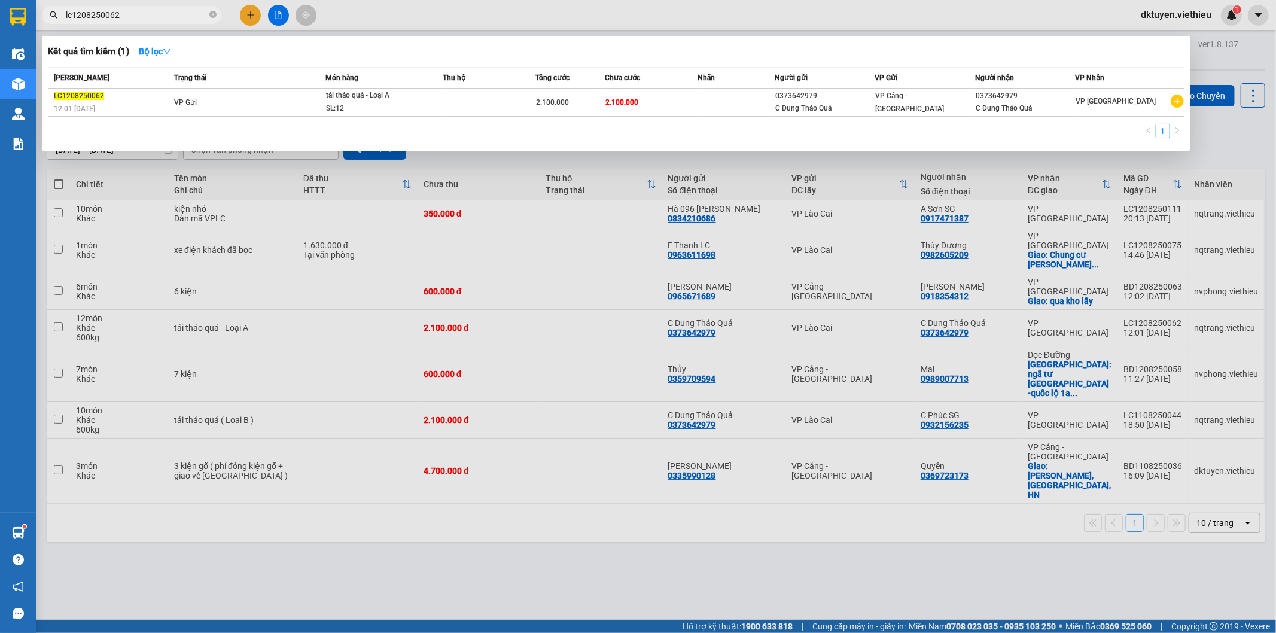
click at [159, 8] on input "lc1208250062" at bounding box center [136, 14] width 141 height 13
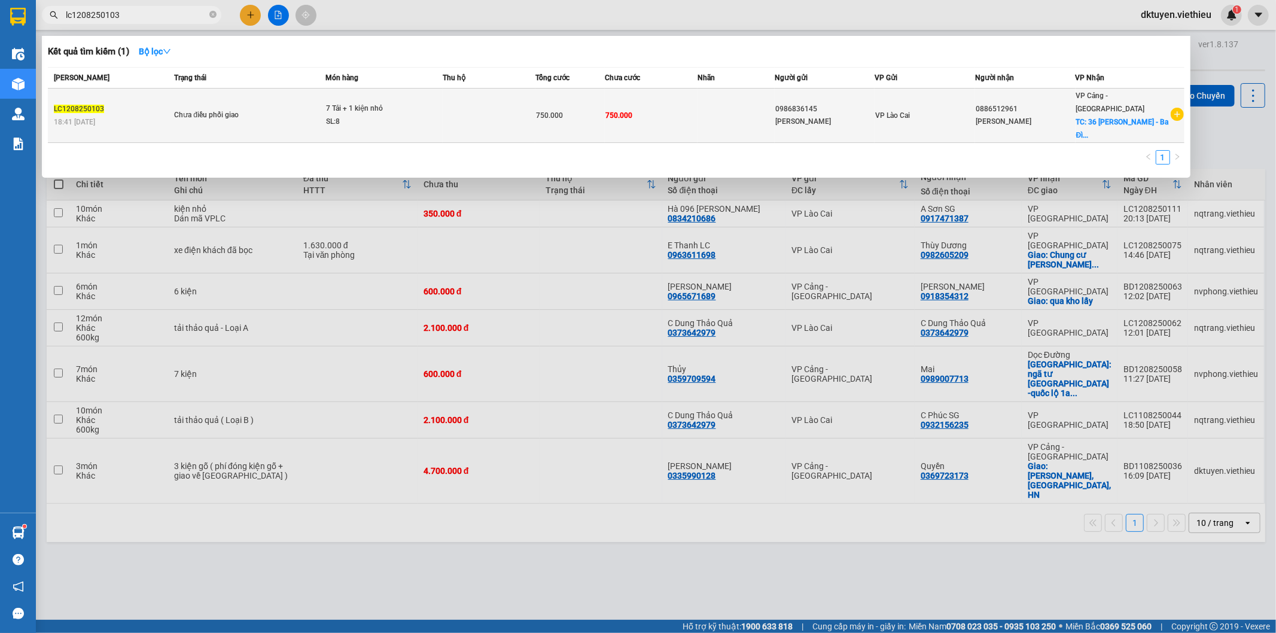
type input "lc1208250103"
click at [689, 114] on td "750.000" at bounding box center [651, 116] width 93 height 54
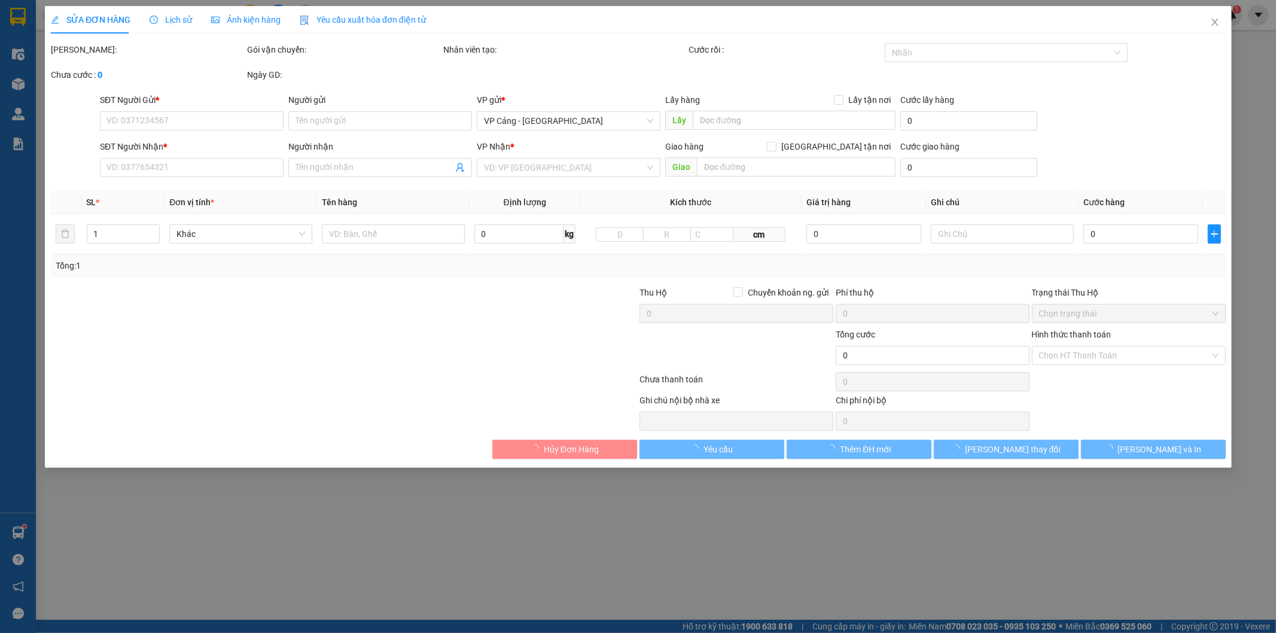
type input "0986836145"
type input "[PERSON_NAME]"
type input "0886512961"
type input "[PERSON_NAME]"
checkbox input "true"
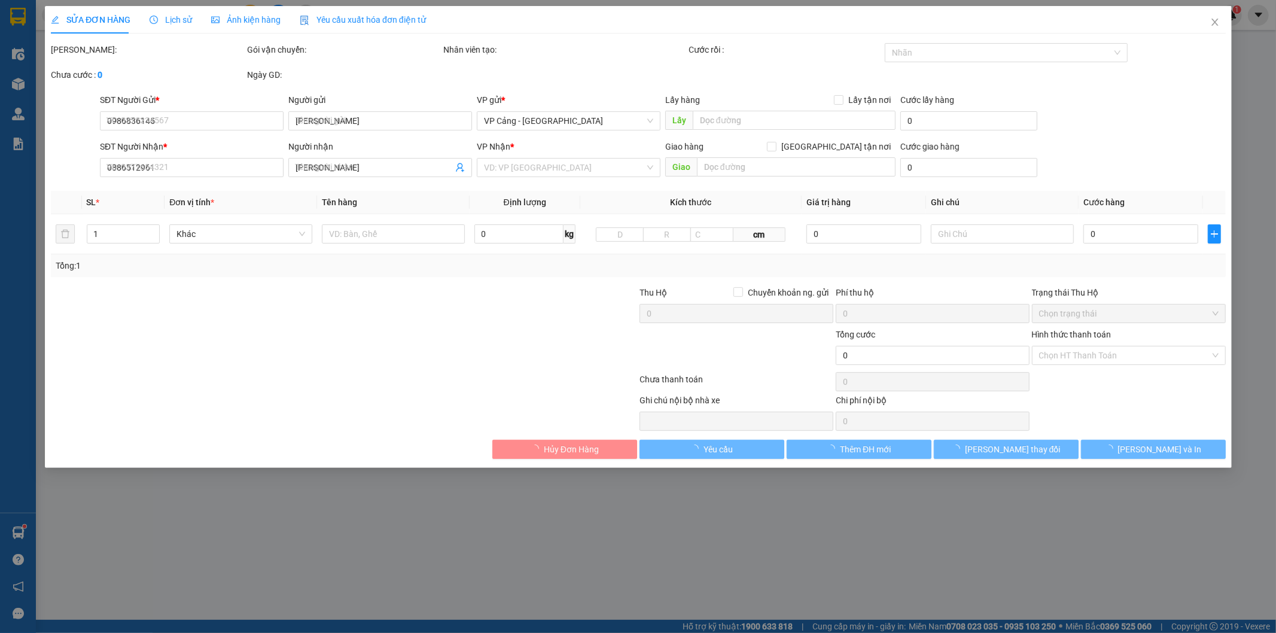
type input "36 [PERSON_NAME] - Ba Đình"
type input "750.000"
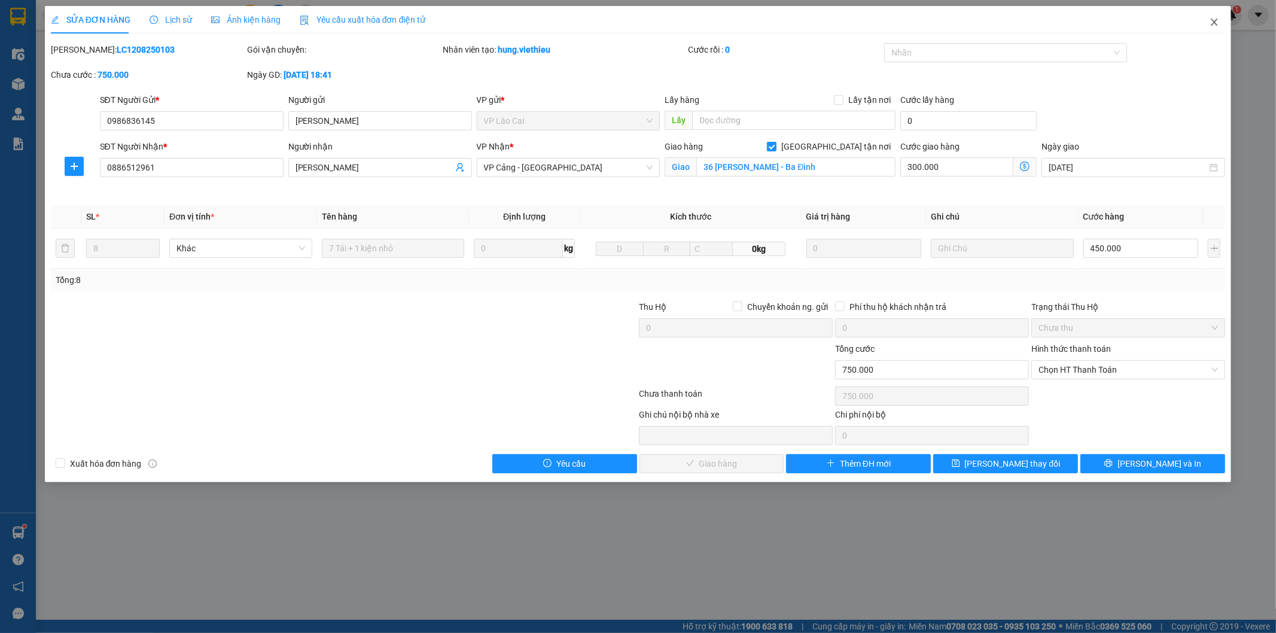
click at [1213, 20] on icon "close" at bounding box center [1215, 22] width 10 height 10
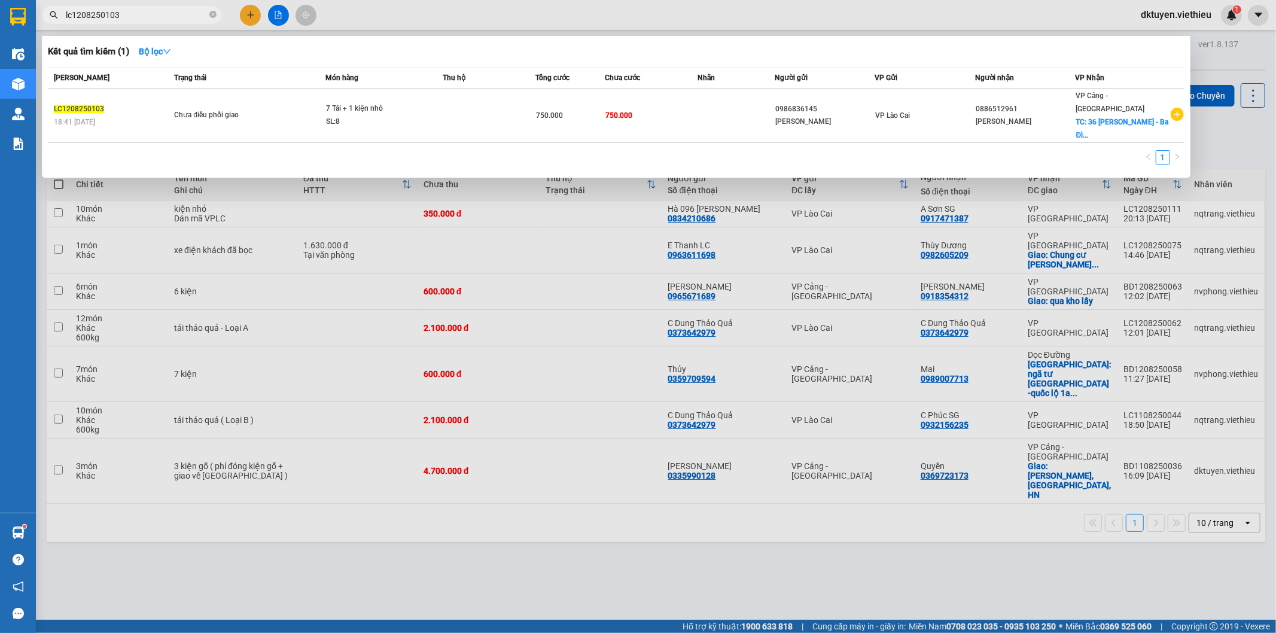
click at [168, 16] on input "lc1208250103" at bounding box center [136, 14] width 141 height 13
drag, startPoint x: 373, startPoint y: 550, endPoint x: 266, endPoint y: 255, distance: 313.8
click at [373, 545] on div at bounding box center [638, 316] width 1276 height 633
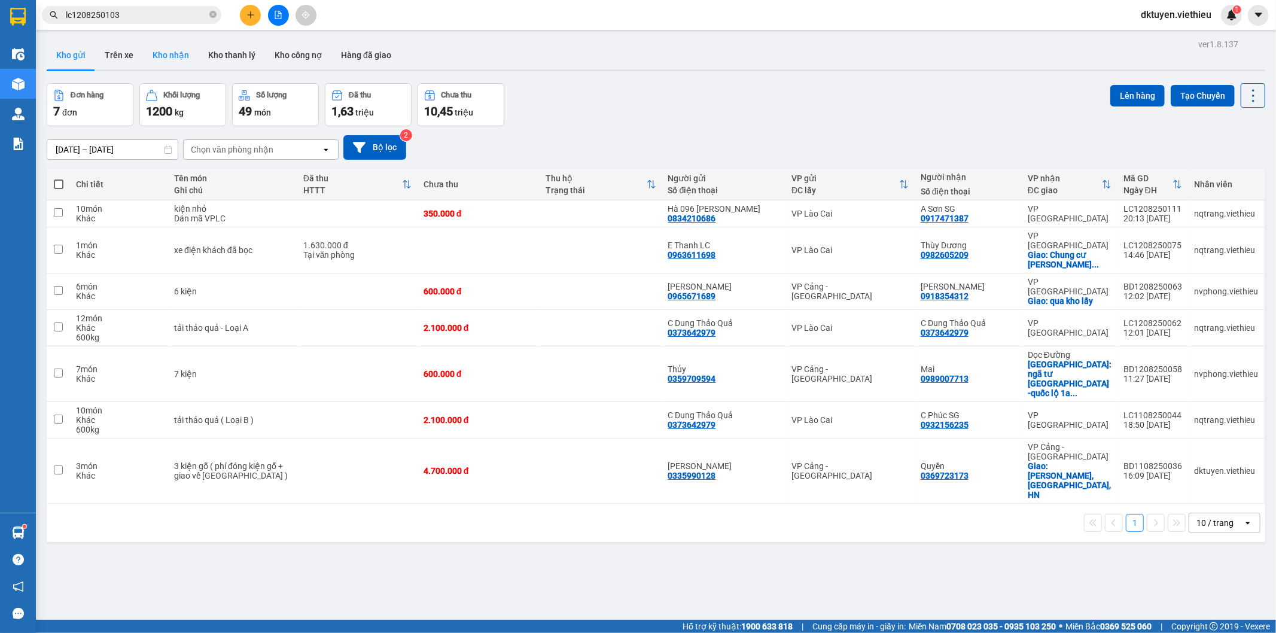
click at [156, 57] on button "Kho nhận" at bounding box center [171, 55] width 56 height 29
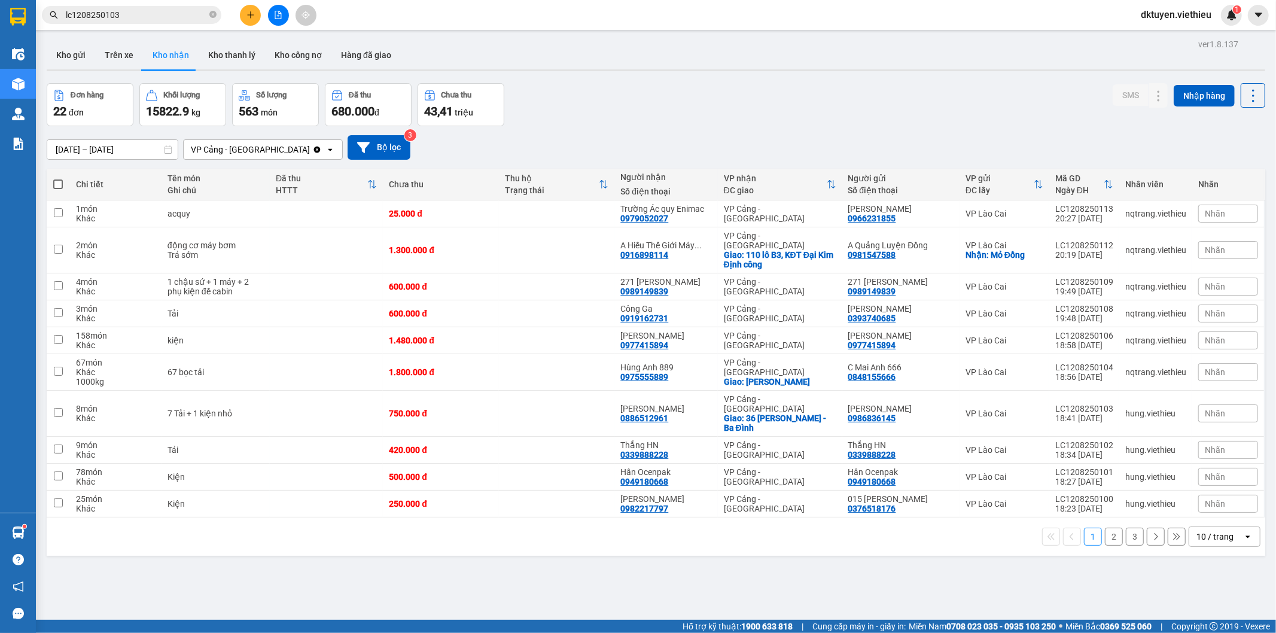
click at [1209, 531] on div "10 / trang" at bounding box center [1215, 537] width 37 height 12
click at [1207, 483] on div "100 / trang" at bounding box center [1215, 493] width 72 height 22
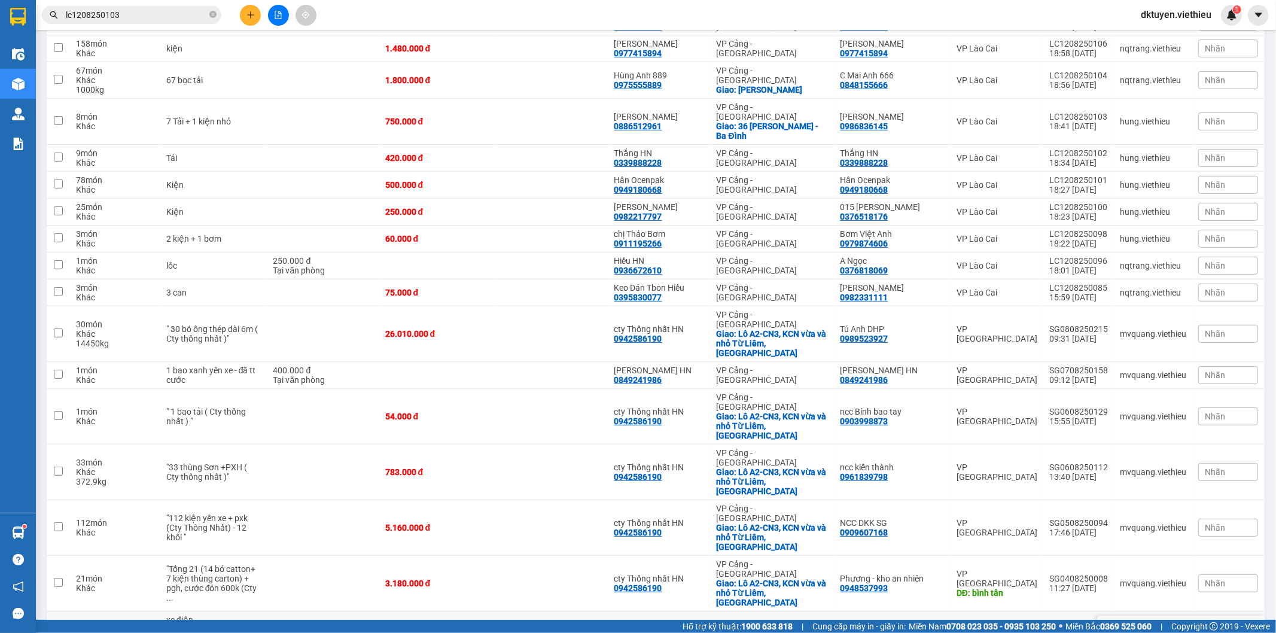
scroll to position [309, 0]
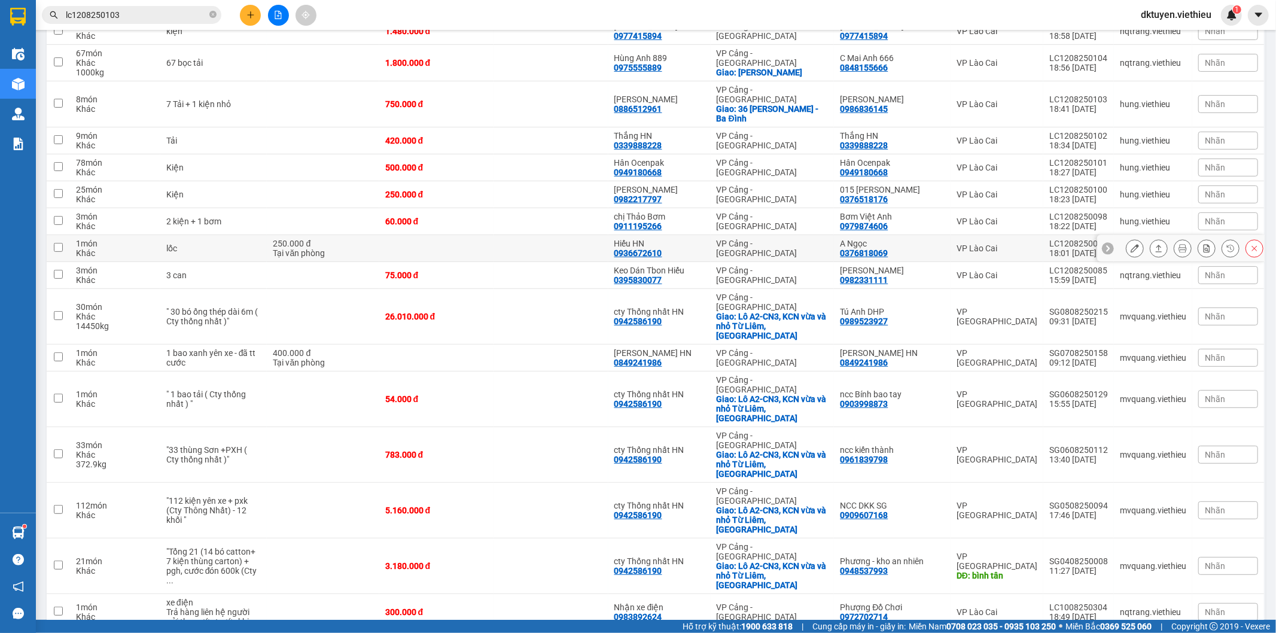
drag, startPoint x: 1151, startPoint y: 229, endPoint x: 1156, endPoint y: 229, distance: 6.0
click at [1153, 238] on button at bounding box center [1159, 248] width 17 height 21
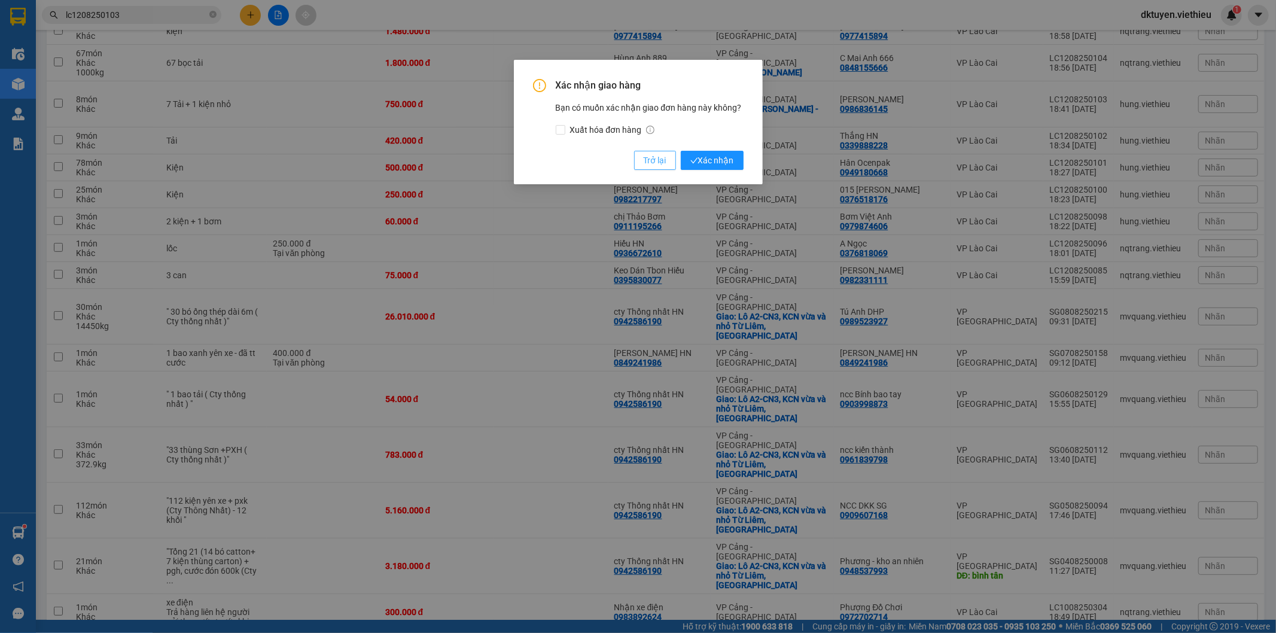
drag, startPoint x: 643, startPoint y: 156, endPoint x: 668, endPoint y: 156, distance: 25.7
click at [643, 156] on button "Trở lại" at bounding box center [655, 160] width 42 height 19
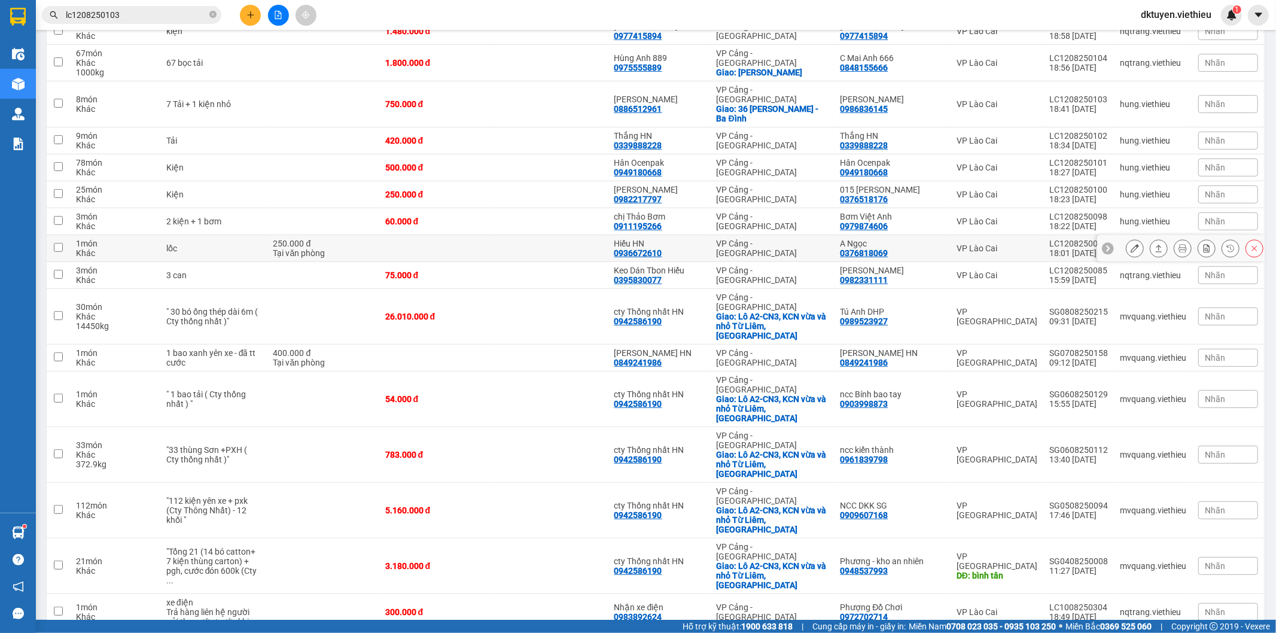
click at [1179, 244] on icon at bounding box center [1183, 248] width 8 height 8
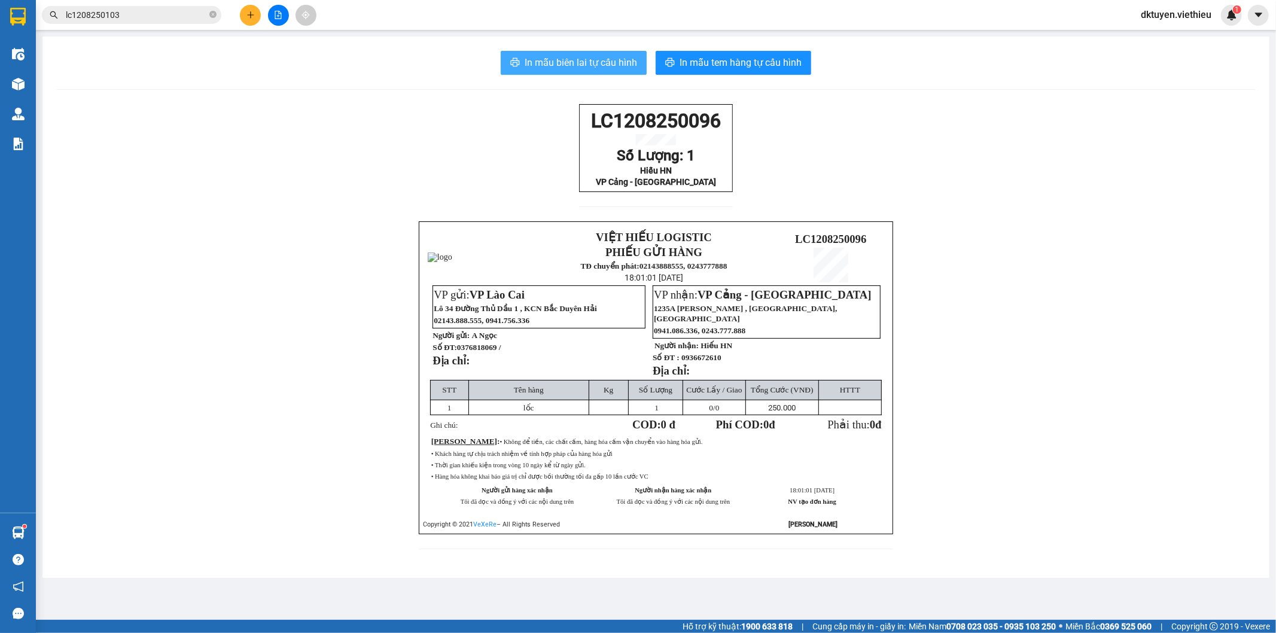
click at [616, 69] on span "In mẫu biên lai tự cấu hình" at bounding box center [581, 62] width 112 height 15
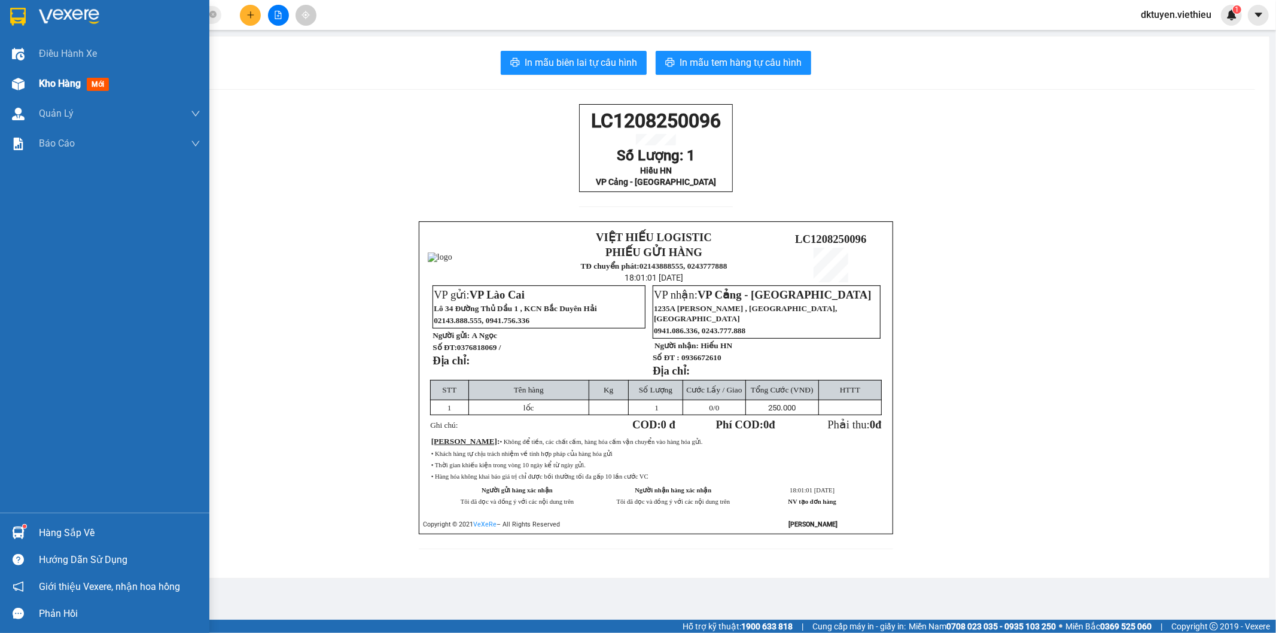
click at [56, 83] on span "Kho hàng" at bounding box center [60, 83] width 42 height 11
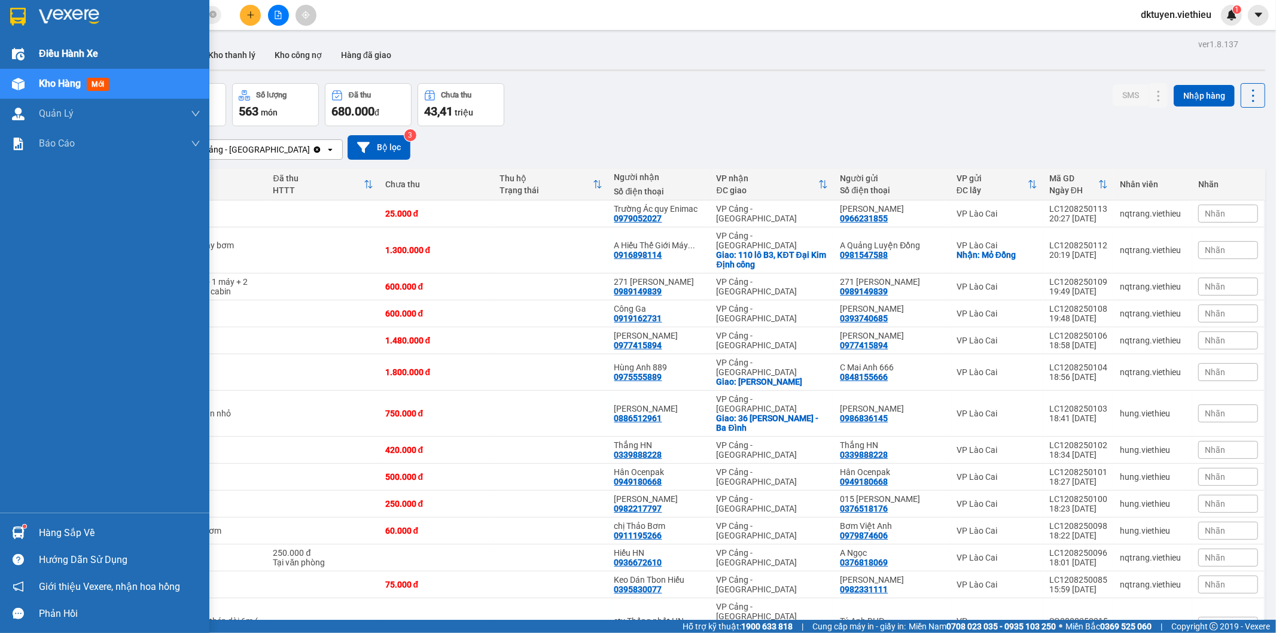
click at [24, 51] on img at bounding box center [18, 54] width 13 height 13
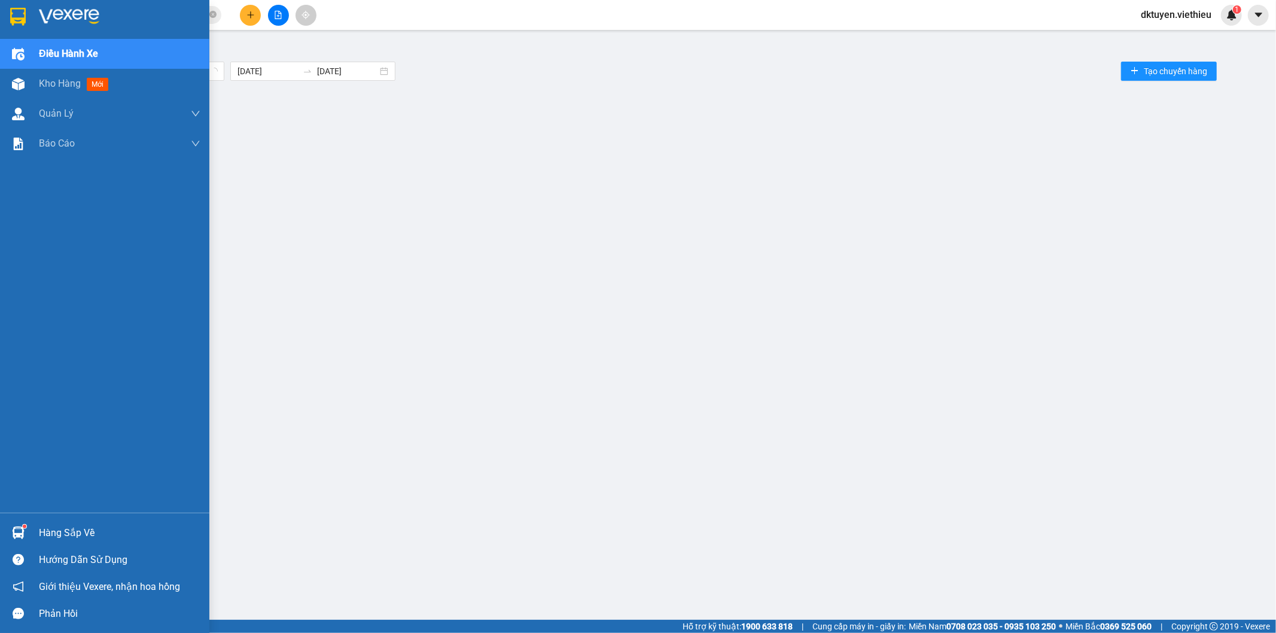
click at [62, 56] on span "Điều hành xe" at bounding box center [68, 53] width 59 height 15
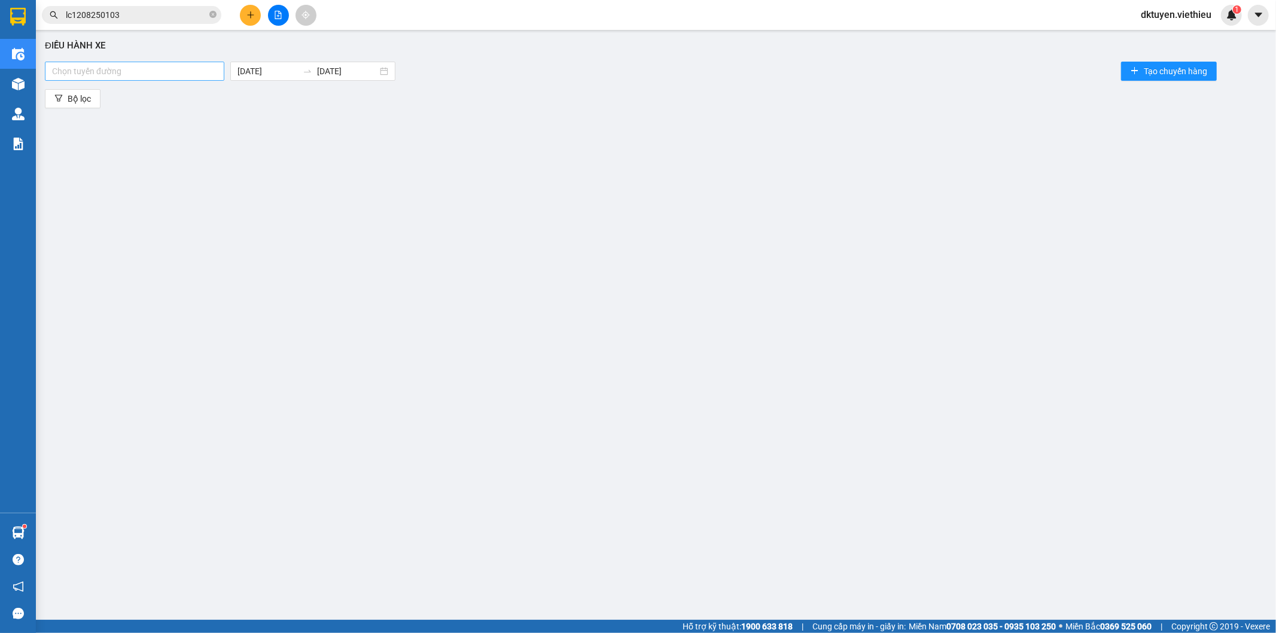
click at [202, 76] on div at bounding box center [135, 71] width 174 height 14
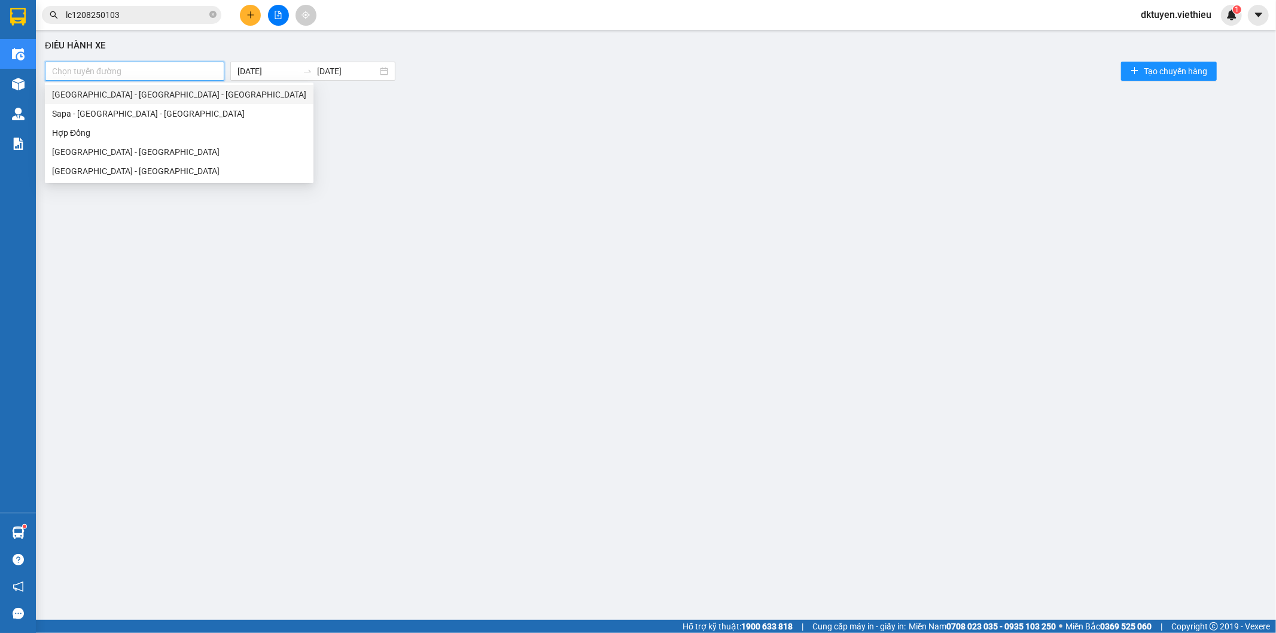
click at [111, 99] on div "[GEOGRAPHIC_DATA] - [GEOGRAPHIC_DATA] - [GEOGRAPHIC_DATA]" at bounding box center [179, 94] width 254 height 13
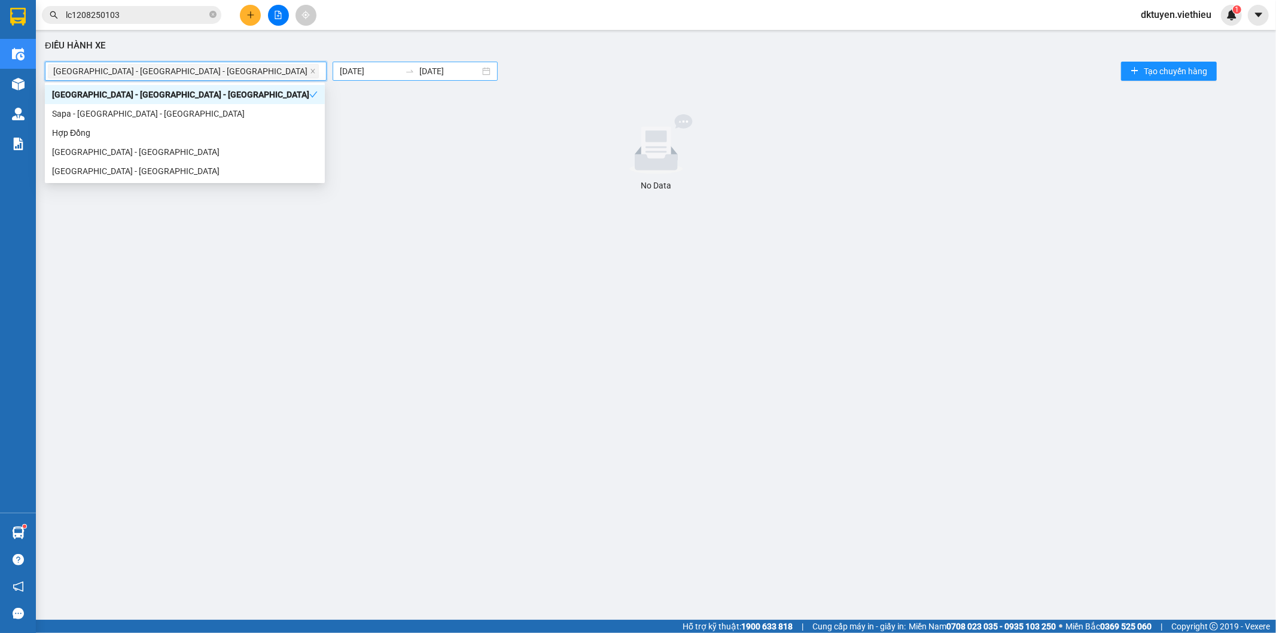
click at [340, 71] on input "[DATE]" at bounding box center [370, 71] width 60 height 13
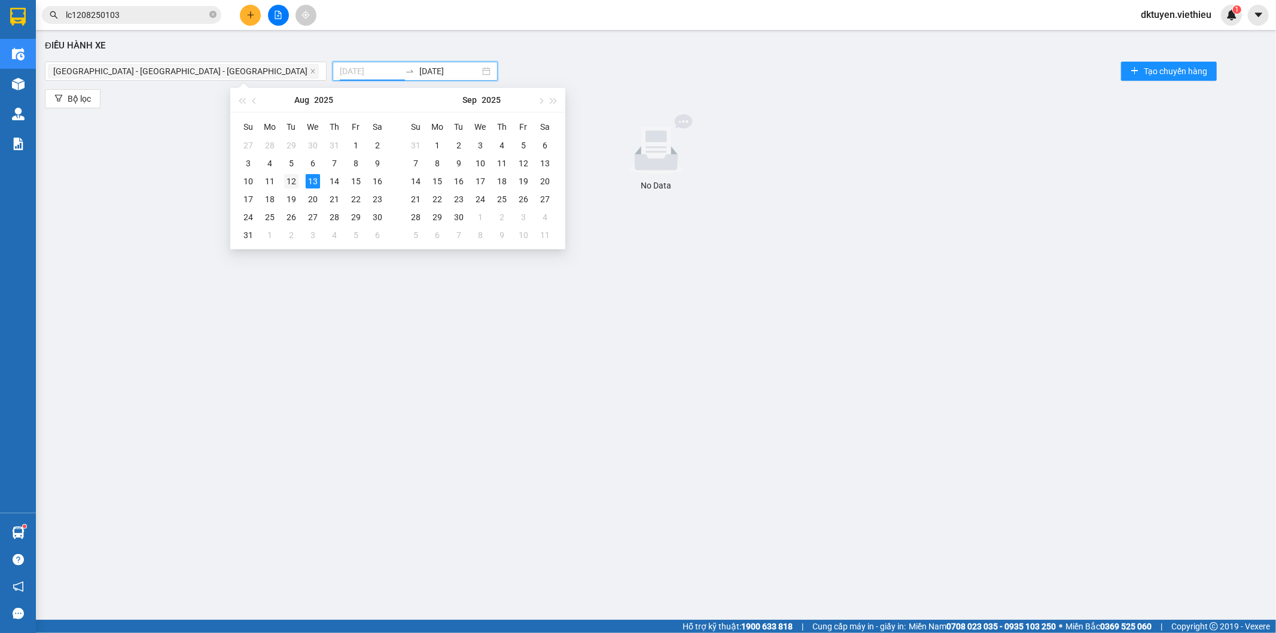
type input "[DATE]"
click at [289, 182] on div "12" at bounding box center [291, 181] width 14 height 14
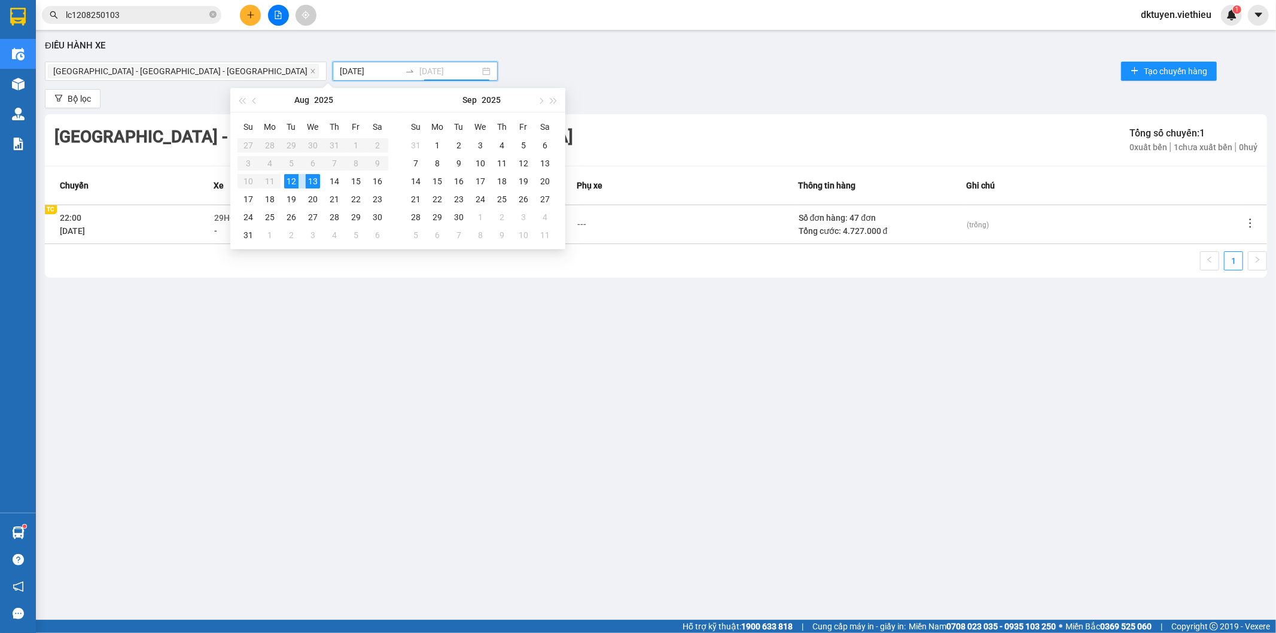
type input "[DATE]"
click at [1252, 218] on icon "more" at bounding box center [1250, 223] width 12 height 12
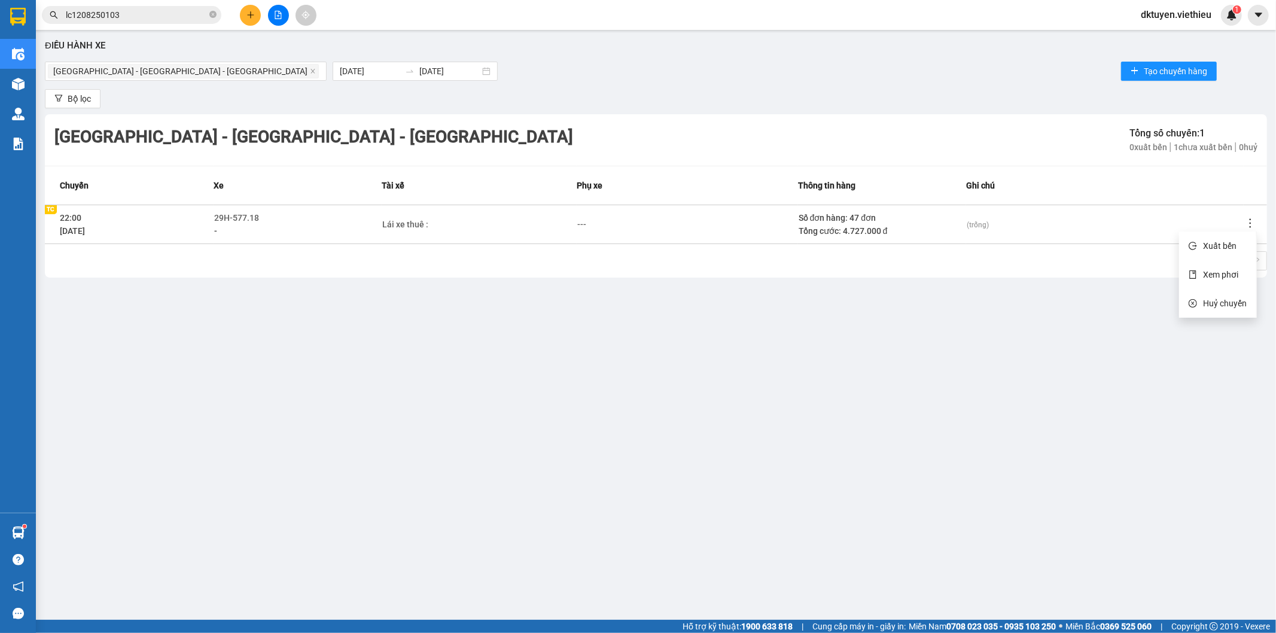
click at [1250, 220] on icon "more" at bounding box center [1251, 222] width 2 height 9
click at [1224, 267] on li "Xem phơi" at bounding box center [1217, 275] width 77 height 24
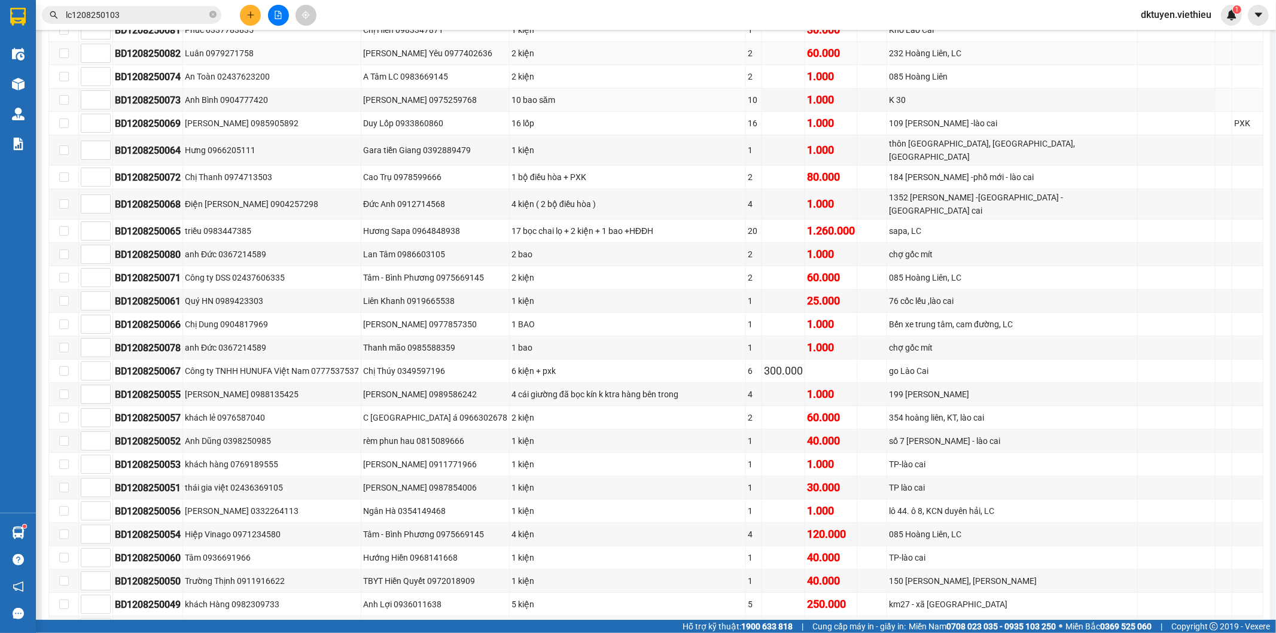
scroll to position [265, 0]
